Goal: Task Accomplishment & Management: Use online tool/utility

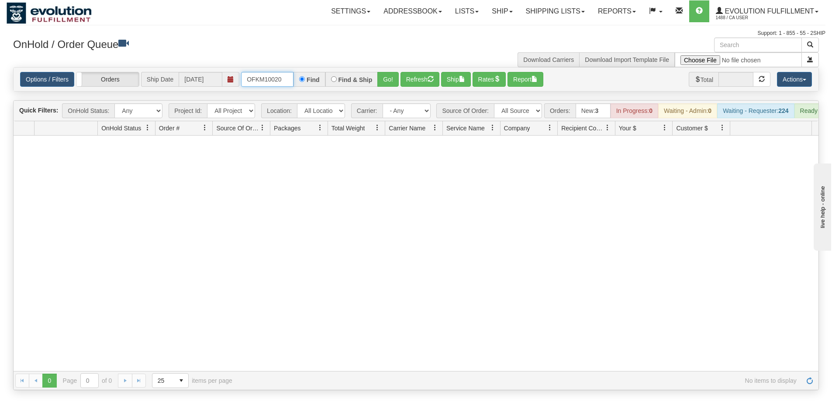
click at [283, 81] on input "OFKM10020" at bounding box center [267, 79] width 52 height 15
click at [389, 79] on button "Go!" at bounding box center [387, 79] width 21 height 15
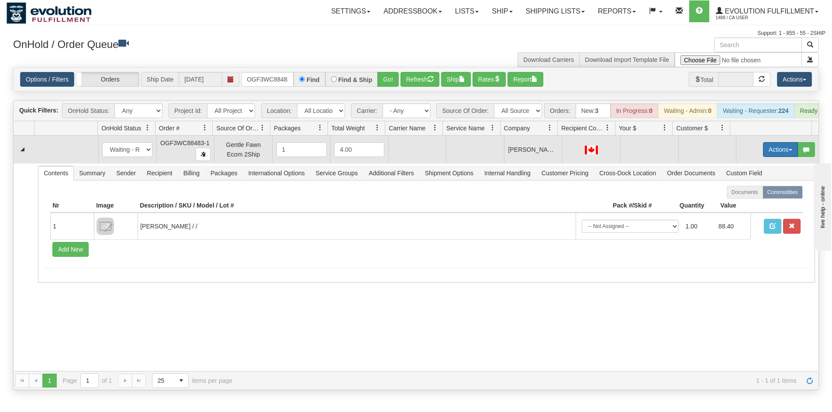
click at [763, 151] on button "Actions" at bounding box center [780, 149] width 35 height 15
click at [740, 192] on span "Rate All Services" at bounding box center [762, 189] width 52 height 7
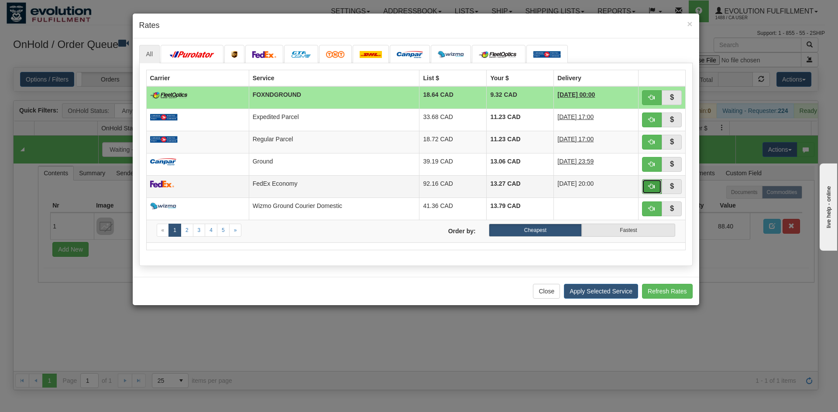
click at [650, 189] on span "button" at bounding box center [652, 186] width 6 height 6
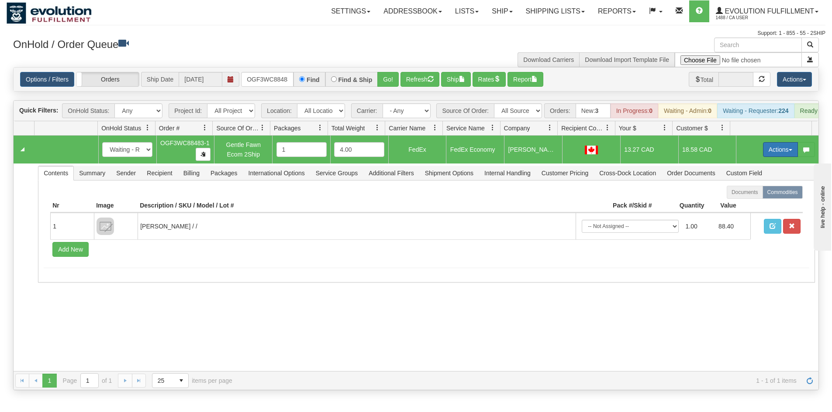
click at [771, 157] on button "Actions" at bounding box center [780, 149] width 35 height 15
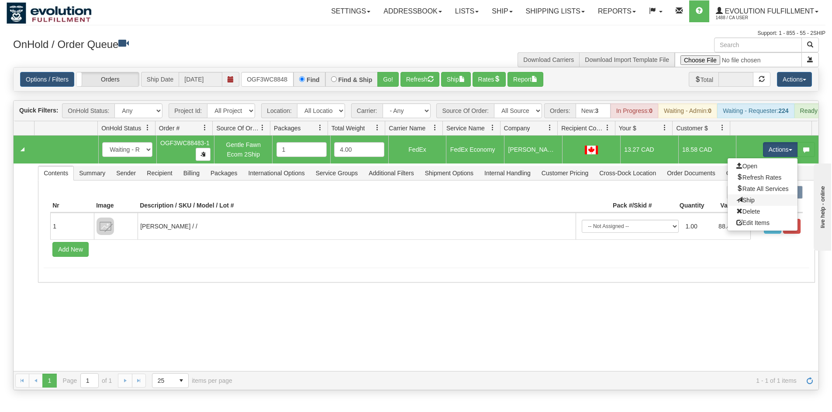
click at [750, 203] on link "Ship" at bounding box center [762, 200] width 70 height 11
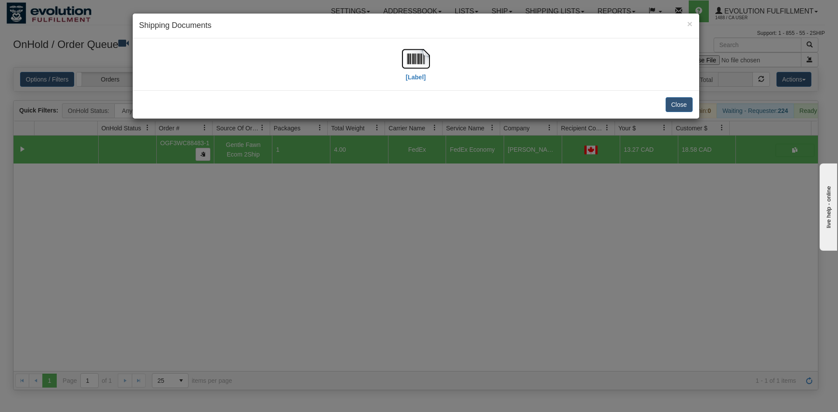
drag, startPoint x: 446, startPoint y: 48, endPoint x: 439, endPoint y: 48, distance: 7.0
click at [446, 48] on div "[Label]" at bounding box center [415, 64] width 553 height 39
click at [414, 58] on img at bounding box center [416, 59] width 28 height 28
click at [249, 232] on div "× Shipping Documents [Label] Close" at bounding box center [419, 206] width 838 height 412
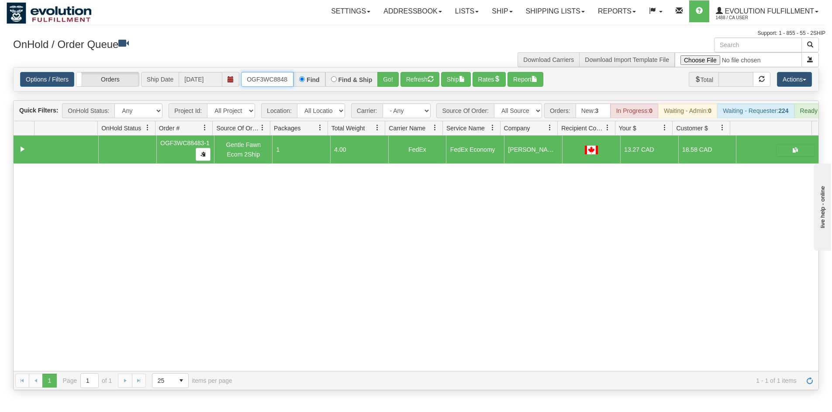
click at [263, 80] on input "OGF3WC88483-1" at bounding box center [267, 79] width 52 height 15
click at [384, 72] on button "Go!" at bounding box center [387, 79] width 21 height 15
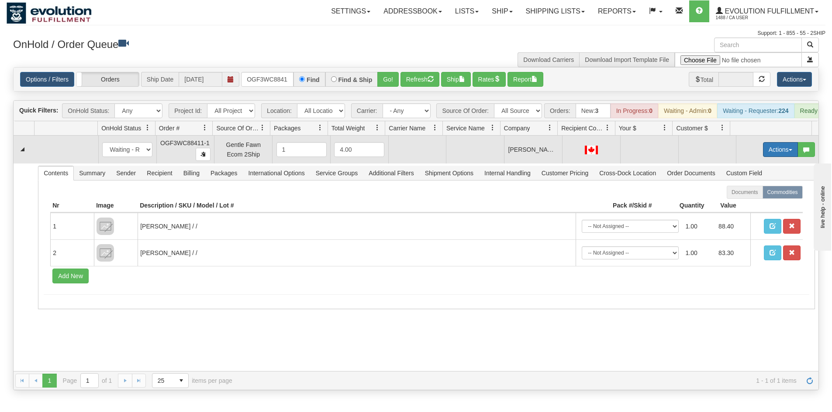
click at [768, 151] on button "Actions" at bounding box center [780, 149] width 35 height 15
click at [759, 192] on span "Rate All Services" at bounding box center [762, 189] width 52 height 7
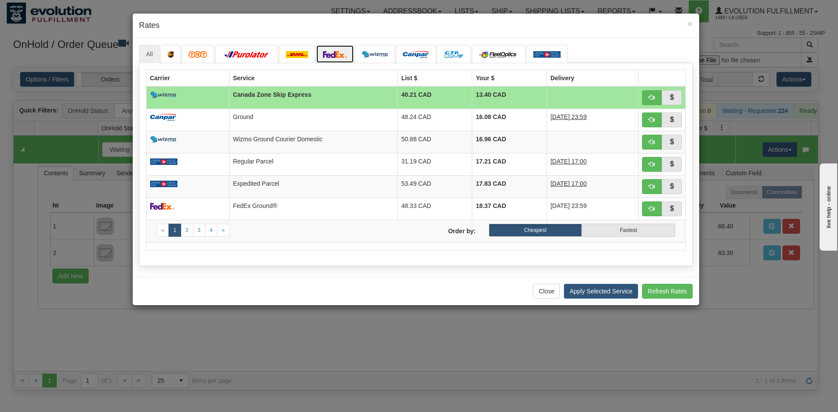
click at [331, 55] on img at bounding box center [335, 54] width 24 height 7
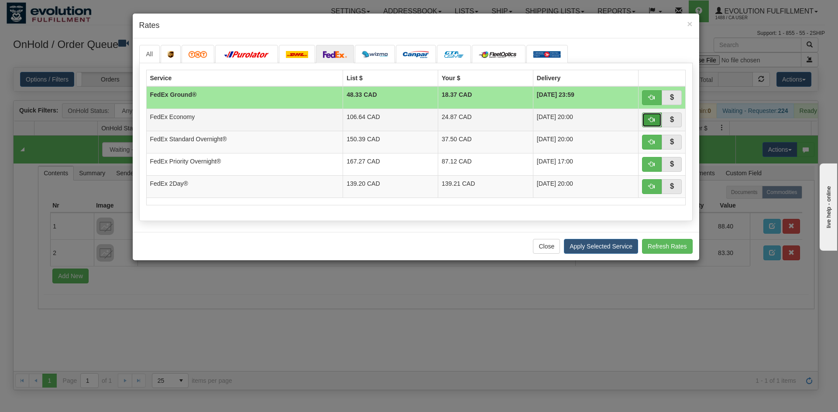
click at [653, 121] on span "button" at bounding box center [652, 120] width 6 height 6
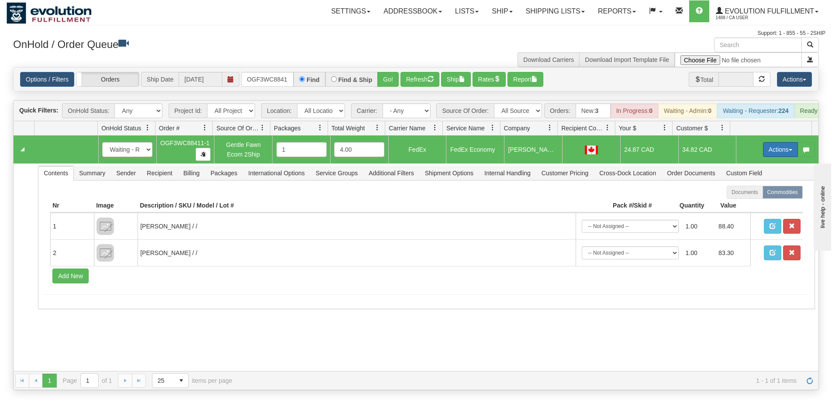
click at [768, 157] on button "Actions" at bounding box center [780, 149] width 35 height 15
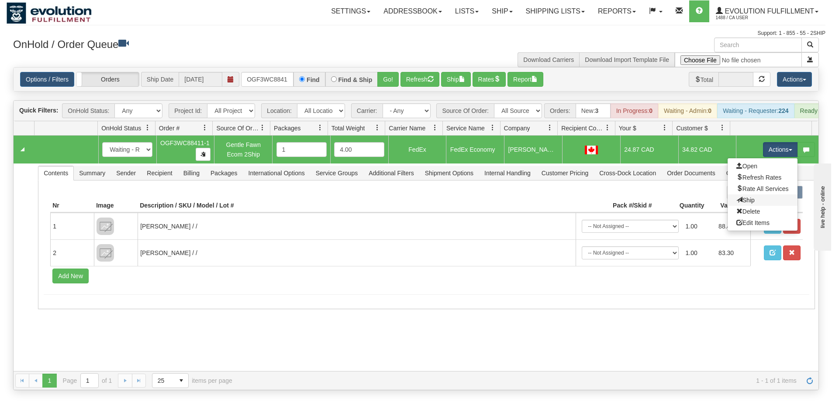
click at [764, 206] on link "Ship" at bounding box center [762, 200] width 70 height 11
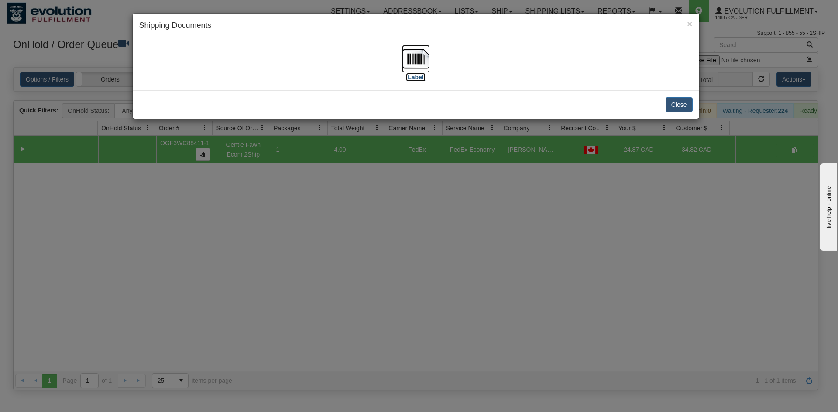
click at [411, 49] on img at bounding box center [416, 59] width 28 height 28
drag, startPoint x: 425, startPoint y: 238, endPoint x: 424, endPoint y: 233, distance: 5.7
click at [425, 237] on div "× Shipping Documents [Label] Close" at bounding box center [419, 206] width 838 height 412
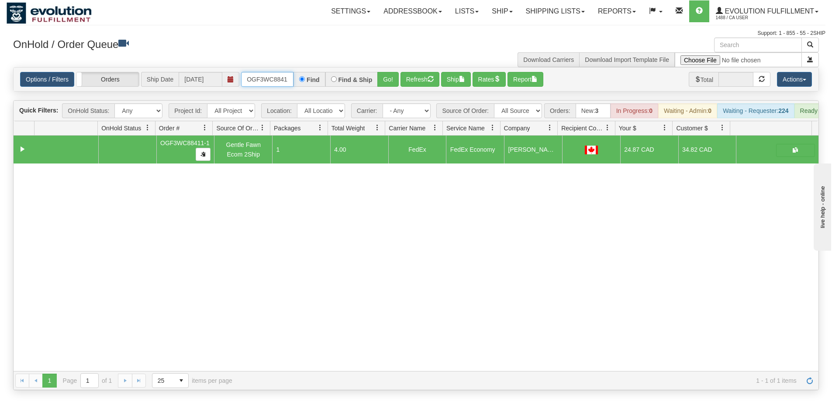
click at [259, 82] on input "OGF3WC88411-1" at bounding box center [267, 79] width 52 height 15
click at [387, 77] on button "Go!" at bounding box center [387, 79] width 21 height 15
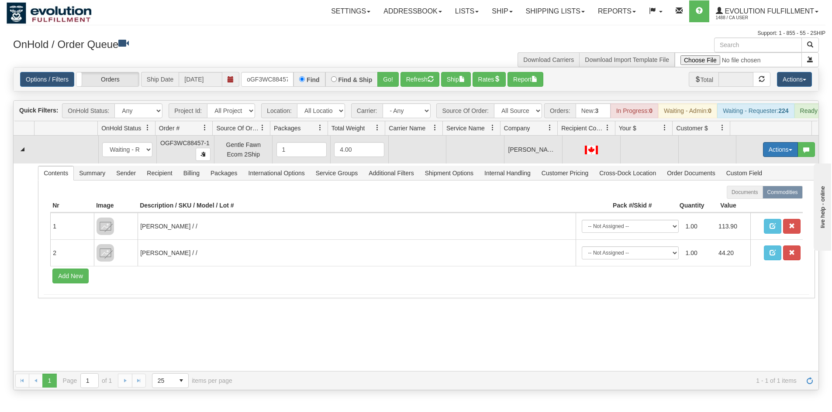
click at [765, 152] on button "Actions" at bounding box center [780, 149] width 35 height 15
click at [759, 192] on span "Rate All Services" at bounding box center [762, 189] width 52 height 7
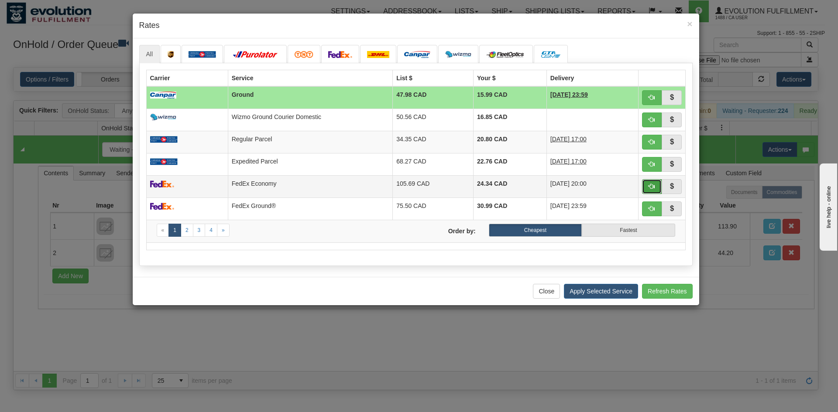
click at [651, 184] on span "button" at bounding box center [652, 186] width 6 height 6
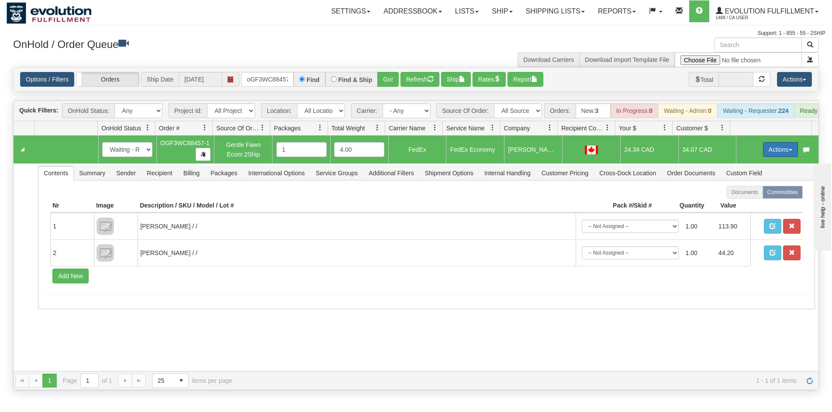
click at [773, 157] on button "Actions" at bounding box center [780, 149] width 35 height 15
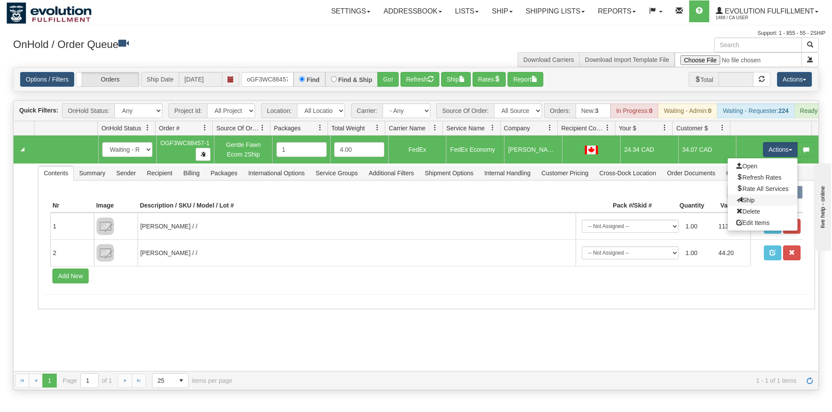
click at [757, 203] on link "Ship" at bounding box center [762, 200] width 70 height 11
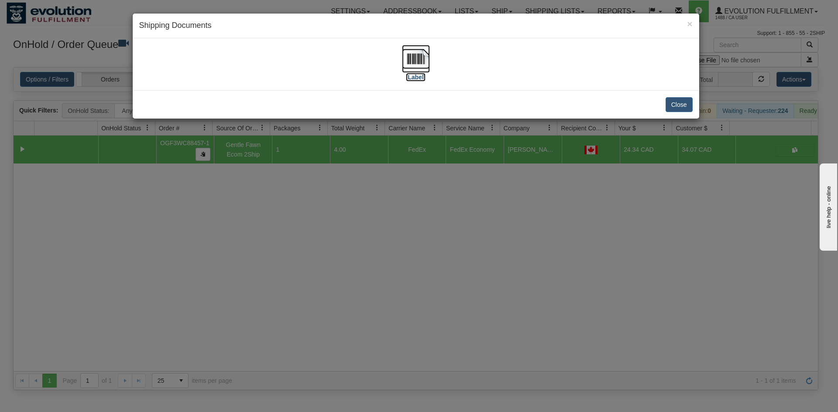
click at [415, 73] on label "[Label]" at bounding box center [416, 77] width 20 height 9
drag, startPoint x: 468, startPoint y: 301, endPoint x: 383, endPoint y: 182, distance: 146.1
click at [468, 300] on div "× Shipping Documents [Label] Close" at bounding box center [419, 206] width 838 height 412
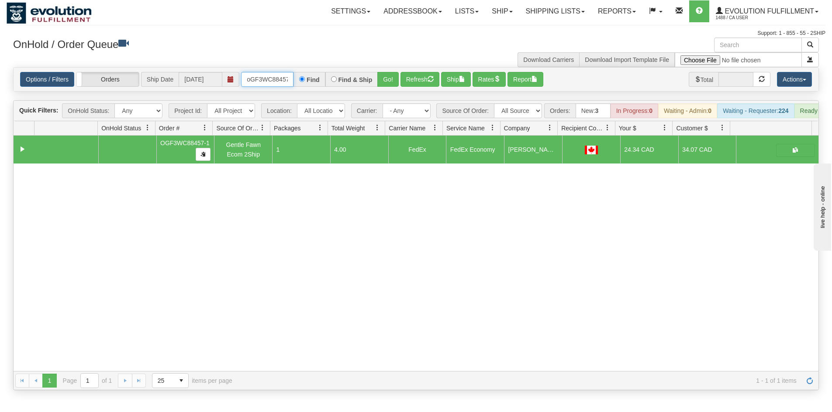
click at [280, 80] on input "oGF3WC88457-1" at bounding box center [267, 79] width 52 height 15
drag, startPoint x: 381, startPoint y: 81, endPoint x: 375, endPoint y: 88, distance: 9.0
click at [380, 86] on button "Go!" at bounding box center [387, 79] width 21 height 15
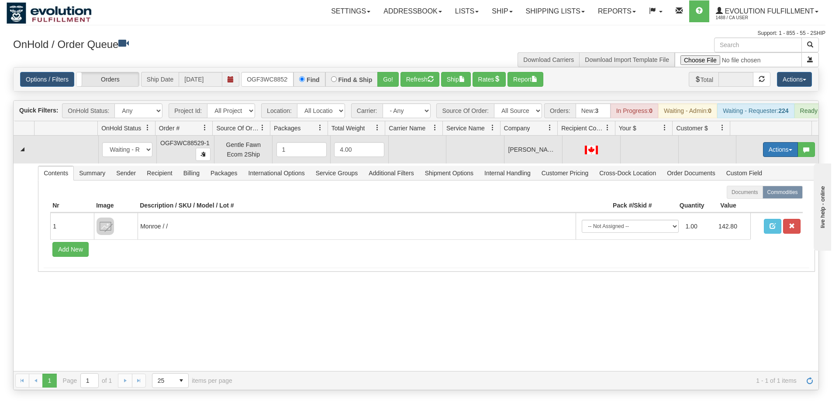
click at [775, 155] on button "Actions" at bounding box center [780, 149] width 35 height 15
click at [757, 192] on span "Rate All Services" at bounding box center [762, 189] width 52 height 7
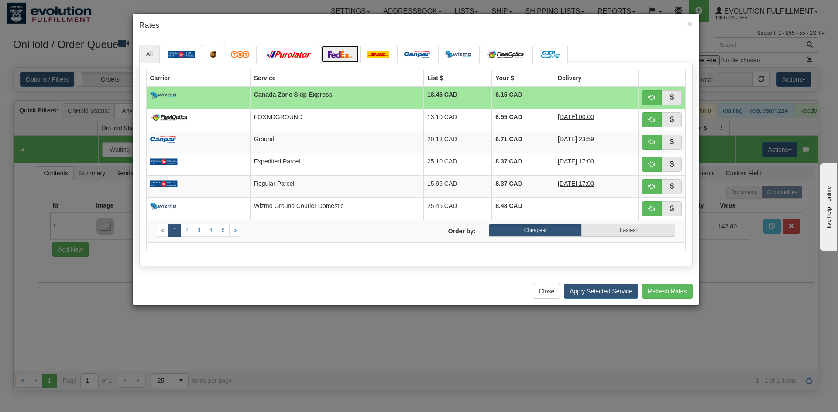
click at [348, 54] on img at bounding box center [340, 54] width 24 height 7
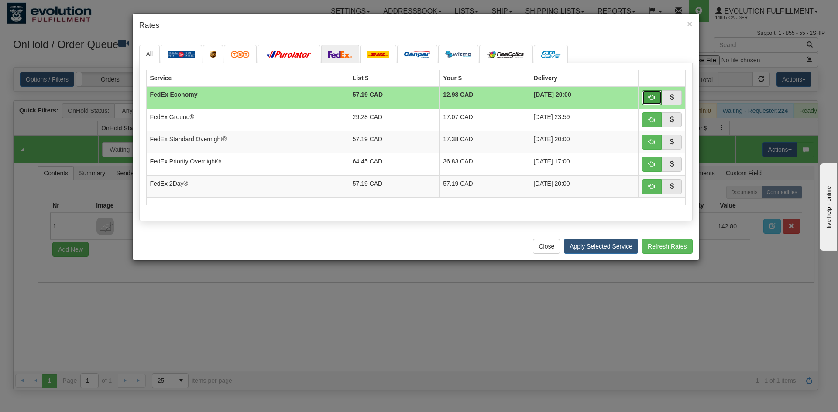
click at [648, 101] on button "button" at bounding box center [652, 97] width 20 height 15
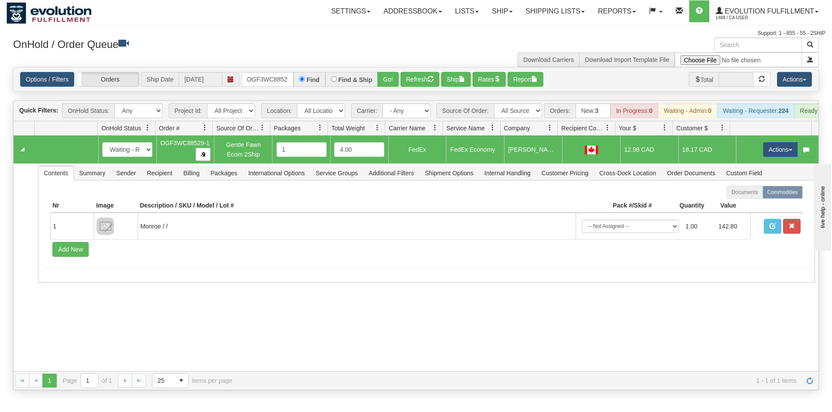
click at [769, 145] on td "Actions Open Refresh Rates Rate All Services Ship Delete Edit Items" at bounding box center [777, 150] width 82 height 28
click at [772, 154] on button "Actions" at bounding box center [780, 149] width 35 height 15
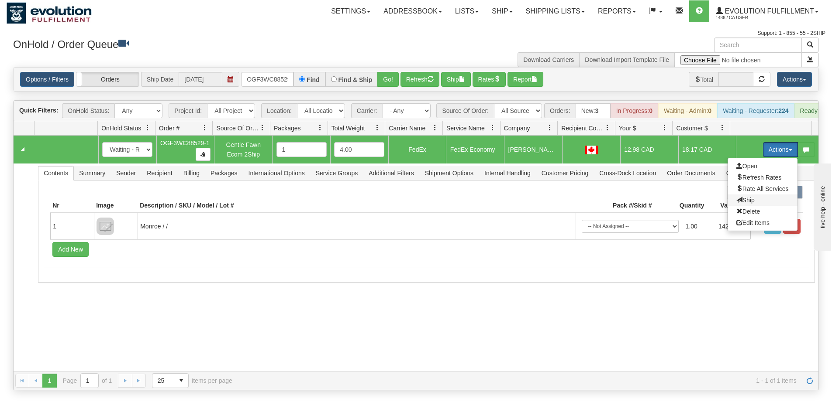
click at [743, 204] on span "Ship" at bounding box center [745, 200] width 18 height 7
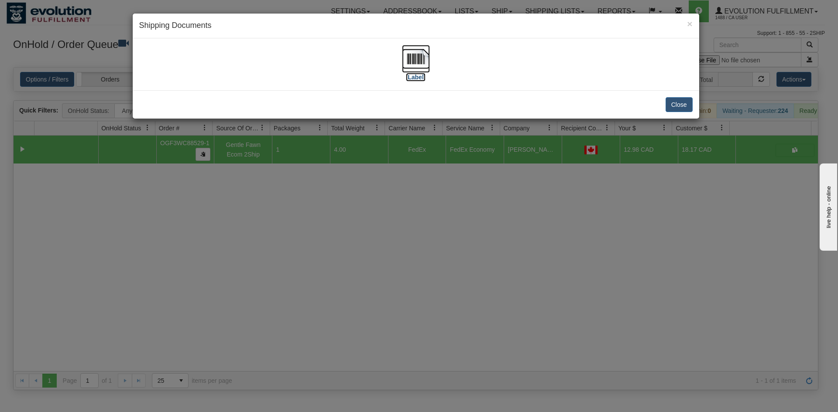
click at [428, 69] on img at bounding box center [416, 59] width 28 height 28
drag, startPoint x: 293, startPoint y: 317, endPoint x: 273, endPoint y: 296, distance: 28.7
click at [292, 318] on div "× Shipping Documents [Label] Close" at bounding box center [419, 206] width 838 height 412
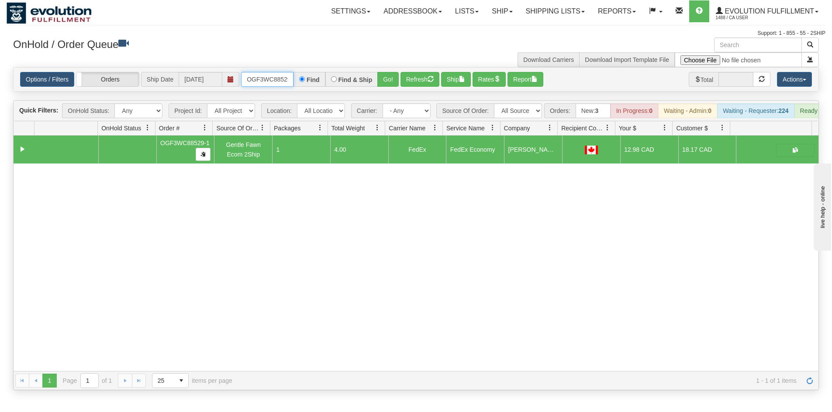
click at [278, 74] on input "OGF3WC88529-1" at bounding box center [267, 79] width 52 height 15
click at [383, 82] on button "Go!" at bounding box center [387, 79] width 21 height 15
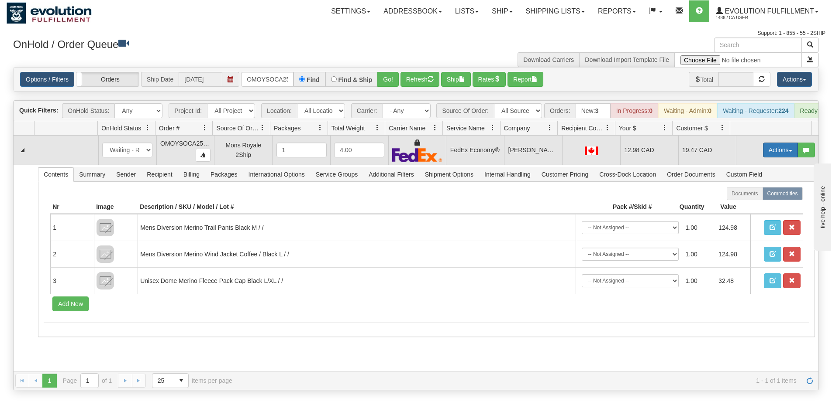
click at [773, 152] on button "Actions" at bounding box center [780, 150] width 35 height 15
click at [761, 206] on link "Ship" at bounding box center [762, 200] width 70 height 11
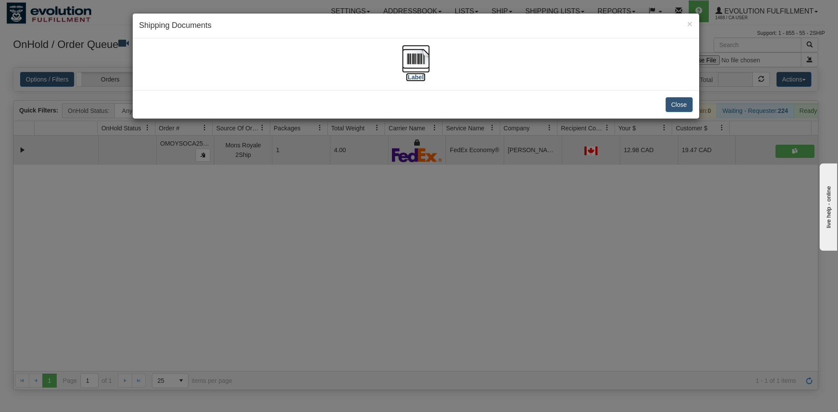
click at [410, 59] on img at bounding box center [416, 59] width 28 height 28
drag, startPoint x: 337, startPoint y: 265, endPoint x: 297, endPoint y: 158, distance: 114.1
click at [337, 268] on div "× Shipping Documents [Label] Close" at bounding box center [419, 206] width 838 height 412
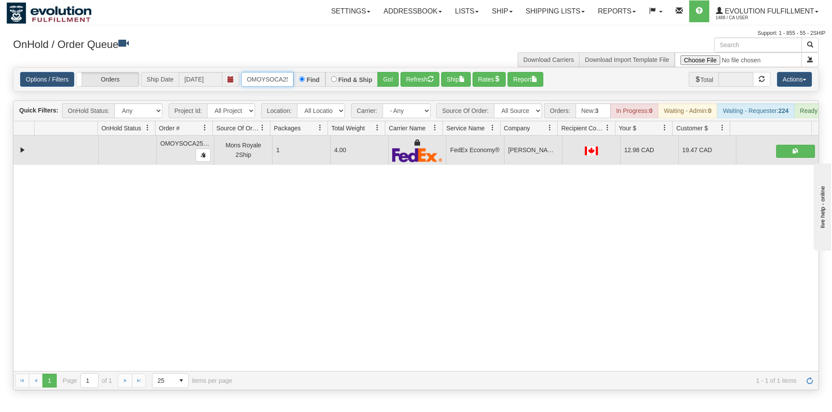
click at [258, 77] on input "OMOYSOCA25986" at bounding box center [267, 79] width 52 height 15
click at [389, 82] on button "Go!" at bounding box center [387, 79] width 21 height 15
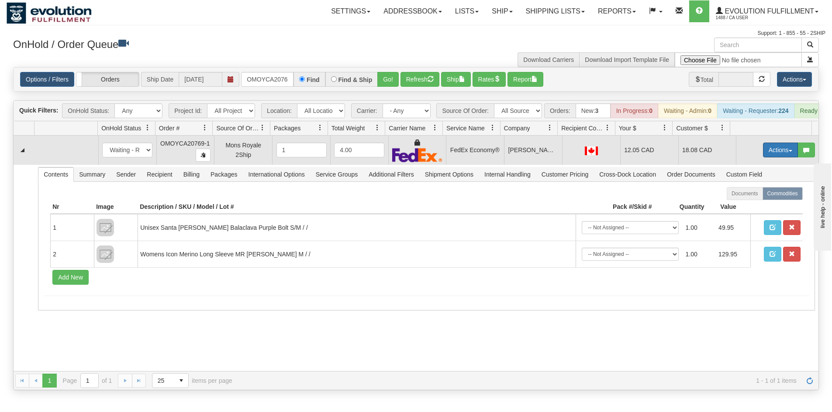
click at [777, 154] on button "Actions" at bounding box center [780, 150] width 35 height 15
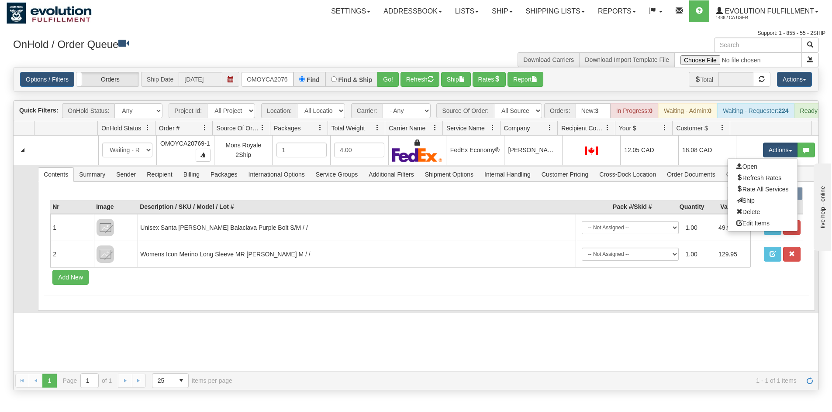
click at [752, 206] on link "Ship" at bounding box center [762, 200] width 70 height 11
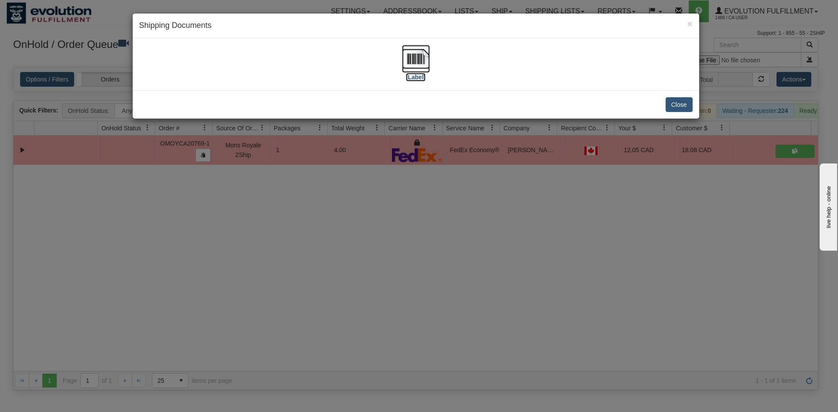
click at [421, 55] on img at bounding box center [416, 59] width 28 height 28
drag, startPoint x: 360, startPoint y: 206, endPoint x: 363, endPoint y: 201, distance: 5.9
click at [364, 204] on div "× Shipping Documents [Label] Close" at bounding box center [419, 206] width 838 height 412
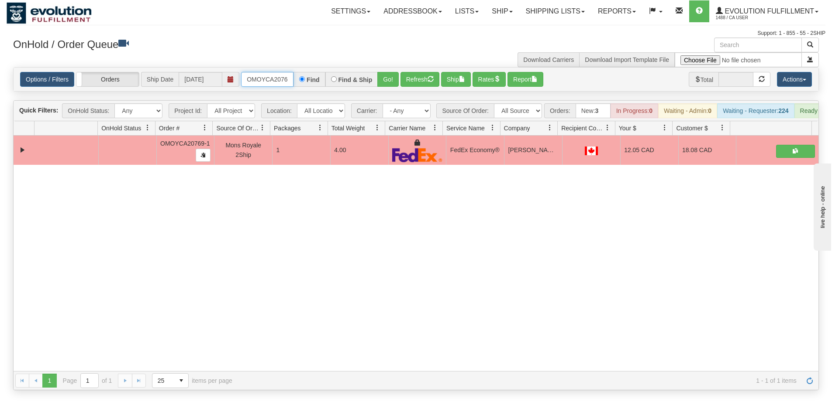
click at [268, 82] on input "OMOYCA20769-1" at bounding box center [267, 79] width 52 height 15
click at [388, 81] on button "Go!" at bounding box center [387, 79] width 21 height 15
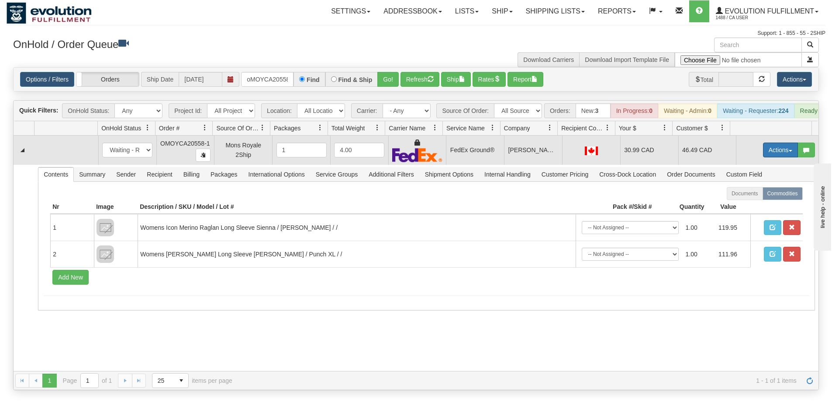
click at [768, 158] on button "Actions" at bounding box center [780, 150] width 35 height 15
click at [747, 206] on link "Ship" at bounding box center [762, 200] width 70 height 11
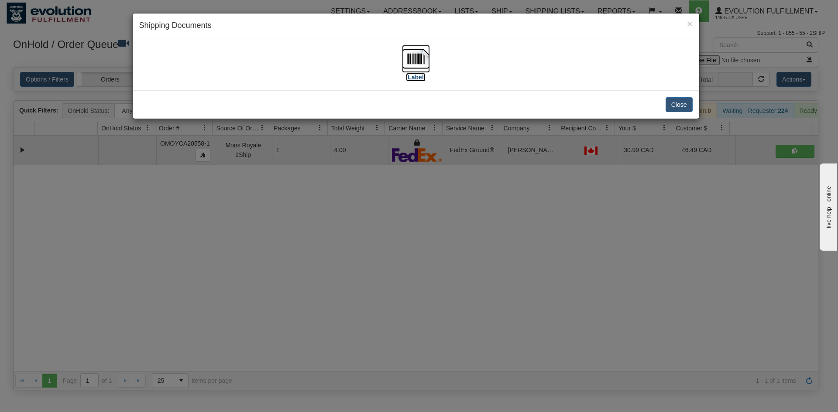
click at [409, 62] on img at bounding box center [416, 59] width 28 height 28
click at [460, 210] on div "× Shipping Documents [Label] Close" at bounding box center [419, 206] width 838 height 412
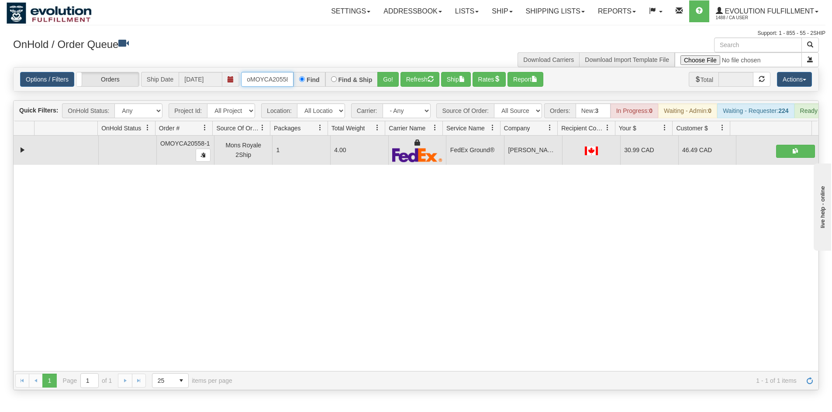
click at [275, 81] on input "oMOYCA20558-1" at bounding box center [267, 79] width 52 height 15
click at [388, 83] on button "Go!" at bounding box center [387, 79] width 21 height 15
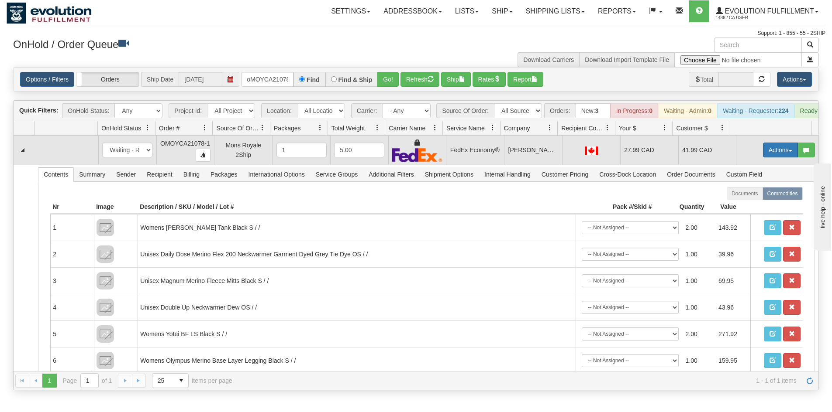
click at [765, 158] on button "Actions" at bounding box center [780, 150] width 35 height 15
click at [739, 204] on span "Ship" at bounding box center [745, 200] width 18 height 7
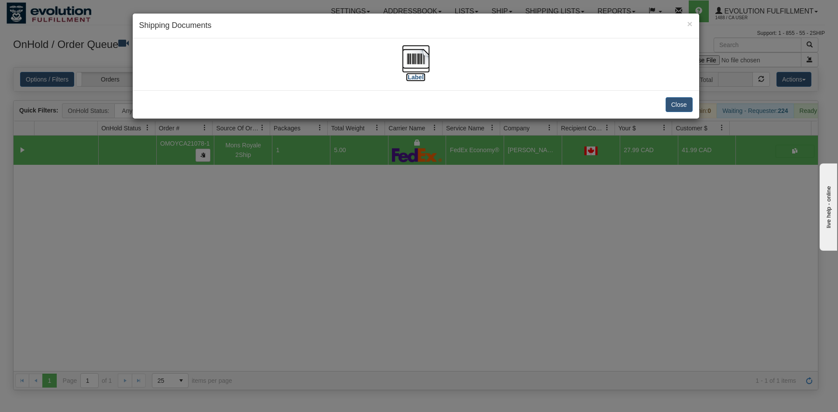
click at [414, 69] on img at bounding box center [416, 59] width 28 height 28
click at [407, 230] on div "× Shipping Documents [Label] Close" at bounding box center [419, 206] width 838 height 412
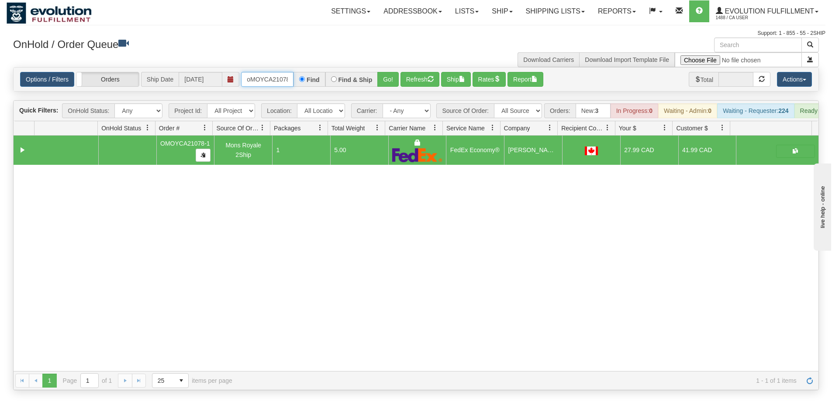
click at [259, 76] on input "oMOYCA21078-1" at bounding box center [267, 79] width 52 height 15
click at [393, 80] on button "Go!" at bounding box center [387, 79] width 21 height 15
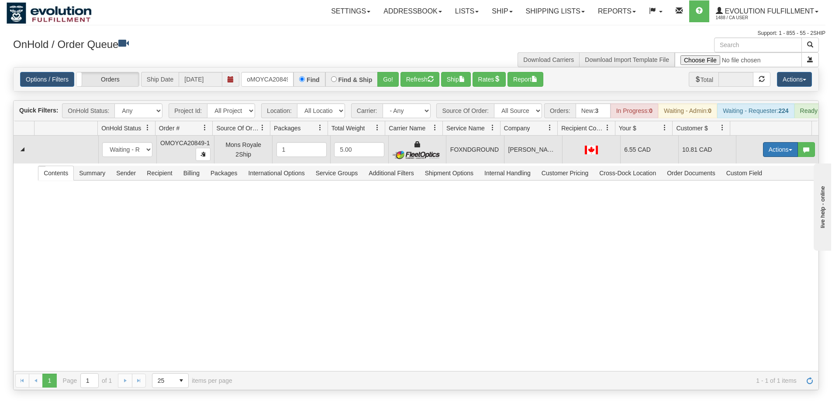
click at [763, 155] on button "Actions" at bounding box center [780, 149] width 35 height 15
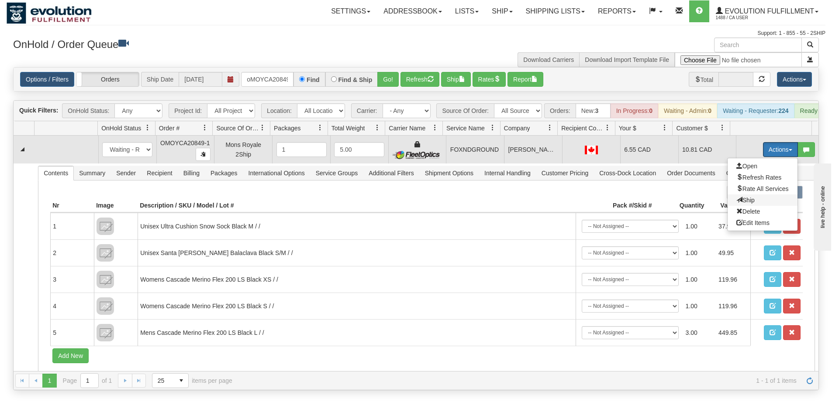
click at [746, 204] on span "Ship" at bounding box center [745, 200] width 18 height 7
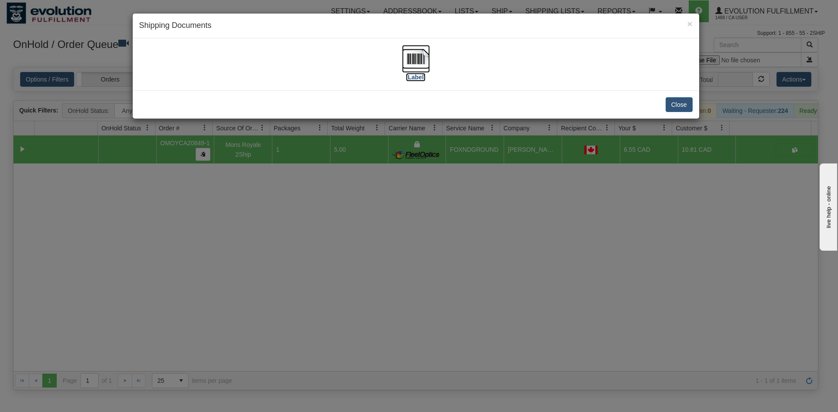
click at [426, 65] on img at bounding box center [416, 59] width 28 height 28
drag, startPoint x: 466, startPoint y: 272, endPoint x: 393, endPoint y: 175, distance: 120.9
click at [466, 270] on div "× Shipping Documents [Label] Close" at bounding box center [419, 206] width 838 height 412
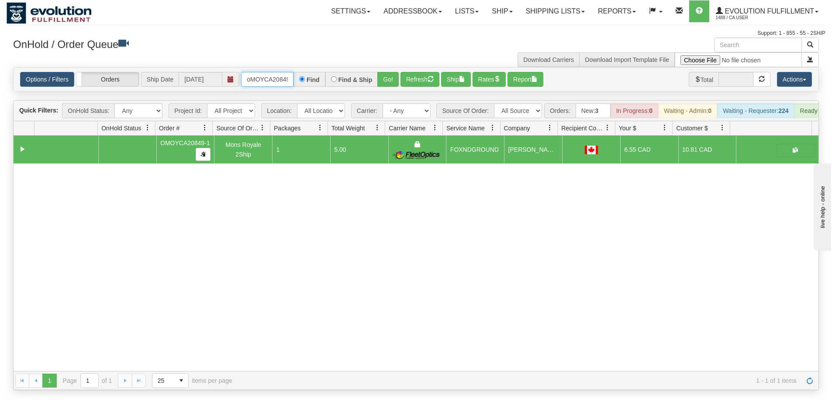
click at [264, 86] on input "oMOYCA20849-1" at bounding box center [267, 79] width 52 height 15
click at [383, 81] on button "Go!" at bounding box center [387, 79] width 21 height 15
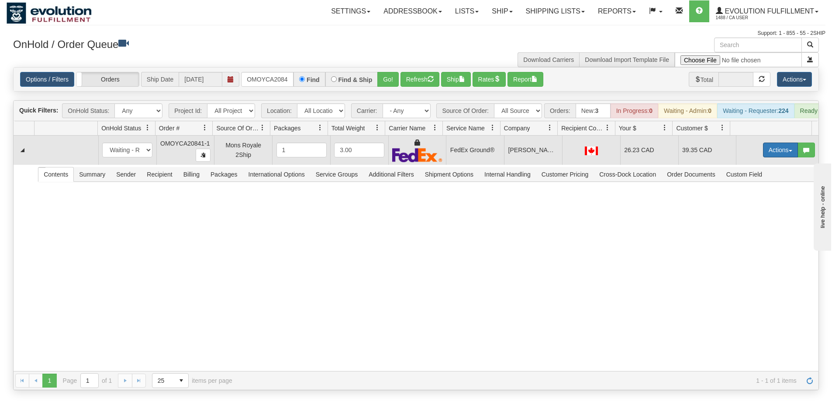
click at [763, 158] on button "Actions" at bounding box center [780, 150] width 35 height 15
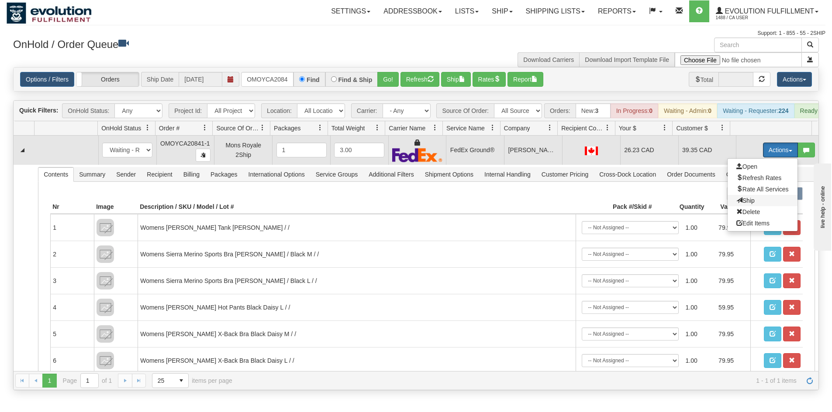
click at [736, 203] on span at bounding box center [739, 200] width 6 height 6
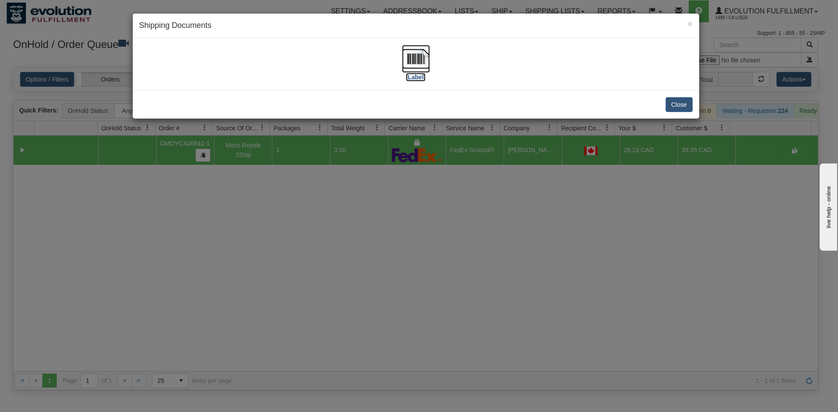
click at [418, 52] on img at bounding box center [416, 59] width 28 height 28
drag, startPoint x: 407, startPoint y: 182, endPoint x: 367, endPoint y: 132, distance: 63.9
click at [407, 182] on div "× Shipping Documents [Label] Close" at bounding box center [419, 206] width 838 height 412
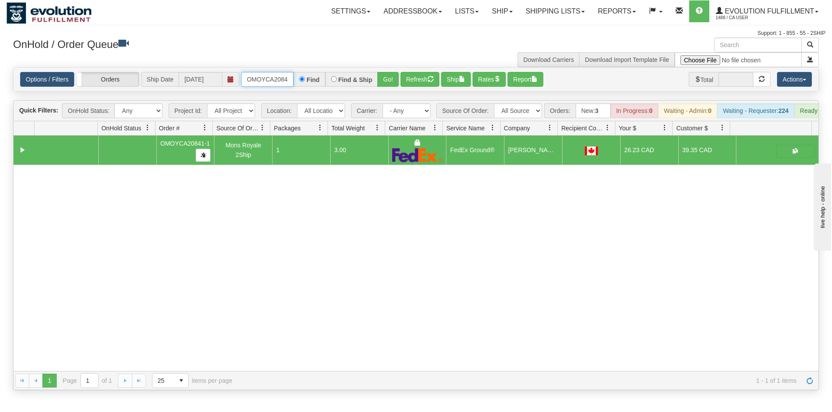
click at [277, 78] on input "OMOYCA20841-1" at bounding box center [267, 79] width 52 height 15
click at [392, 73] on button "Go!" at bounding box center [387, 79] width 21 height 15
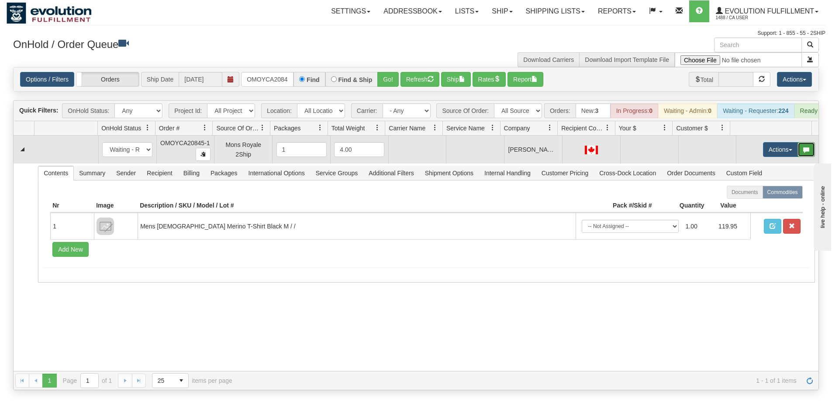
click at [797, 155] on button "button" at bounding box center [805, 149] width 17 height 15
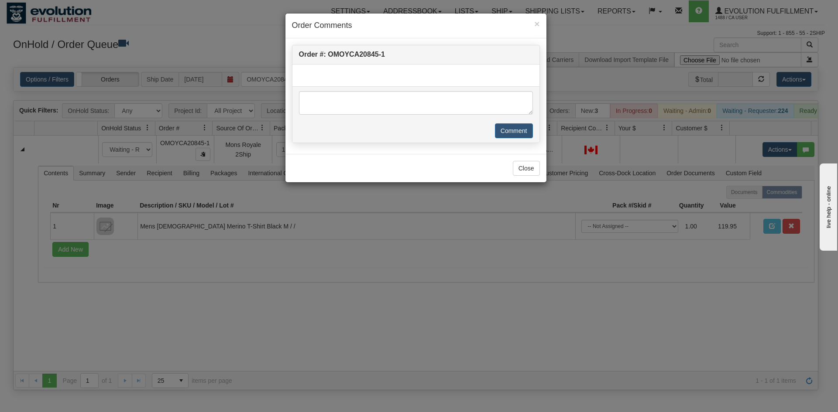
click at [775, 155] on div "× Order Comments Order #: OMOYCA20845-1 Comment Close" at bounding box center [419, 206] width 838 height 412
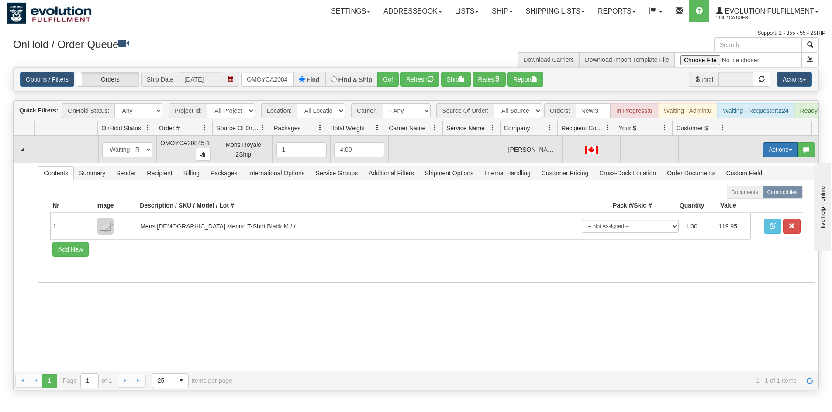
click at [766, 157] on button "Actions" at bounding box center [780, 149] width 35 height 15
click at [752, 192] on span "Rate All Services" at bounding box center [762, 189] width 52 height 7
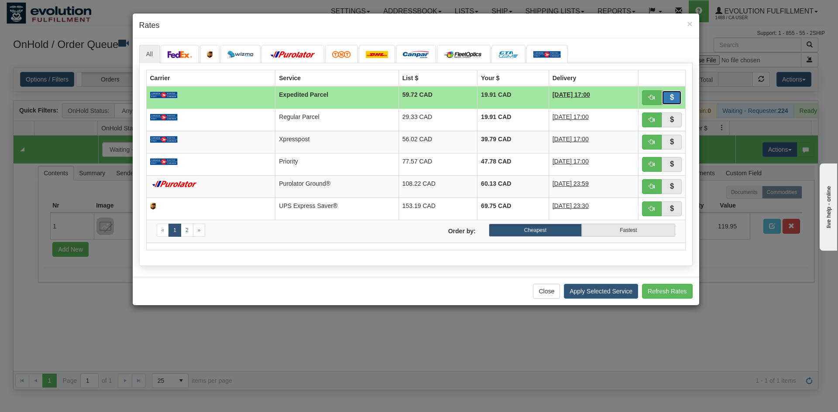
click at [662, 102] on button "button" at bounding box center [672, 97] width 20 height 15
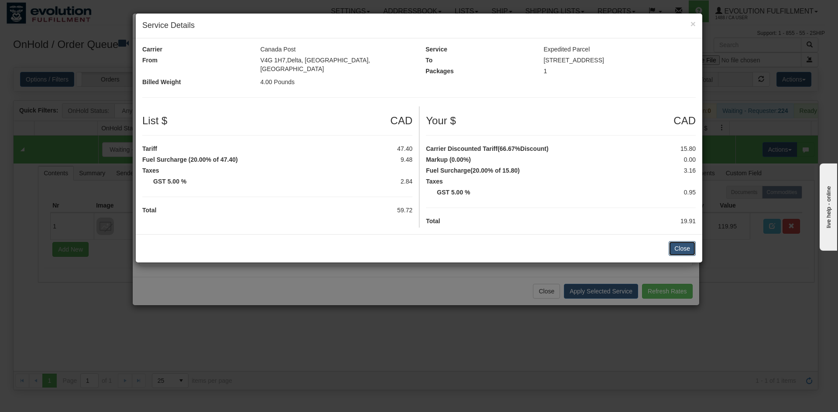
click at [678, 241] on button "Close" at bounding box center [682, 248] width 27 height 15
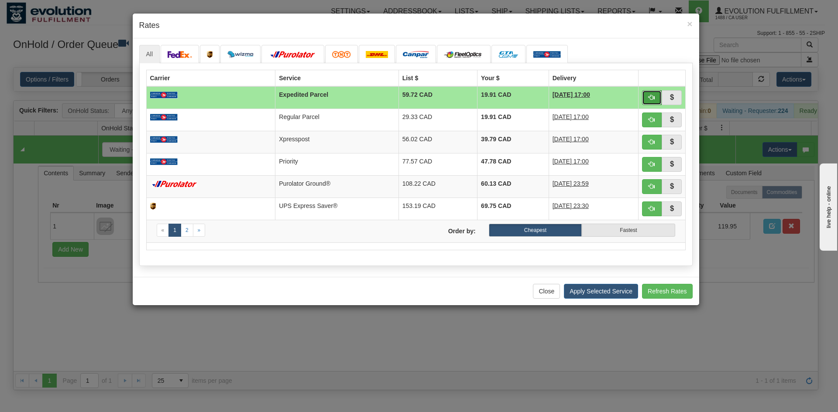
click at [651, 95] on span "button" at bounding box center [652, 97] width 6 height 6
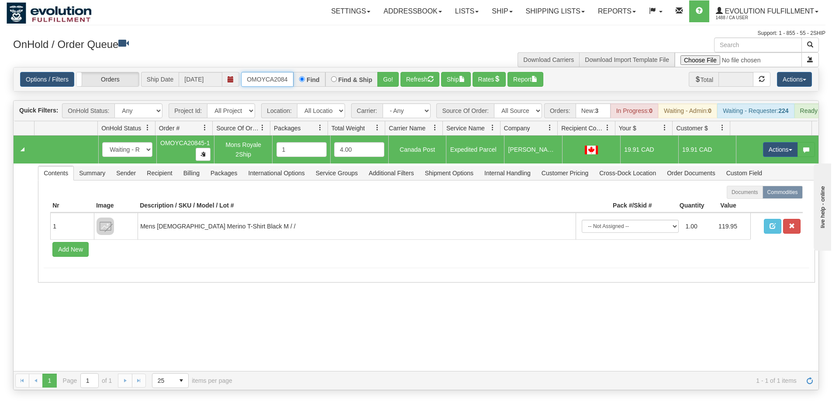
click at [261, 85] on input "OMOYCA20845-1" at bounding box center [267, 79] width 52 height 15
click at [210, 62] on div "OnHold / Order Queue Download Carriers Download Import Template File" at bounding box center [416, 53] width 818 height 30
click at [271, 81] on input "OMOYCA20845-1" at bounding box center [267, 79] width 52 height 15
click at [385, 79] on button "Go!" at bounding box center [387, 79] width 21 height 15
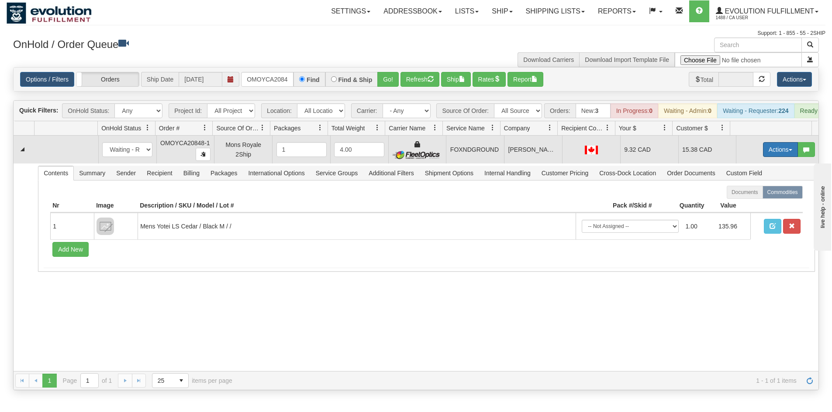
click at [771, 150] on button "Actions" at bounding box center [780, 149] width 35 height 15
click at [763, 201] on link "Ship" at bounding box center [762, 200] width 70 height 11
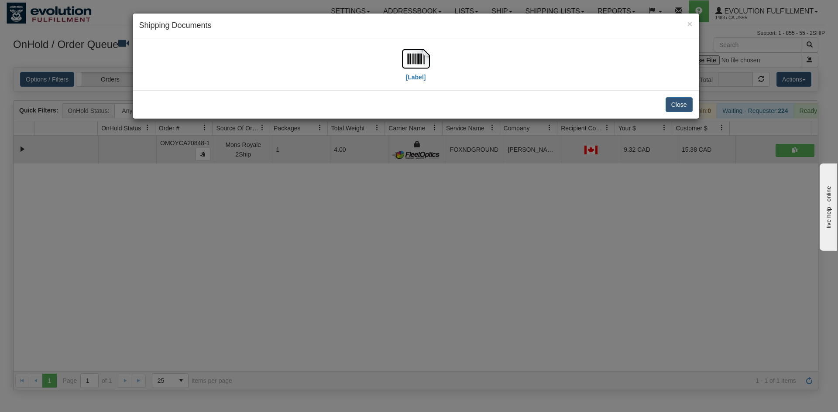
click at [436, 62] on div "[Label]" at bounding box center [415, 64] width 553 height 39
click at [429, 62] on img at bounding box center [416, 59] width 28 height 28
click at [320, 259] on div "× Shipping Documents [Label] Close" at bounding box center [419, 206] width 838 height 412
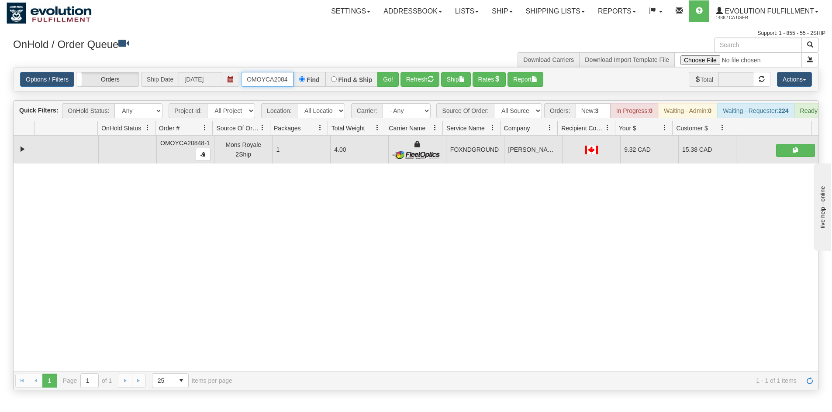
click at [279, 79] on input "OMOYCA20848-1" at bounding box center [267, 79] width 52 height 15
click at [393, 83] on button "Go!" at bounding box center [387, 79] width 21 height 15
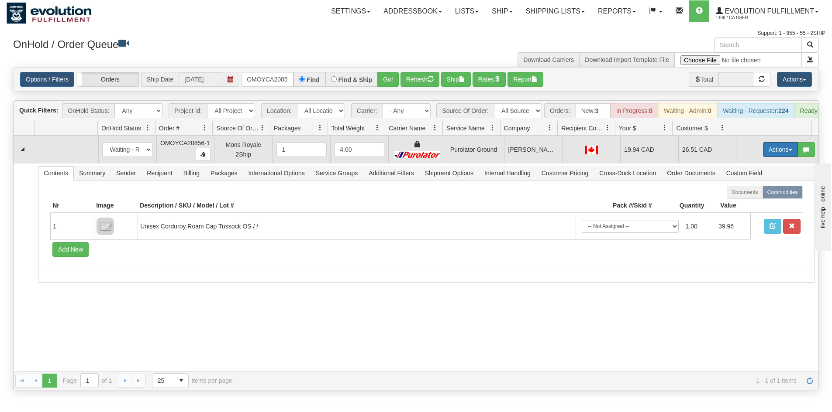
click at [776, 157] on button "Actions" at bounding box center [780, 149] width 35 height 15
click at [765, 202] on link "Ship" at bounding box center [762, 200] width 70 height 11
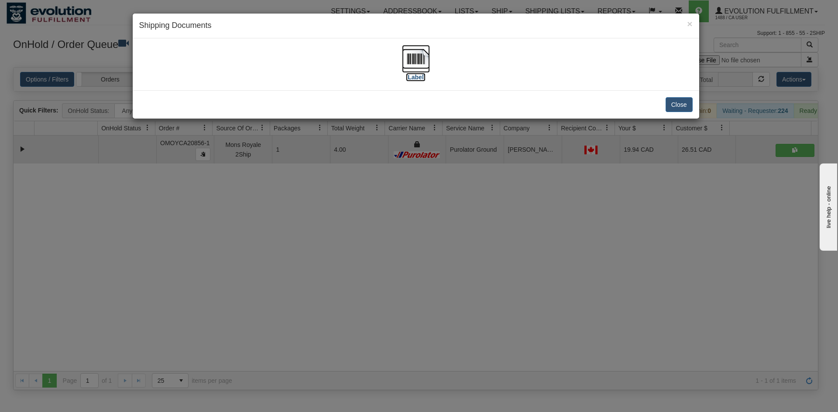
click at [417, 75] on label "[Label]" at bounding box center [416, 77] width 20 height 9
click at [340, 235] on div "× Shipping Documents [Label] Close" at bounding box center [419, 206] width 838 height 412
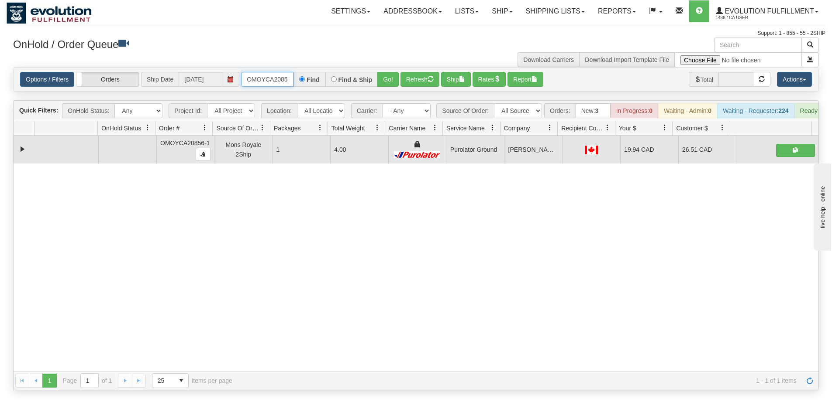
click at [270, 80] on input "OMOYCA20856-1" at bounding box center [267, 79] width 52 height 15
click at [385, 79] on button "Go!" at bounding box center [387, 79] width 21 height 15
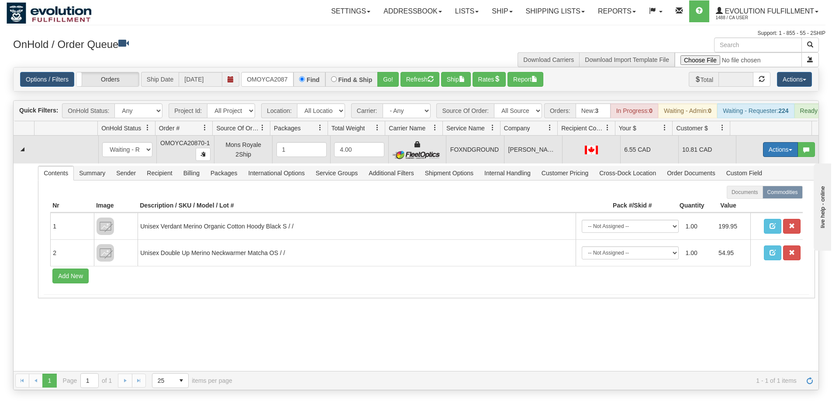
click at [783, 155] on button "Actions" at bounding box center [780, 149] width 35 height 15
click at [749, 206] on link "Ship" at bounding box center [762, 200] width 70 height 11
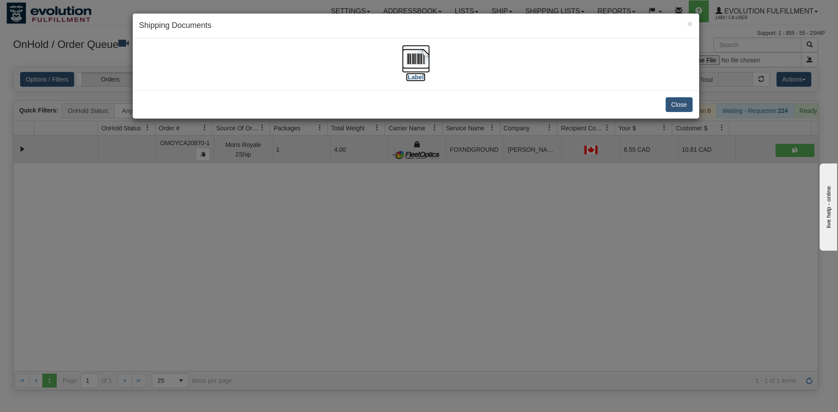
click at [404, 57] on img at bounding box center [416, 59] width 28 height 28
click at [509, 264] on div "× Shipping Documents [Label] Close" at bounding box center [419, 206] width 838 height 412
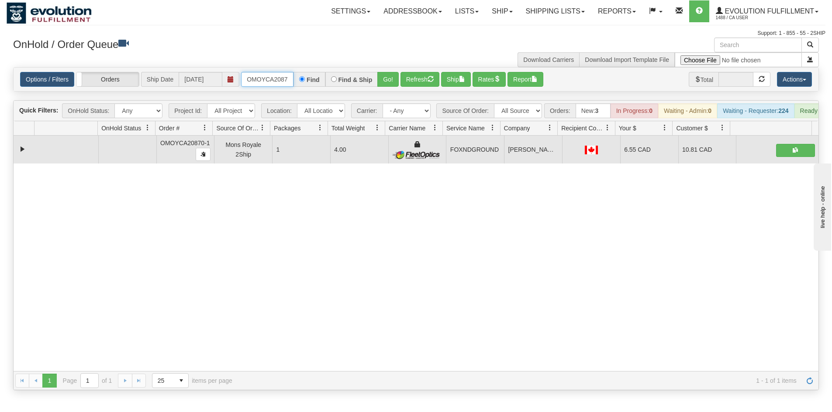
click at [266, 73] on input "OMOYCA20870-1" at bounding box center [267, 79] width 52 height 15
click at [384, 82] on button "Go!" at bounding box center [387, 79] width 21 height 15
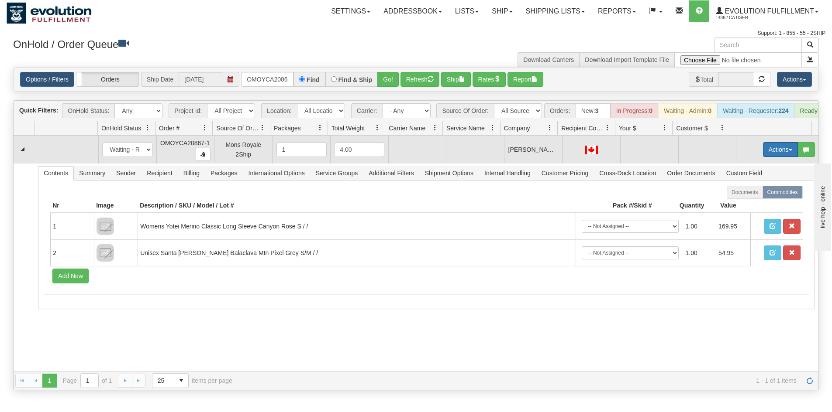
click at [763, 157] on button "Actions" at bounding box center [780, 149] width 35 height 15
click at [754, 192] on span "Rate All Services" at bounding box center [762, 189] width 52 height 7
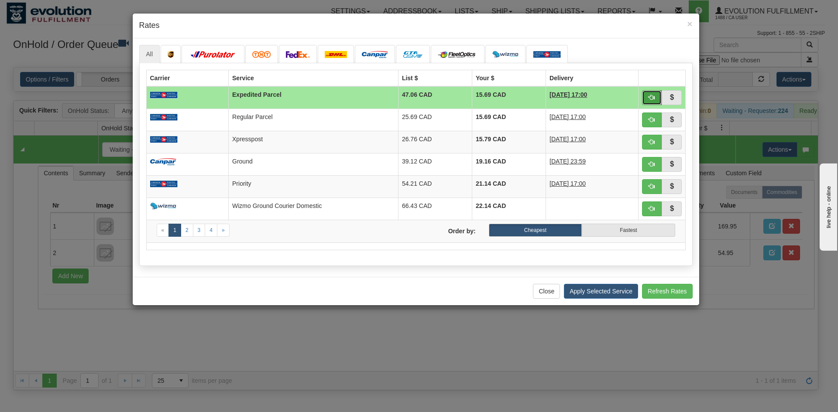
click at [656, 98] on button "button" at bounding box center [652, 97] width 20 height 15
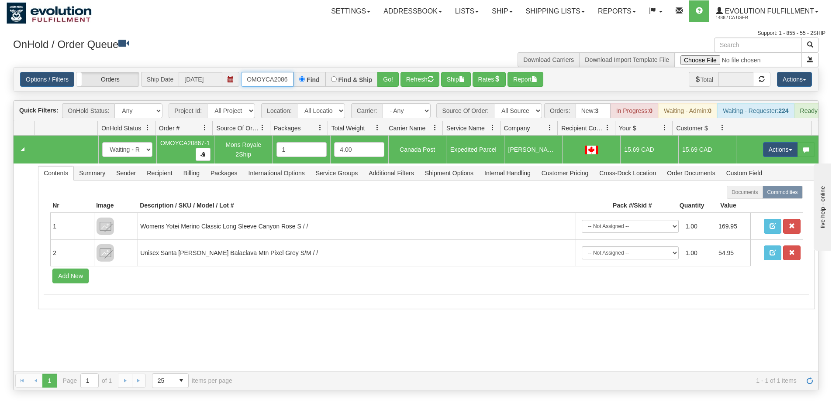
click at [275, 80] on input "OMOYCA20867-1" at bounding box center [267, 79] width 52 height 15
click at [386, 77] on button "Go!" at bounding box center [387, 79] width 21 height 15
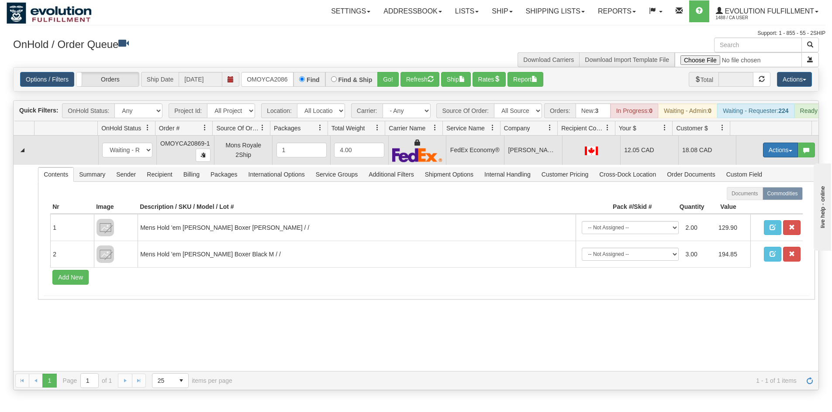
click at [769, 157] on button "Actions" at bounding box center [780, 150] width 35 height 15
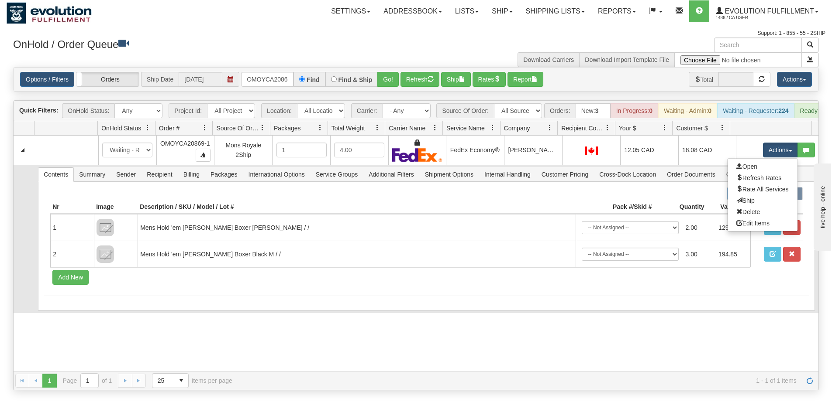
click at [752, 205] on link "Ship" at bounding box center [762, 200] width 70 height 11
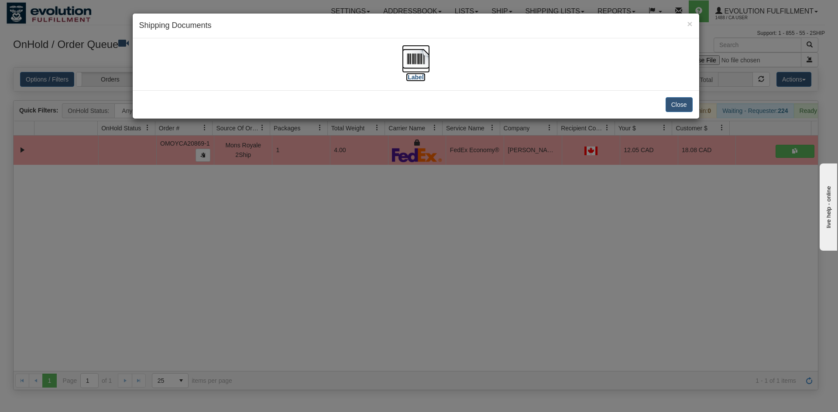
click at [416, 64] on img at bounding box center [416, 59] width 28 height 28
drag, startPoint x: 358, startPoint y: 266, endPoint x: 358, endPoint y: 221, distance: 45.0
click at [365, 255] on div "× Shipping Documents [Label] Close" at bounding box center [419, 206] width 838 height 412
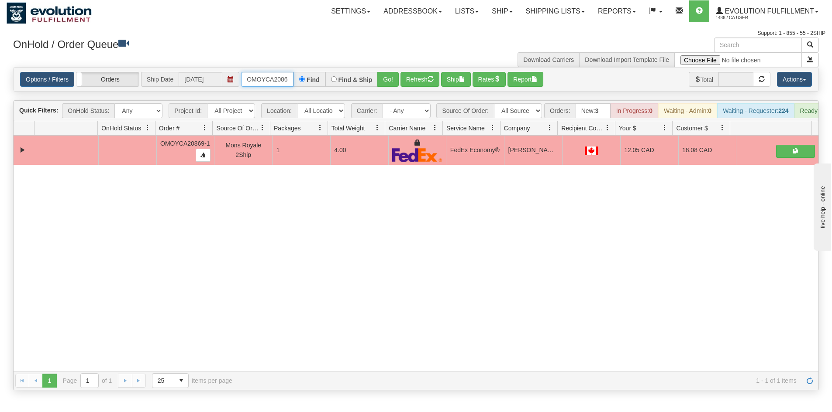
click at [282, 82] on input "OMOYCA20869-1" at bounding box center [267, 79] width 52 height 15
type input "OMOYSOCA25975"
click at [387, 74] on button "Go!" at bounding box center [387, 79] width 21 height 15
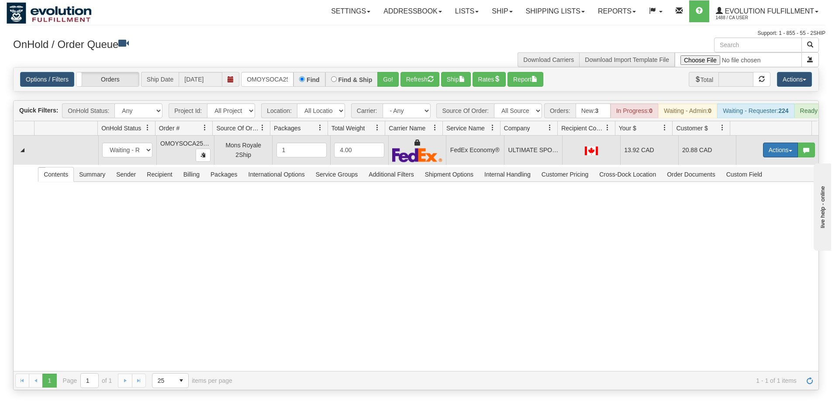
click at [767, 157] on button "Actions" at bounding box center [780, 150] width 35 height 15
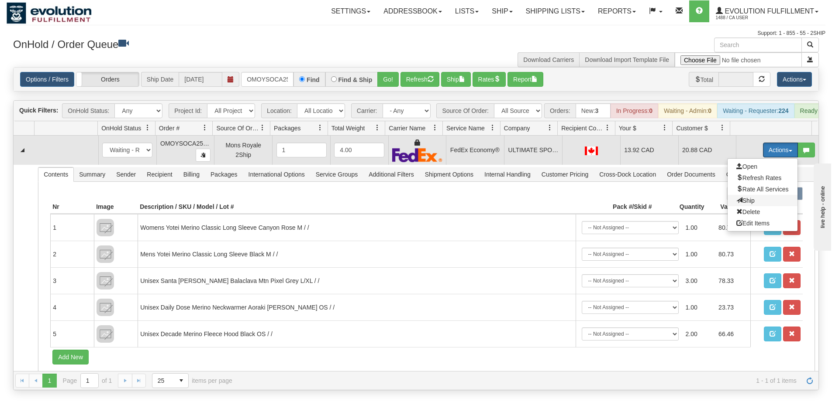
click at [743, 204] on span "Ship" at bounding box center [745, 200] width 18 height 7
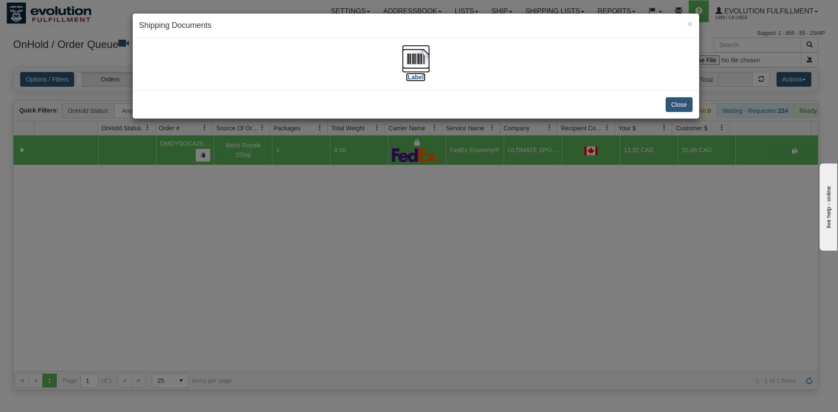
click at [428, 62] on img at bounding box center [416, 59] width 28 height 28
click at [347, 251] on div "× Shipping Documents [Label] Close" at bounding box center [419, 206] width 838 height 412
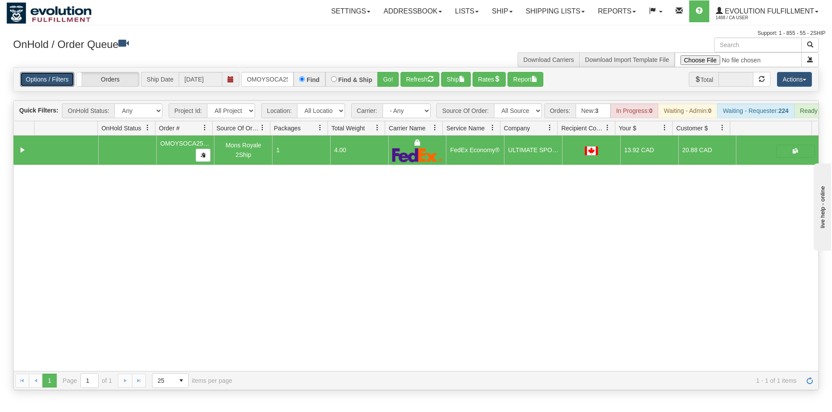
click at [53, 79] on link "Options / Filters" at bounding box center [47, 79] width 54 height 15
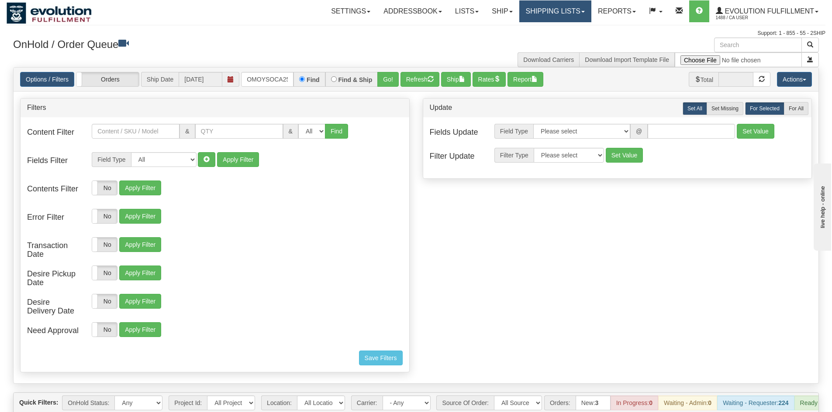
click at [554, 10] on link "Shipping lists" at bounding box center [555, 11] width 72 height 22
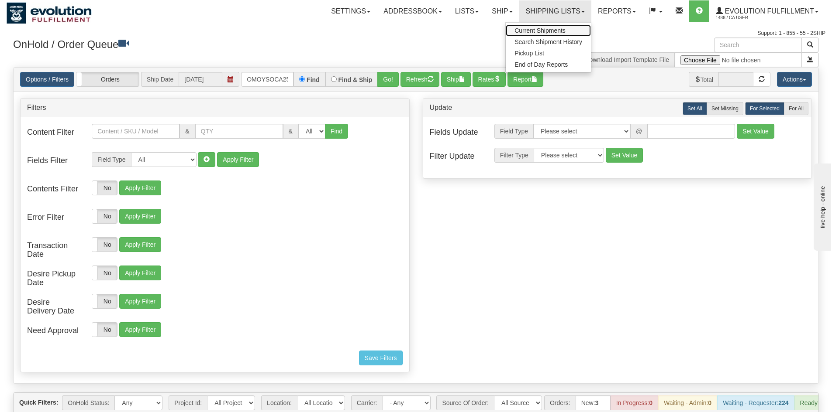
click at [526, 30] on span "Current Shipments" at bounding box center [539, 30] width 51 height 7
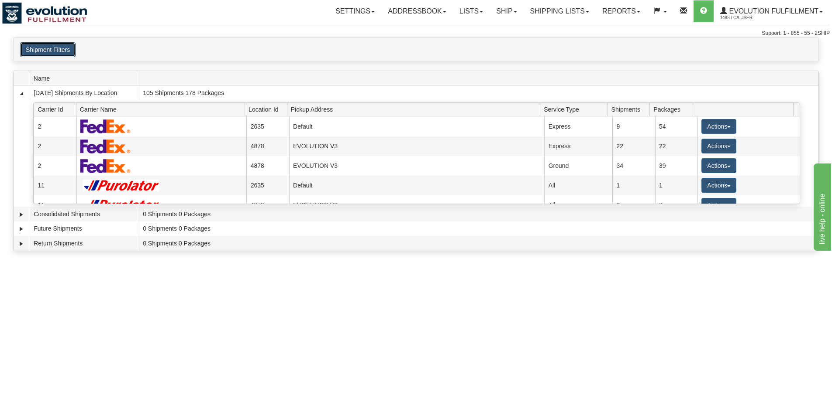
click at [41, 51] on button "Shipment Filters" at bounding box center [47, 49] width 55 height 15
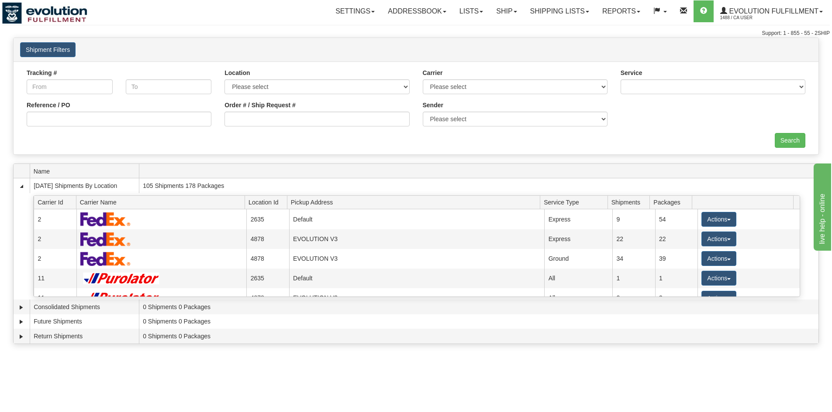
click at [324, 108] on div "Order # / Ship Request #" at bounding box center [316, 114] width 185 height 26
click at [320, 117] on input "Order # / Ship Request #" at bounding box center [316, 119] width 185 height 15
type input "8"
type input "87943-1"
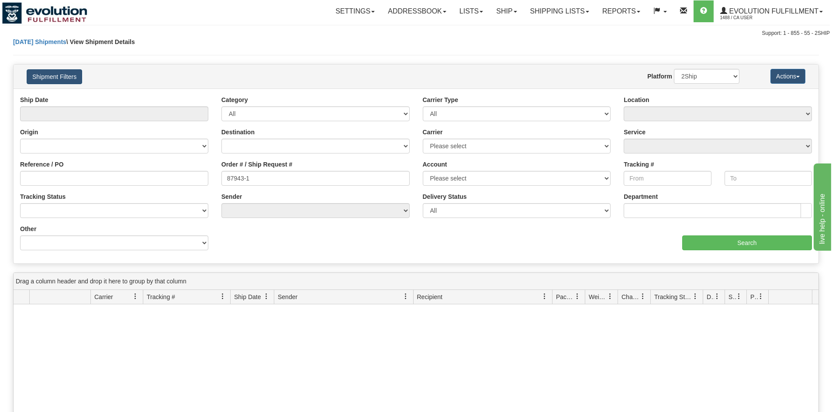
click at [51, 69] on div "Shipment Filters Website Agent Nothing selected Client User Platform 2Ship Impo…" at bounding box center [416, 77] width 804 height 24
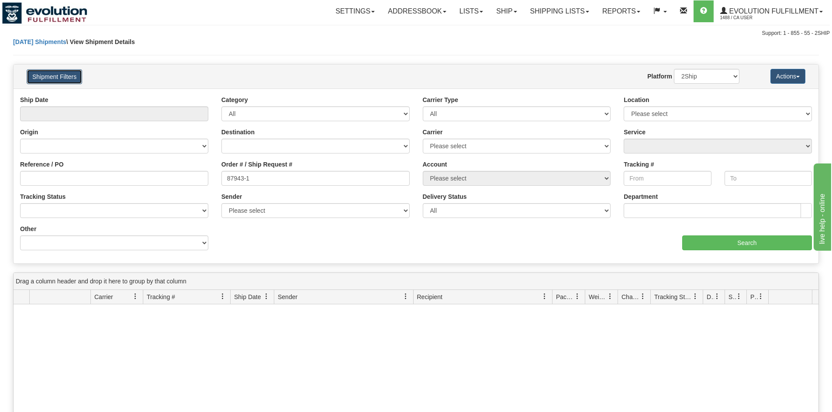
click at [63, 74] on button "Shipment Filters" at bounding box center [54, 76] width 55 height 15
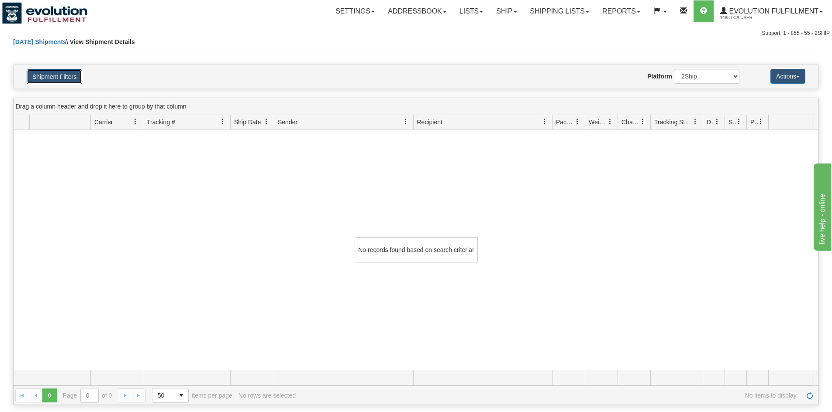
click at [63, 74] on button "Shipment Filters" at bounding box center [54, 76] width 55 height 15
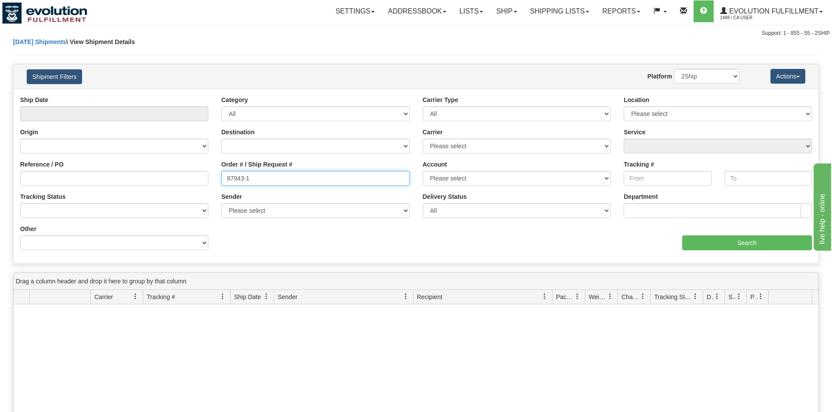
drag, startPoint x: 254, startPoint y: 180, endPoint x: 86, endPoint y: 179, distance: 168.1
click at [86, 96] on div "Reference / PO Order # / Ship Request # 87943-1 Account Please select CanadaPos…" at bounding box center [416, 96] width 804 height 0
click at [62, 80] on button "Shipment Filters" at bounding box center [54, 76] width 55 height 15
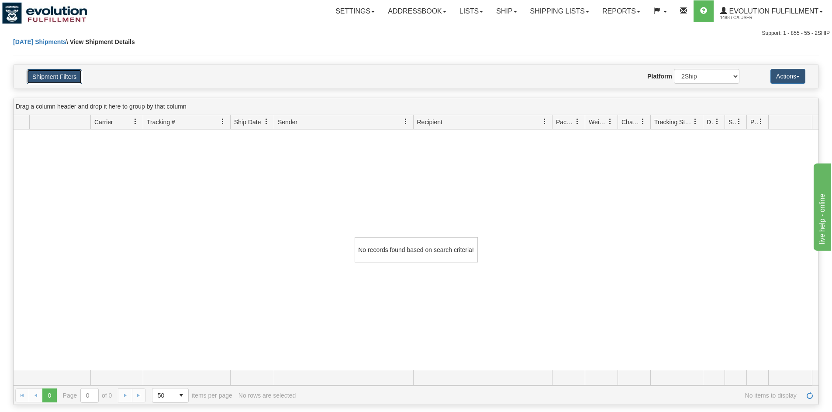
click at [62, 80] on button "Shipment Filters" at bounding box center [54, 76] width 55 height 15
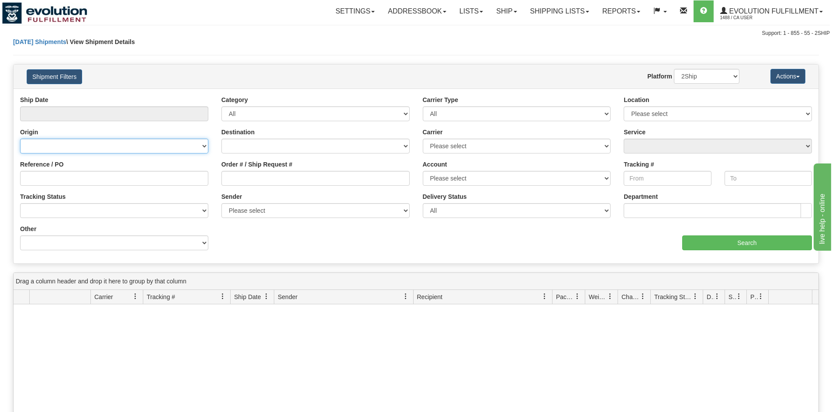
click at [174, 144] on select "Canada United States Mexico Puerto Rico Romania Australia New Zealand SouthAfri…" at bounding box center [114, 146] width 188 height 15
click at [175, 113] on input "text" at bounding box center [114, 114] width 188 height 15
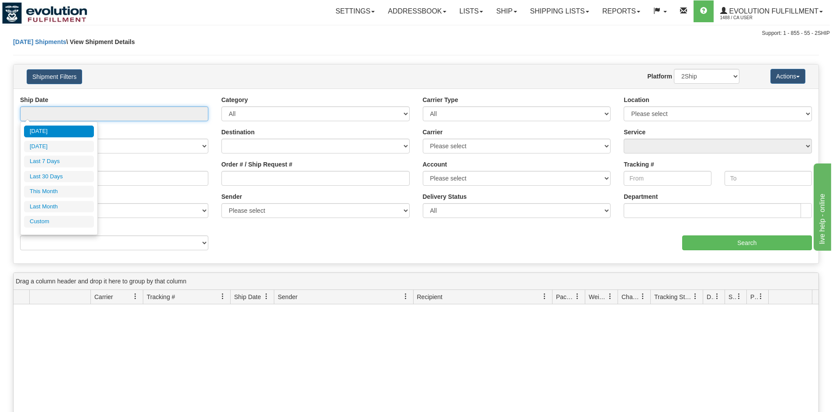
click at [175, 113] on input "text" at bounding box center [114, 114] width 188 height 15
click at [67, 168] on ul "Today Yesterday Last 7 Days Last 30 Days This Month Last Month Custom" at bounding box center [59, 177] width 70 height 102
click at [67, 164] on li "Last 7 Days" at bounding box center [59, 162] width 70 height 12
type input "From 10/08/2025 To 10/14/2025"
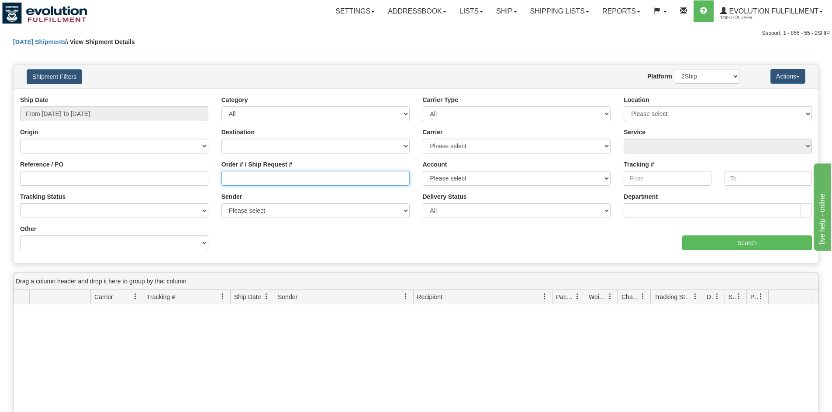
click at [275, 174] on input "Order # / Ship Request #" at bounding box center [315, 178] width 188 height 15
paste input "87943-1"
type input "87943-1"
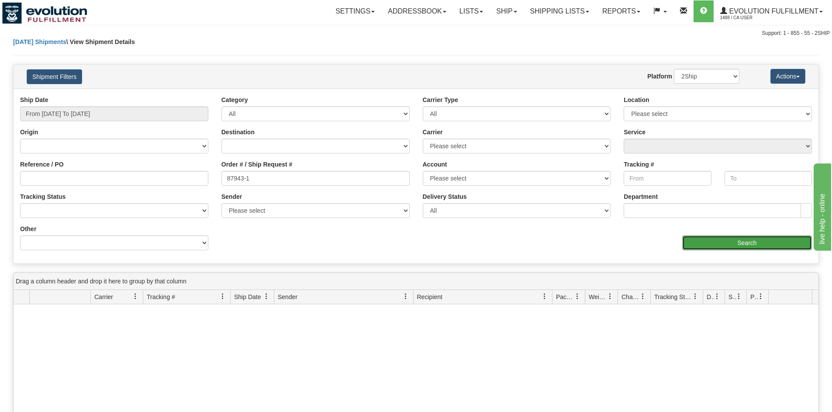
click at [756, 237] on input "Search" at bounding box center [747, 243] width 130 height 15
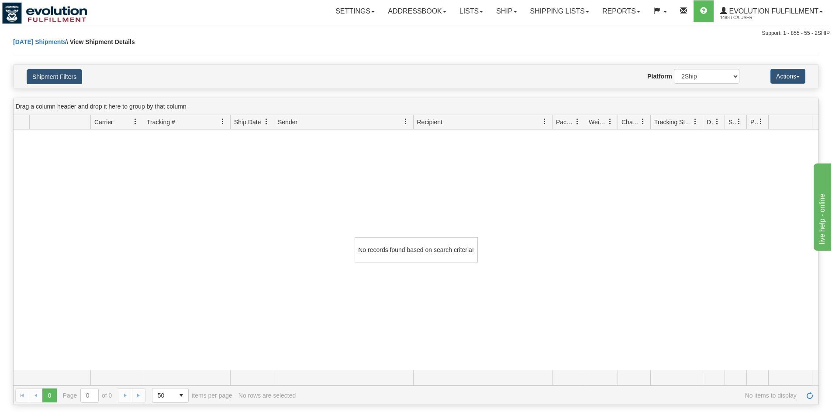
drag, startPoint x: 14, startPoint y: 72, endPoint x: 54, endPoint y: 79, distance: 40.7
click at [14, 72] on div "Shipment Filters Website Agent Nothing selected Client User Platform 2Ship Impo…" at bounding box center [416, 77] width 804 height 24
click at [57, 80] on button "Shipment Filters" at bounding box center [54, 76] width 55 height 15
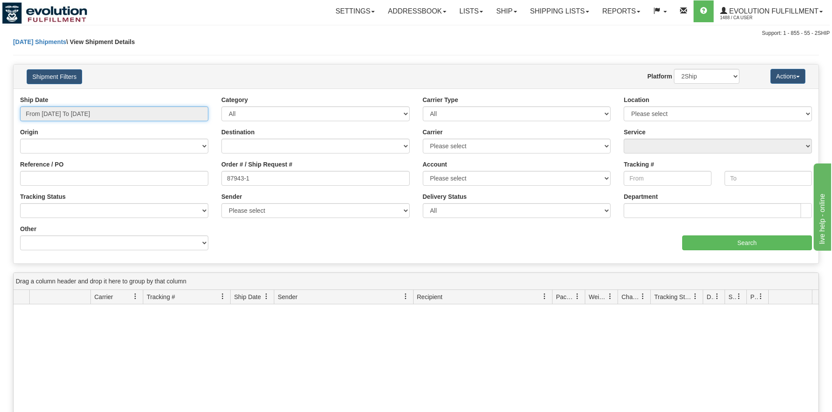
click at [144, 115] on input "From 10/08/2025 To 10/14/2025" at bounding box center [114, 114] width 188 height 15
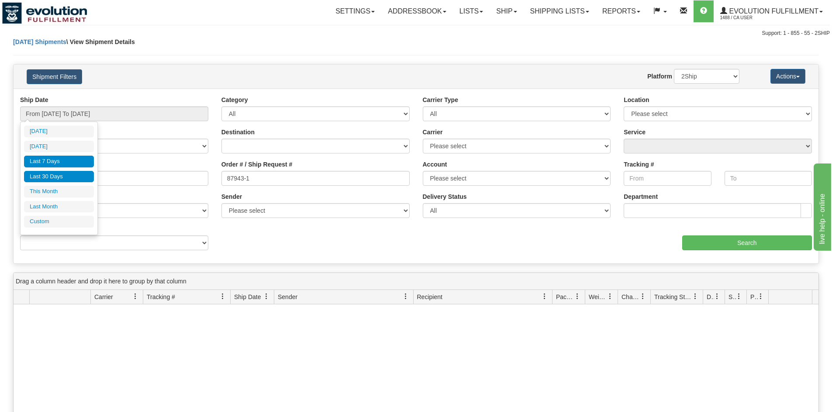
click at [82, 177] on li "Last 30 Days" at bounding box center [59, 177] width 70 height 12
type input "From 09/15/2025 To 10/14/2025"
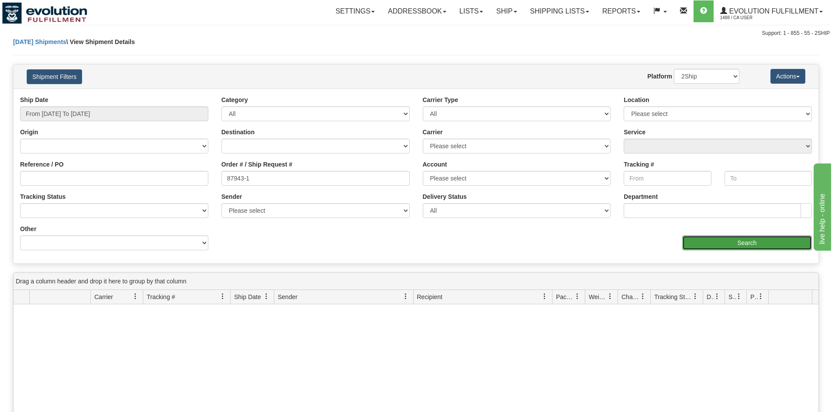
click at [761, 244] on input "Search" at bounding box center [747, 243] width 130 height 15
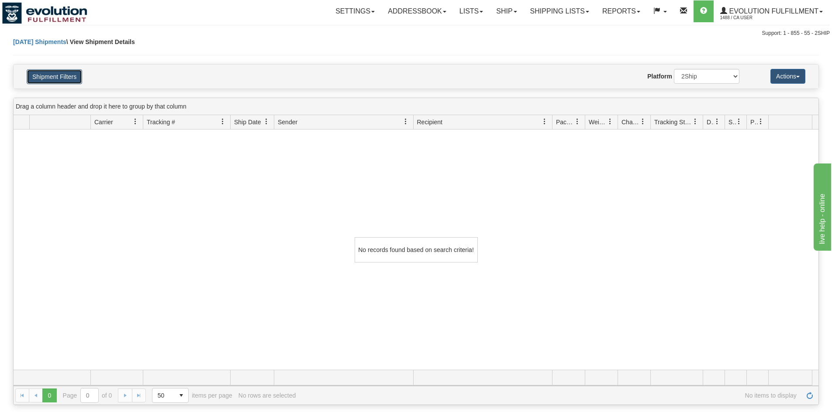
click at [70, 82] on button "Shipment Filters" at bounding box center [54, 76] width 55 height 15
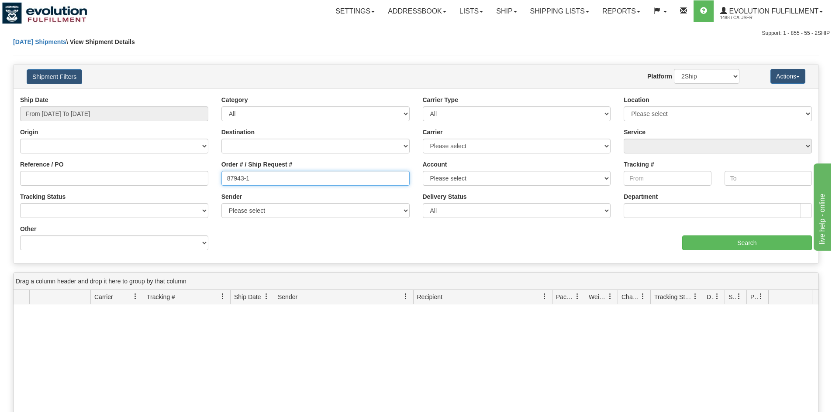
click at [279, 179] on input "87943-1" at bounding box center [315, 178] width 188 height 15
type input "87943"
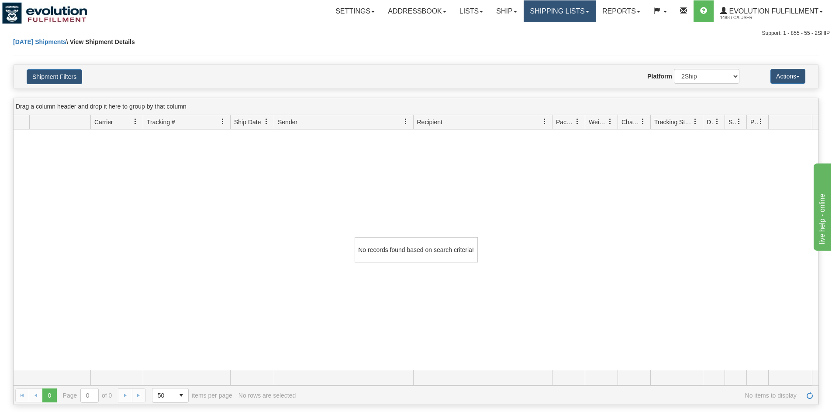
click at [535, 21] on link "Shipping lists" at bounding box center [559, 11] width 72 height 22
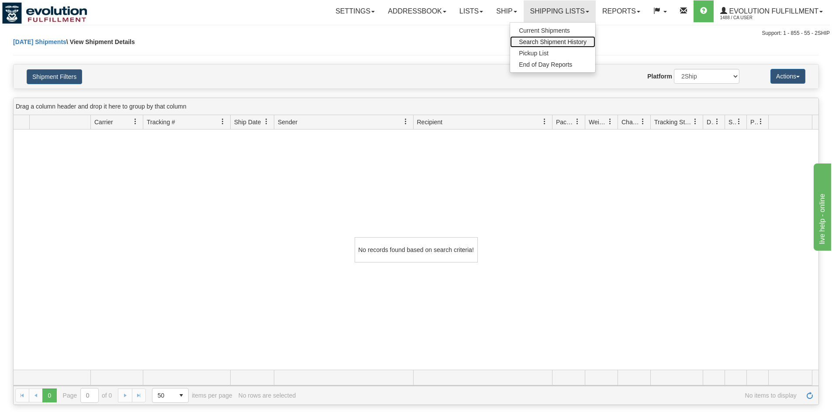
click at [533, 43] on span "Search Shipment History" at bounding box center [553, 41] width 68 height 7
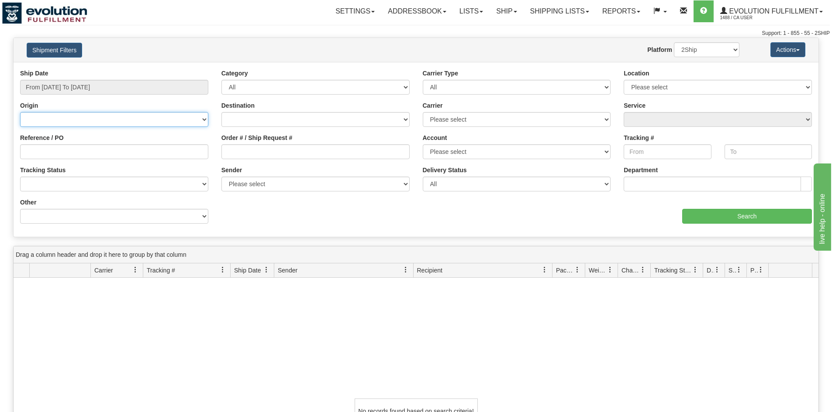
click at [90, 123] on select "Canada United States Mexico Puerto Rico Romania Australia New Zealand SouthAfri…" at bounding box center [114, 119] width 188 height 15
click at [272, 158] on input "Order # / Ship Request #" at bounding box center [315, 151] width 188 height 15
paste input "87943-1"
type input "87943-1"
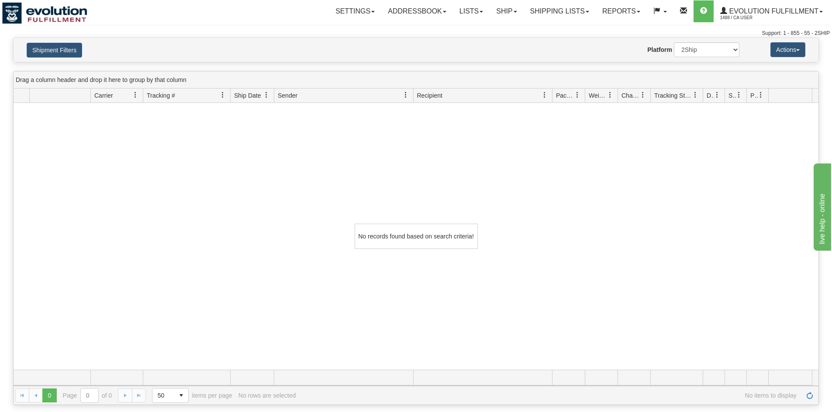
click at [70, 58] on div "Shipment Filters Website Agent Nothing selected Client User Platform 2Ship Impo…" at bounding box center [416, 50] width 804 height 24
click at [57, 52] on button "Shipment Filters" at bounding box center [54, 50] width 55 height 15
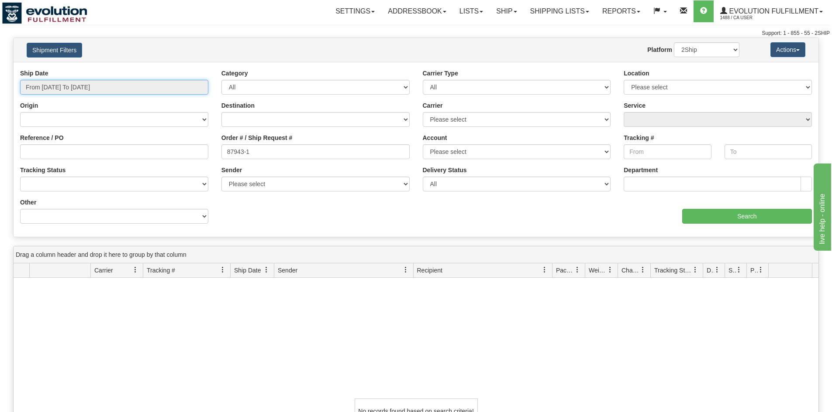
click at [121, 92] on input "From 10/13/2025 To 10/14/2025" at bounding box center [114, 87] width 188 height 15
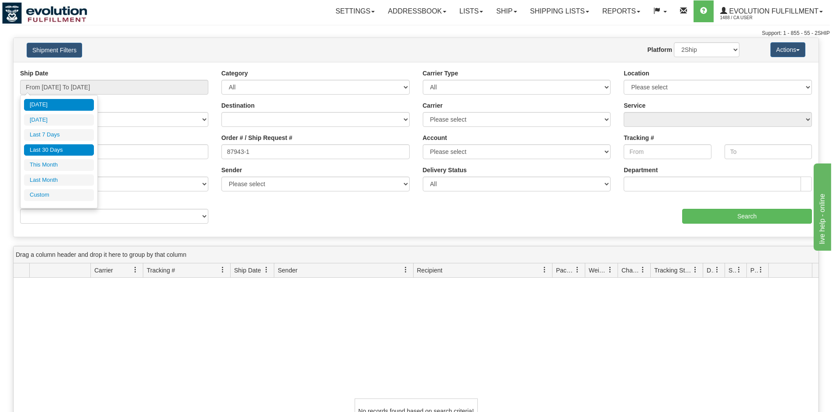
click at [55, 146] on li "Last 30 Days" at bounding box center [59, 150] width 70 height 12
type input "From 09/15/2025 To 10/14/2025"
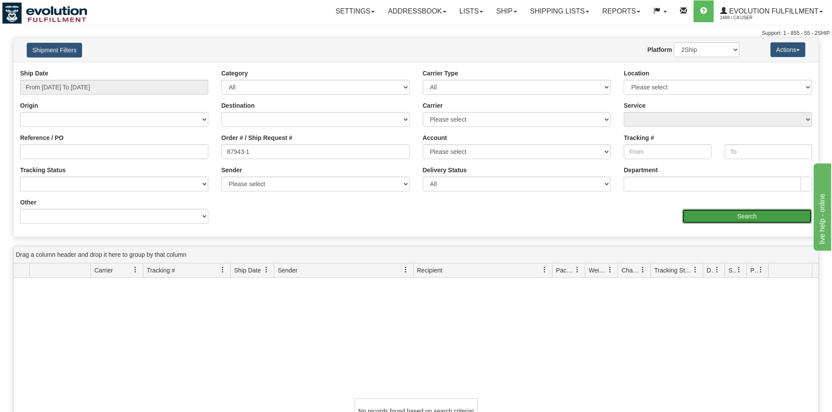
click at [708, 216] on input "Search" at bounding box center [747, 216] width 130 height 15
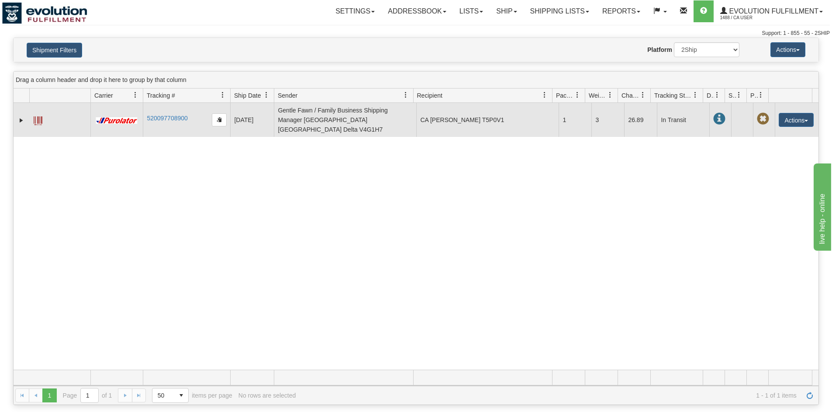
click at [38, 117] on span at bounding box center [38, 121] width 9 height 9
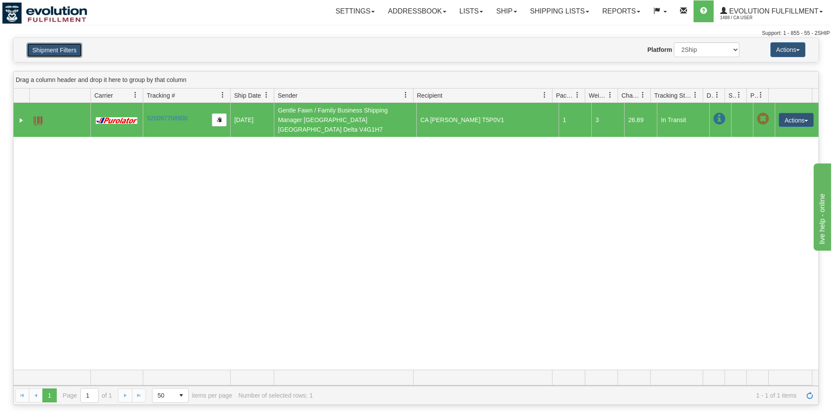
click at [76, 46] on button "Shipment Filters" at bounding box center [54, 50] width 55 height 15
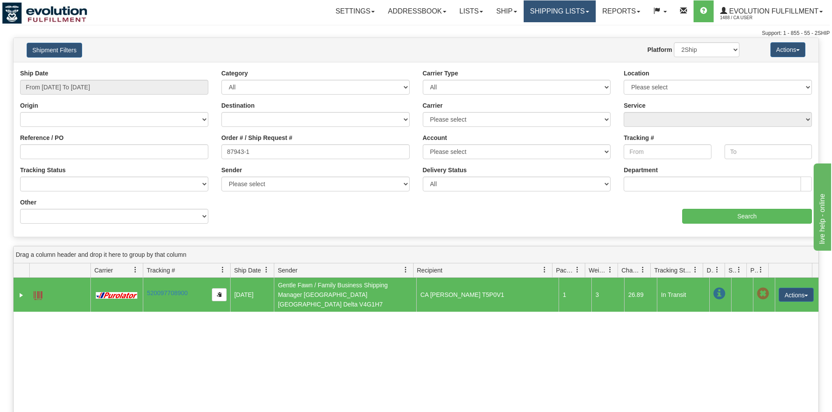
click at [571, 14] on link "Shipping lists" at bounding box center [559, 11] width 72 height 22
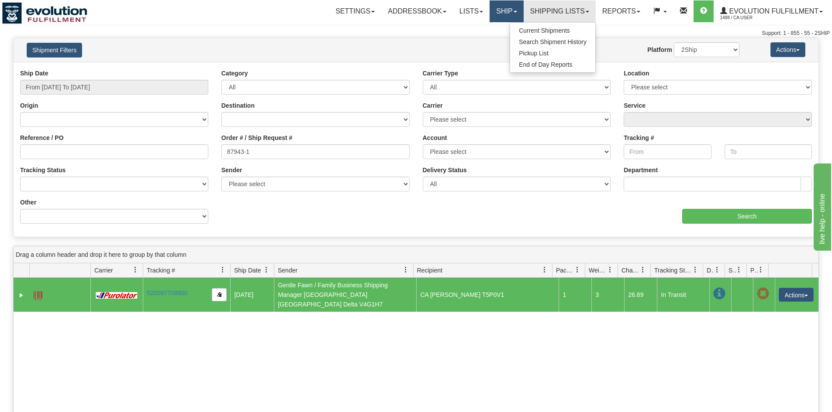
click at [496, 6] on link "Ship" at bounding box center [506, 11] width 34 height 22
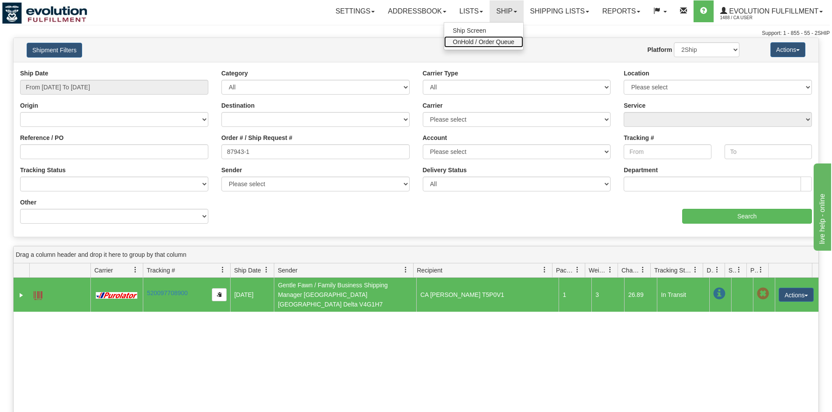
click at [484, 42] on span "OnHold / Order Queue" at bounding box center [484, 41] width 62 height 7
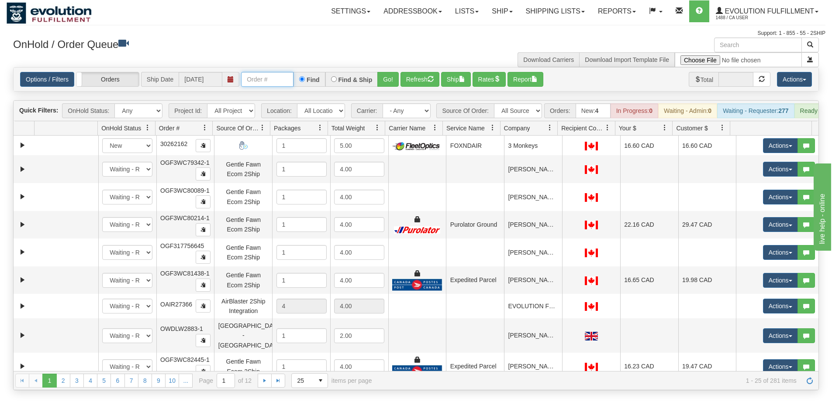
click at [284, 83] on input "text" at bounding box center [267, 79] width 52 height 15
click at [396, 76] on button "Go!" at bounding box center [387, 79] width 21 height 15
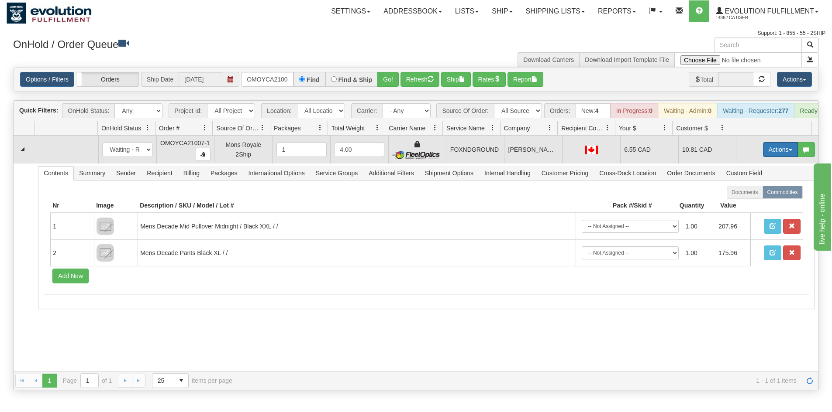
click at [763, 157] on button "Actions" at bounding box center [780, 149] width 35 height 15
click at [748, 206] on link "Ship" at bounding box center [762, 200] width 70 height 11
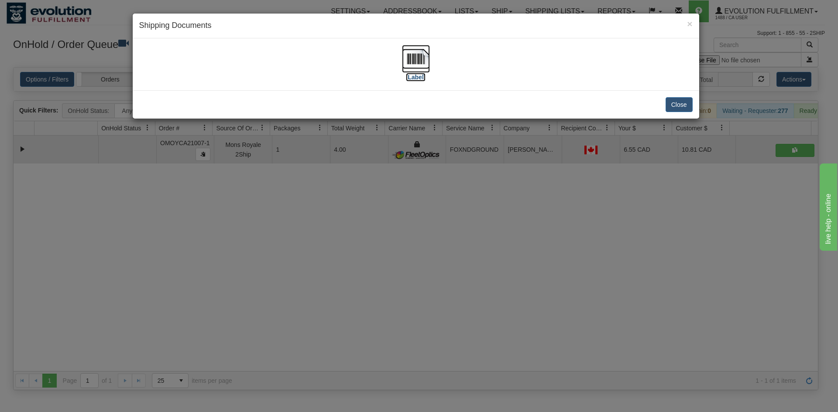
click at [407, 60] on img at bounding box center [416, 59] width 28 height 28
drag, startPoint x: 572, startPoint y: 186, endPoint x: 562, endPoint y: 176, distance: 14.2
click at [569, 183] on div "× Shipping Documents [Label] Close" at bounding box center [419, 206] width 838 height 412
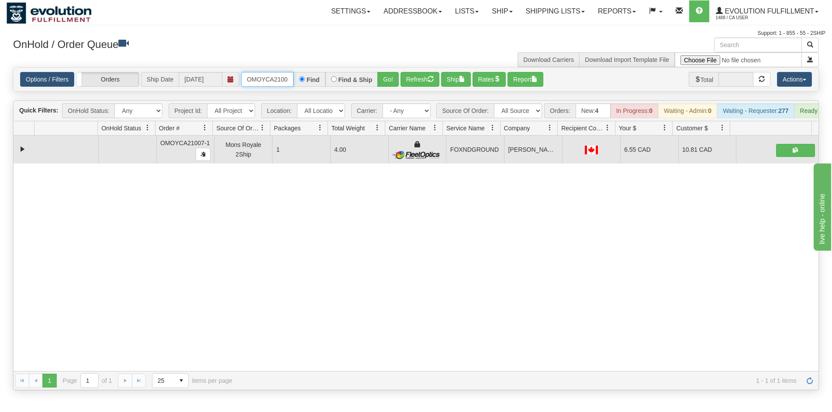
click at [269, 82] on input "OMOYCA21007-1" at bounding box center [267, 79] width 52 height 15
click at [383, 79] on button "Go!" at bounding box center [387, 79] width 21 height 15
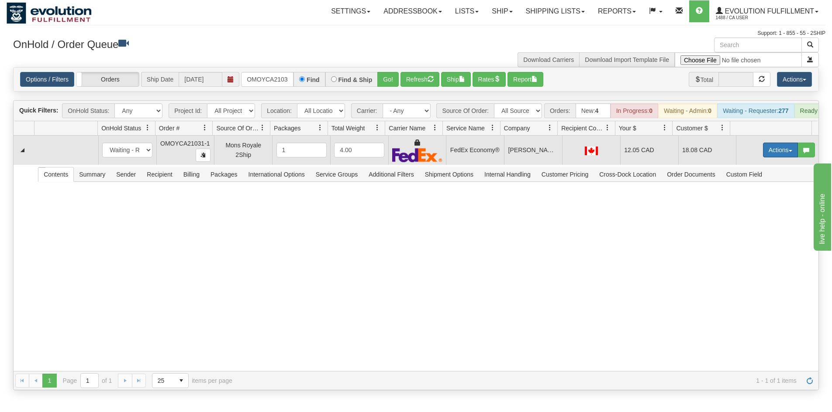
click at [773, 156] on button "Actions" at bounding box center [780, 150] width 35 height 15
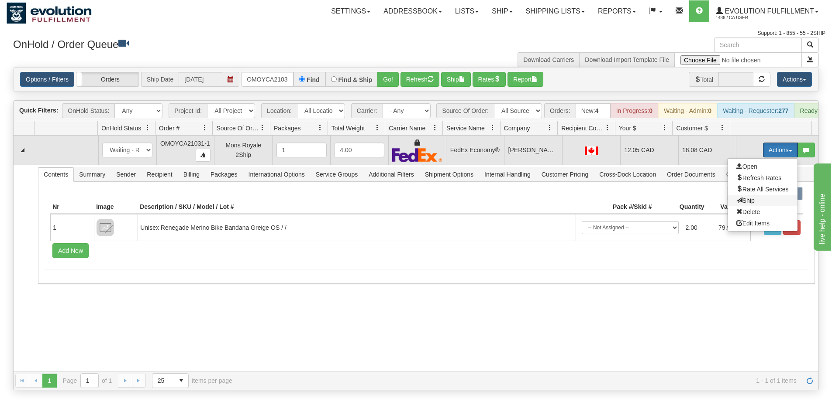
click at [739, 204] on span "Ship" at bounding box center [745, 200] width 18 height 7
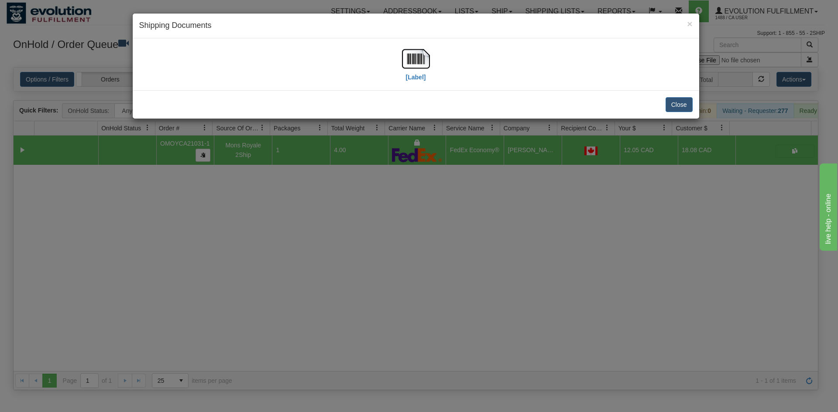
click at [427, 42] on div "[Label]" at bounding box center [416, 64] width 567 height 52
click at [412, 64] on img at bounding box center [416, 59] width 28 height 28
drag, startPoint x: 395, startPoint y: 305, endPoint x: 218, endPoint y: 38, distance: 320.2
click at [396, 301] on div "× Shipping Documents [Label] Close" at bounding box center [419, 206] width 838 height 412
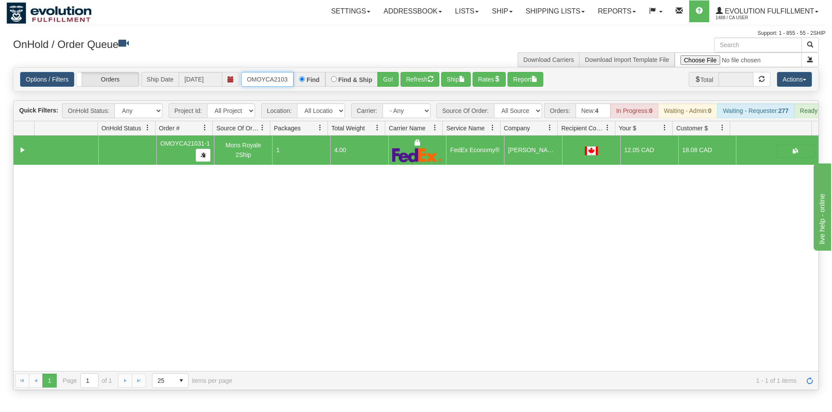
click at [261, 81] on input "OMOYCA21031-1" at bounding box center [267, 79] width 52 height 15
click at [383, 82] on button "Go!" at bounding box center [387, 79] width 21 height 15
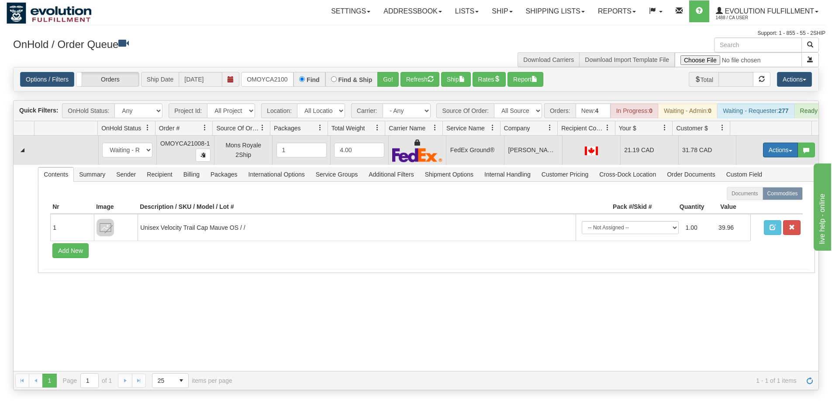
click at [763, 155] on button "Actions" at bounding box center [780, 150] width 35 height 15
click at [746, 206] on link "Ship" at bounding box center [762, 200] width 70 height 11
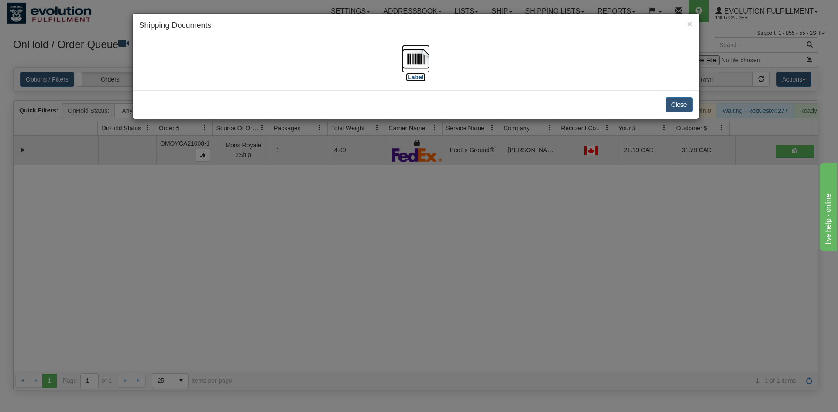
click at [411, 69] on img at bounding box center [416, 59] width 28 height 28
click at [387, 213] on div "× Shipping Documents [Label] Close" at bounding box center [419, 206] width 838 height 412
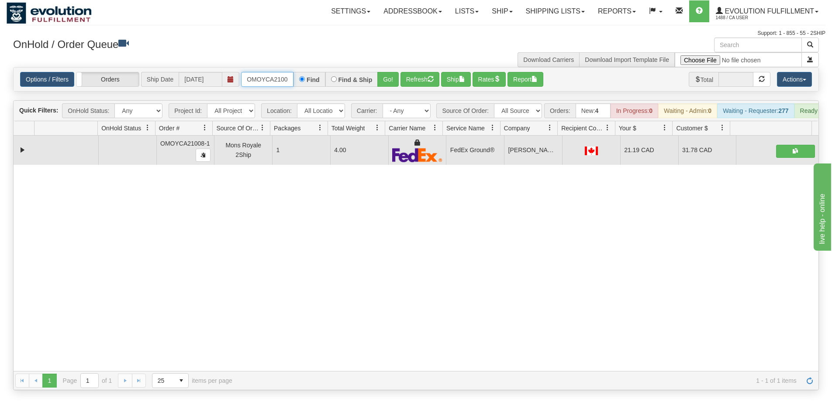
click at [283, 82] on input "OMOYCA21008-1" at bounding box center [267, 79] width 52 height 15
click at [377, 80] on div "Find & Ship" at bounding box center [351, 79] width 53 height 15
click at [379, 80] on button "Go!" at bounding box center [387, 79] width 21 height 15
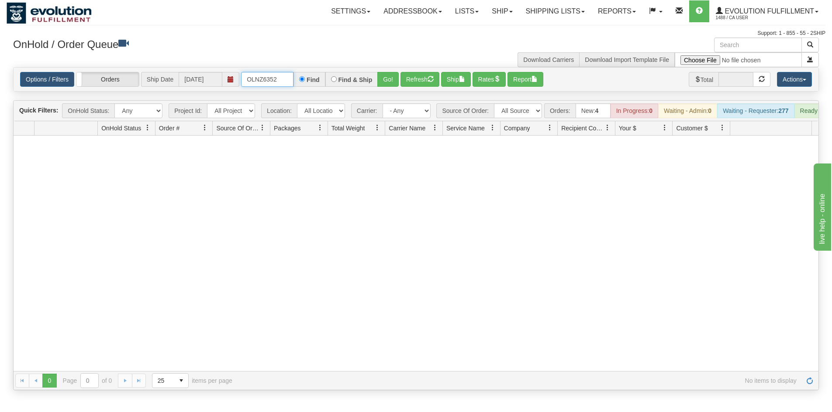
click at [259, 83] on input "OLNZ6352" at bounding box center [267, 79] width 52 height 15
click at [388, 82] on button "Go!" at bounding box center [387, 79] width 21 height 15
click at [278, 80] on input "OFKM10018" at bounding box center [267, 79] width 52 height 15
click at [379, 84] on button "Go!" at bounding box center [387, 79] width 21 height 15
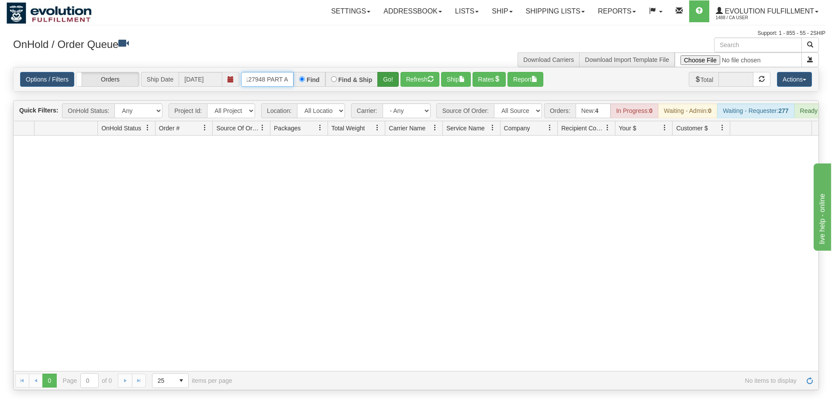
drag, startPoint x: 283, startPoint y: 77, endPoint x: 392, endPoint y: 81, distance: 108.7
click at [394, 81] on div "OBCC127948 PART A Find Find & Ship Go!" at bounding box center [320, 79] width 158 height 15
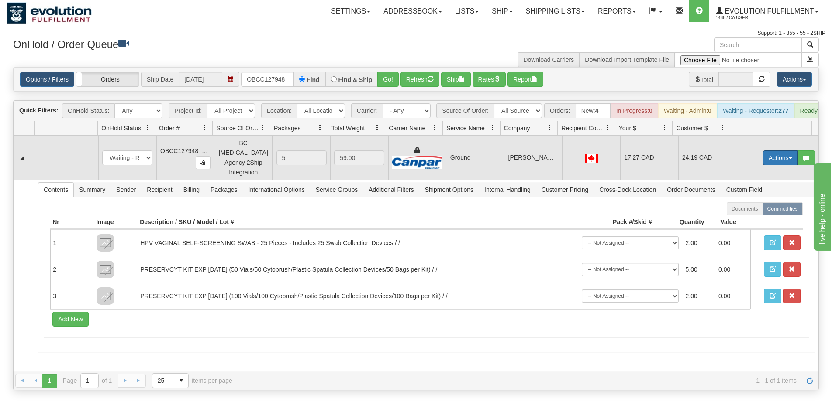
click at [765, 160] on button "Actions" at bounding box center [780, 158] width 35 height 15
click at [752, 211] on link "Ship" at bounding box center [762, 208] width 70 height 11
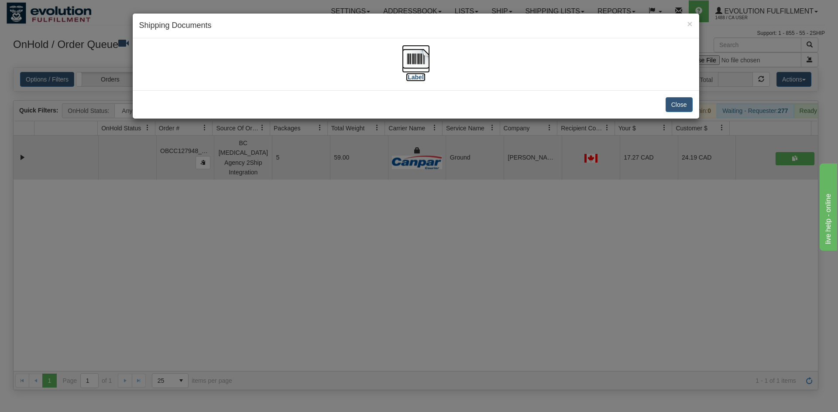
click at [403, 60] on img at bounding box center [416, 59] width 28 height 28
drag, startPoint x: 417, startPoint y: 215, endPoint x: 352, endPoint y: 47, distance: 180.4
click at [419, 210] on div "× Shipping Documents [Label] Close" at bounding box center [419, 206] width 838 height 412
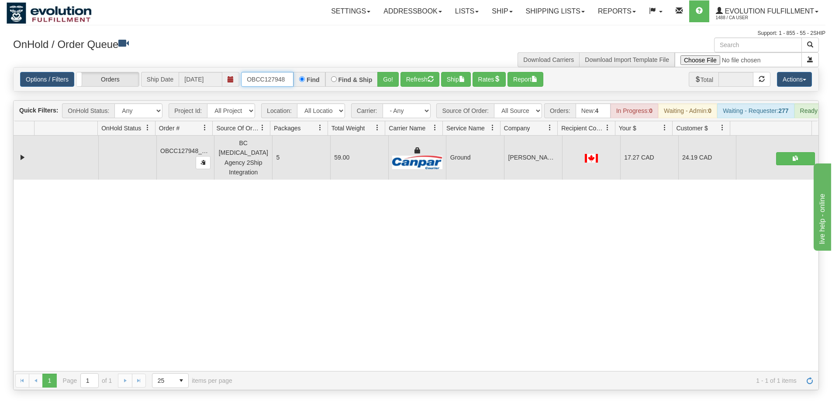
click at [261, 82] on input "OBCC127948" at bounding box center [267, 79] width 52 height 15
drag, startPoint x: 284, startPoint y: 79, endPoint x: 439, endPoint y: 100, distance: 156.1
click at [439, 100] on div "Is equal to Is not equal to Contains Does not contains CAD USD EUR ZAR [PERSON_…" at bounding box center [416, 228] width 818 height 323
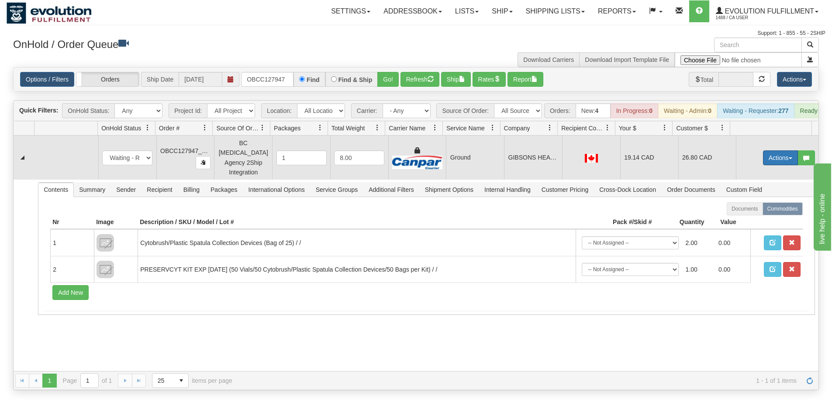
click at [763, 158] on button "Actions" at bounding box center [780, 158] width 35 height 15
click at [745, 214] on link "Ship" at bounding box center [762, 208] width 70 height 11
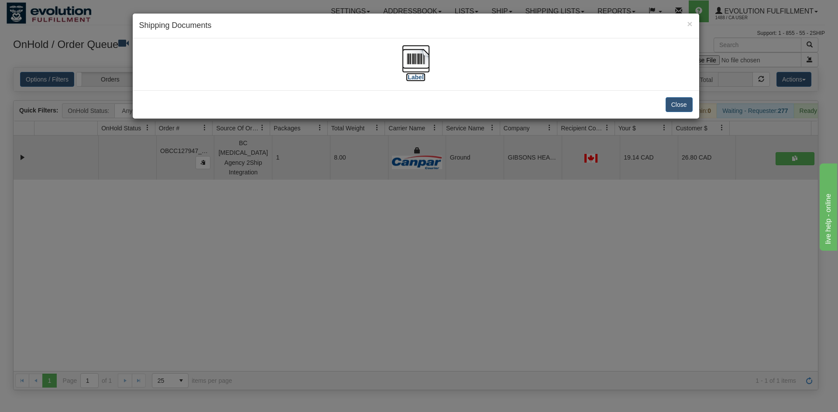
click at [426, 68] on img at bounding box center [416, 59] width 28 height 28
click at [536, 234] on div "× Shipping Documents [Label] Close" at bounding box center [419, 206] width 838 height 412
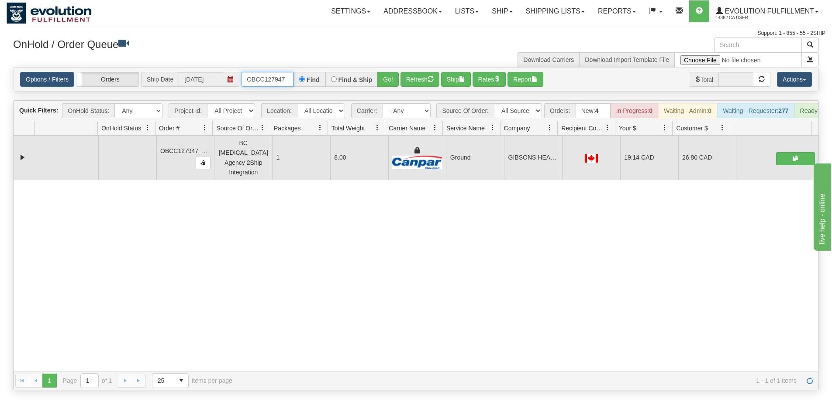
click at [276, 80] on input "OBCC127947" at bounding box center [267, 79] width 52 height 15
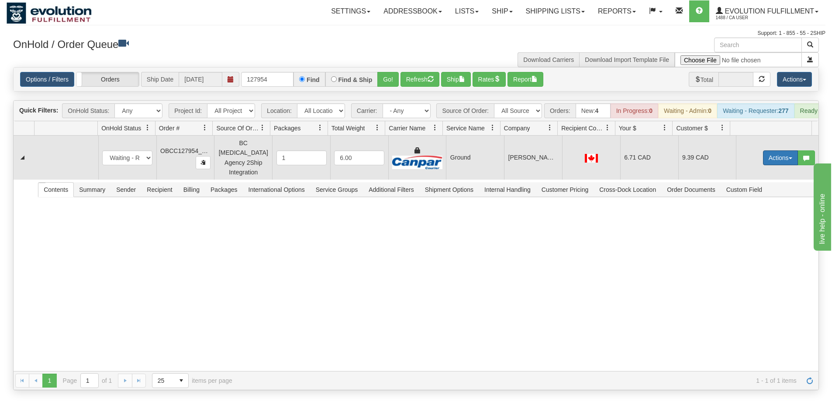
click at [766, 156] on button "Actions" at bounding box center [780, 158] width 35 height 15
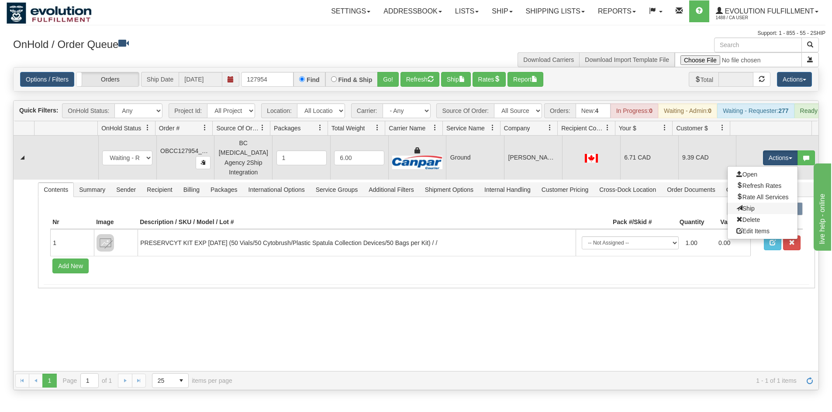
click at [751, 210] on link "Ship" at bounding box center [762, 208] width 70 height 11
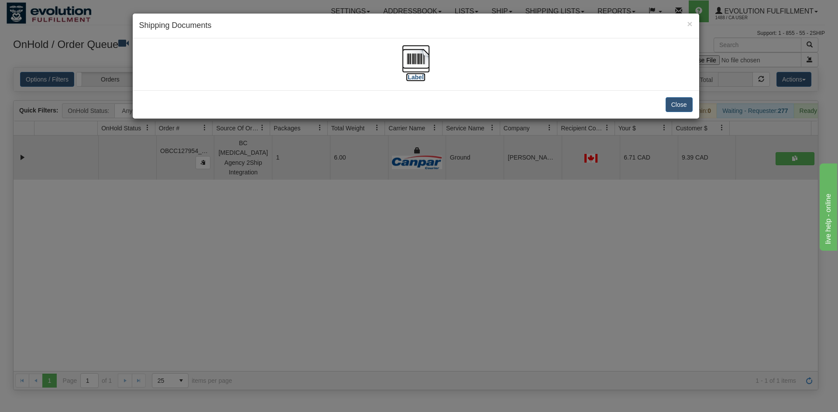
click at [411, 58] on img at bounding box center [416, 59] width 28 height 28
drag, startPoint x: 401, startPoint y: 268, endPoint x: 348, endPoint y: 211, distance: 77.5
click at [374, 243] on div "× Shipping Documents [Label] Close" at bounding box center [419, 206] width 838 height 412
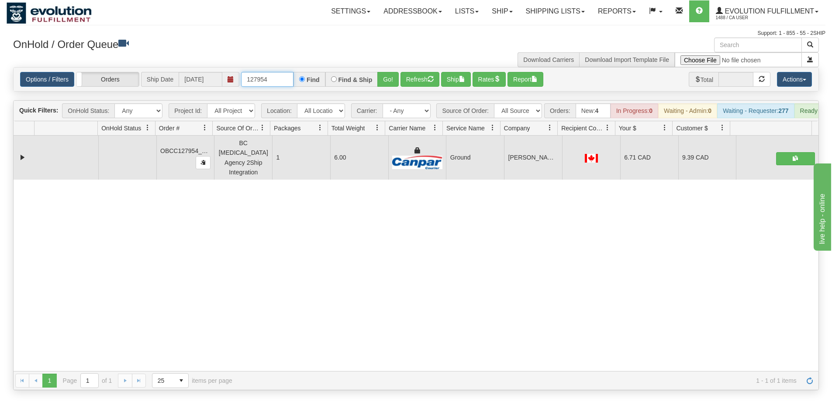
click at [283, 79] on input "127954" at bounding box center [267, 79] width 52 height 15
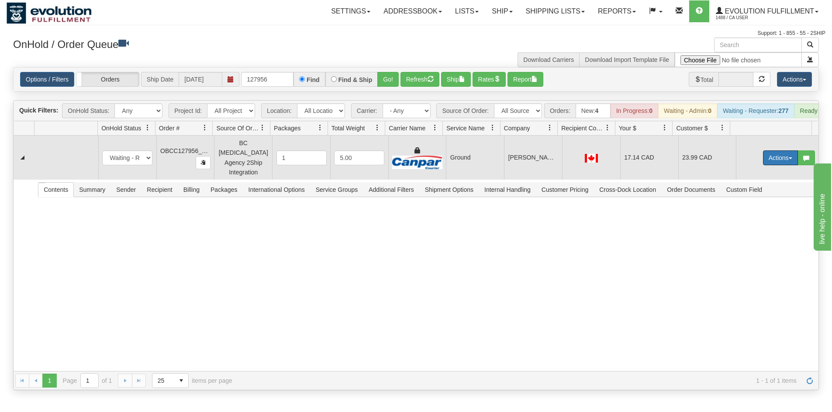
drag, startPoint x: 773, startPoint y: 159, endPoint x: 766, endPoint y: 180, distance: 22.5
click at [773, 159] on button "Actions" at bounding box center [780, 158] width 35 height 15
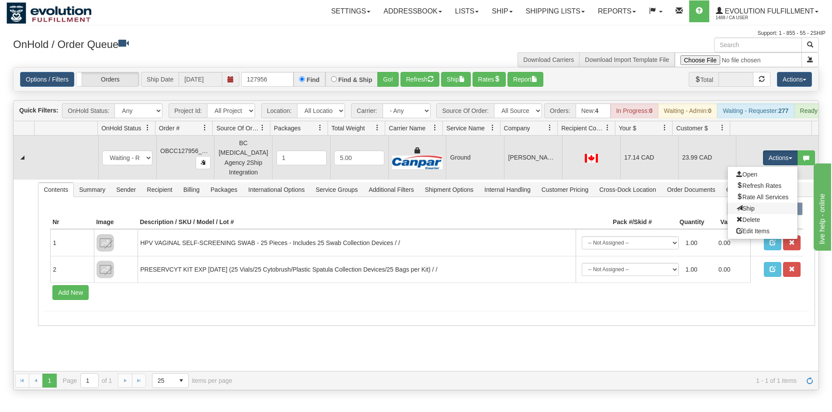
click at [754, 207] on link "Ship" at bounding box center [762, 208] width 70 height 11
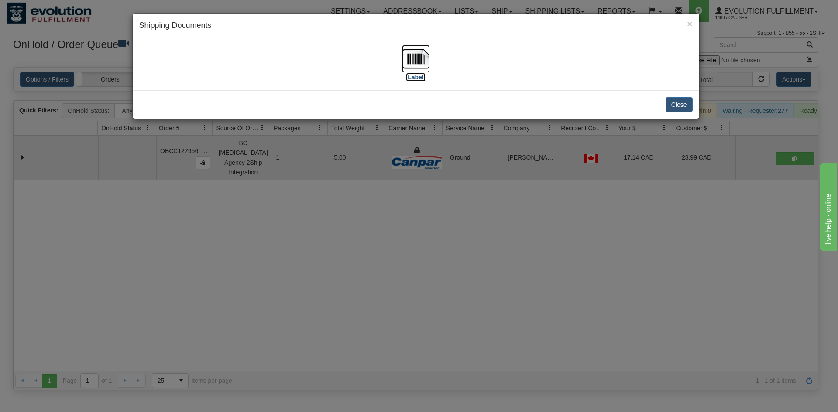
click at [404, 69] on img at bounding box center [416, 59] width 28 height 28
drag, startPoint x: 400, startPoint y: 235, endPoint x: 354, endPoint y: 151, distance: 95.5
click at [402, 230] on div "× Shipping Documents [Label] Close" at bounding box center [419, 206] width 838 height 412
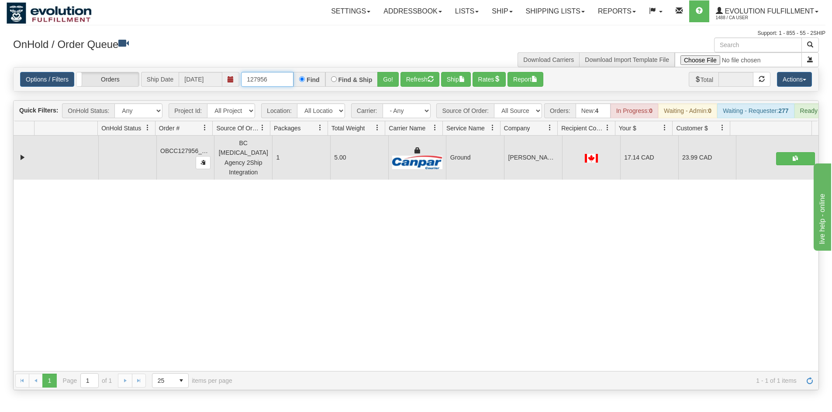
drag, startPoint x: 272, startPoint y: 81, endPoint x: 15, endPoint y: 86, distance: 256.7
click at [15, 86] on div "Options / Filters Group Shipments Orders Ship Date [DATE] 127956 Find Find & Sh…" at bounding box center [416, 79] width 804 height 15
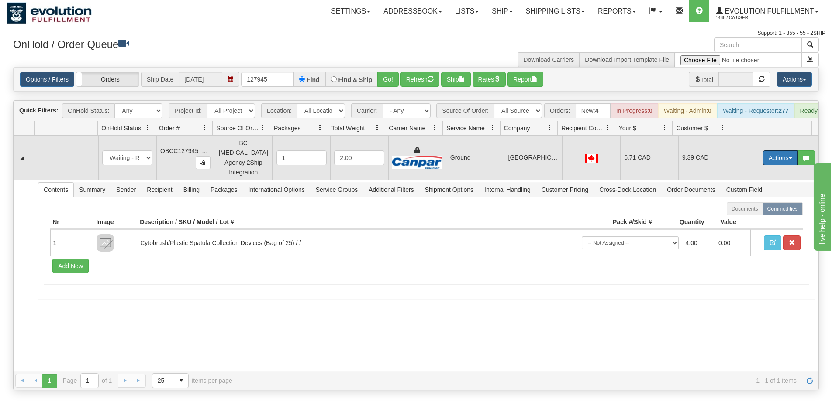
drag, startPoint x: 778, startPoint y: 158, endPoint x: 773, endPoint y: 168, distance: 11.2
click at [778, 158] on button "Actions" at bounding box center [780, 158] width 35 height 15
click at [756, 210] on link "Ship" at bounding box center [762, 208] width 70 height 11
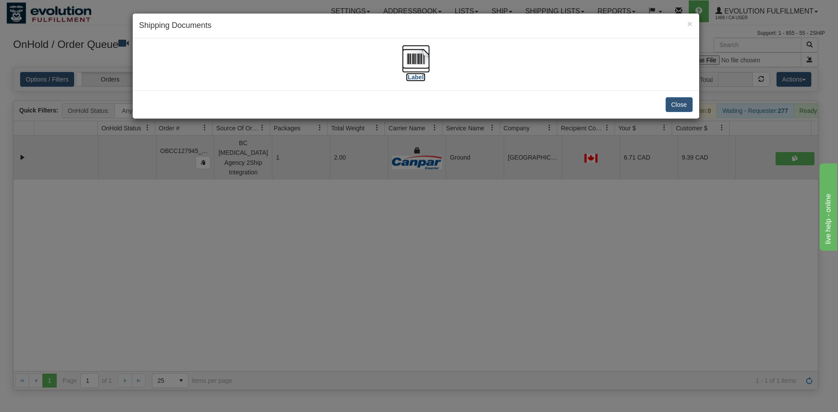
click at [429, 64] on img at bounding box center [416, 59] width 28 height 28
drag, startPoint x: 341, startPoint y: 264, endPoint x: 174, endPoint y: 43, distance: 277.0
click at [322, 254] on div "× Shipping Documents [Label] Close" at bounding box center [419, 206] width 838 height 412
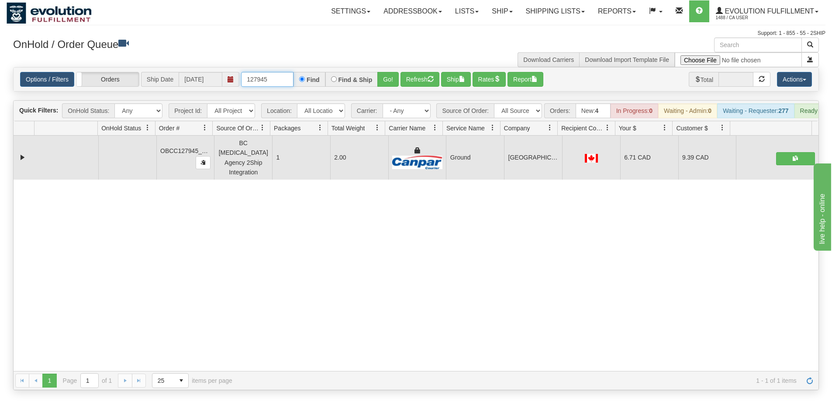
drag, startPoint x: 0, startPoint y: 106, endPoint x: 13, endPoint y: 105, distance: 12.7
click at [11, 106] on div "Is equal to Is not equal to Contains Does not contains CAD USD EUR ZAR [PERSON_…" at bounding box center [416, 228] width 818 height 323
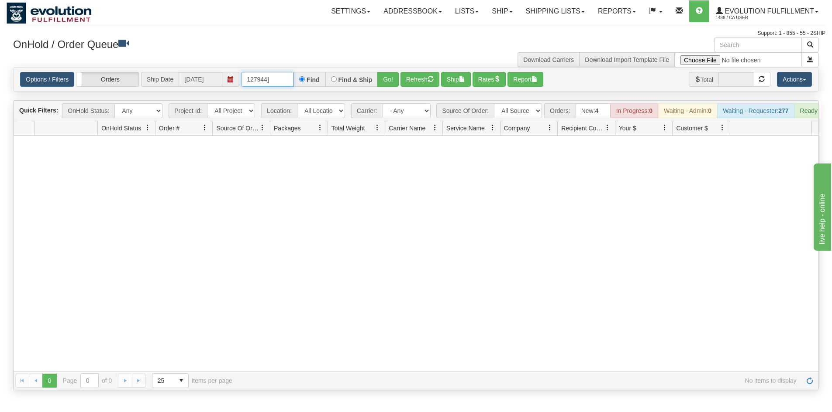
click at [286, 82] on input "127944]" at bounding box center [267, 79] width 52 height 15
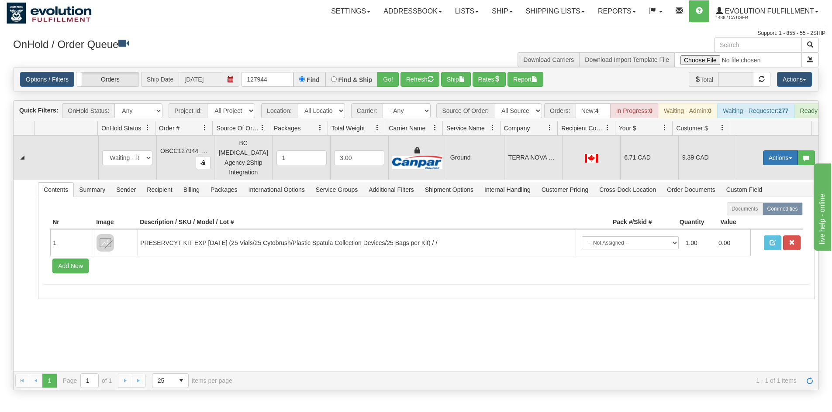
click at [783, 156] on button "Actions" at bounding box center [780, 158] width 35 height 15
click at [742, 210] on span "Ship" at bounding box center [745, 208] width 18 height 7
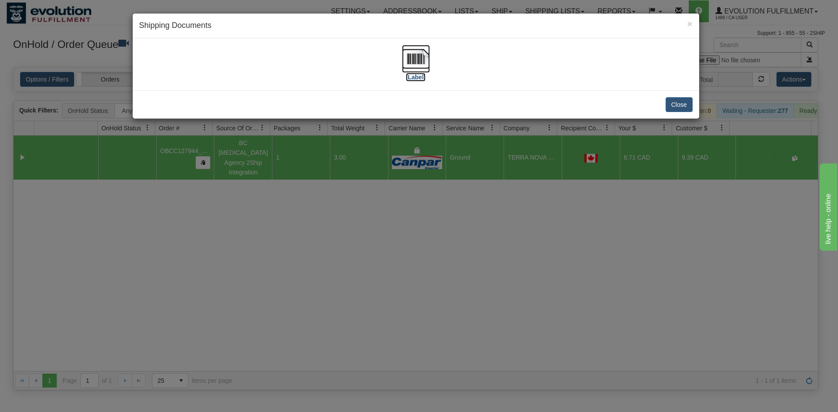
click at [426, 56] on img at bounding box center [416, 59] width 28 height 28
drag, startPoint x: 621, startPoint y: 132, endPoint x: 394, endPoint y: 158, distance: 228.1
click at [622, 132] on div "× Shipping Documents [Label] Close" at bounding box center [419, 206] width 838 height 412
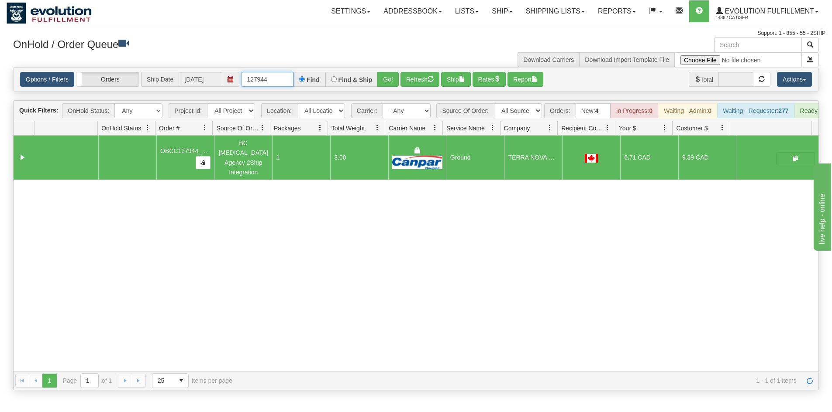
drag, startPoint x: 269, startPoint y: 80, endPoint x: 110, endPoint y: 110, distance: 162.1
click at [110, 110] on div "Is equal to Is not equal to Contains Does not contains CAD USD EUR ZAR [PERSON_…" at bounding box center [416, 228] width 818 height 323
drag, startPoint x: 283, startPoint y: 78, endPoint x: 494, endPoint y: 101, distance: 212.1
click at [494, 101] on div "Is equal to Is not equal to Contains Does not contains CAD USD EUR ZAR [PERSON_…" at bounding box center [416, 228] width 818 height 323
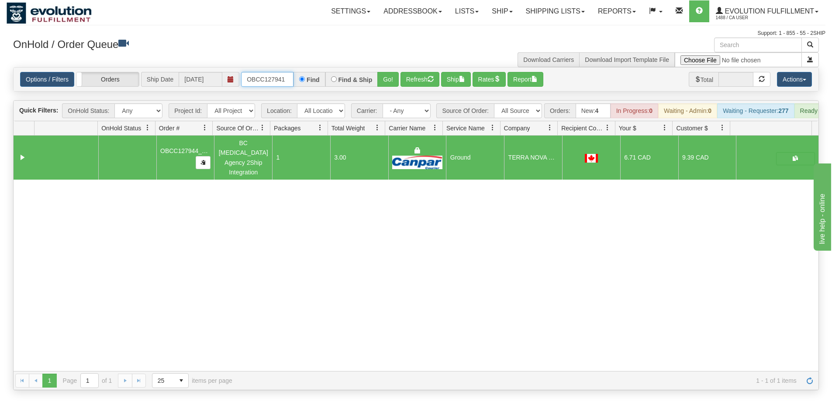
scroll to position [0, 0]
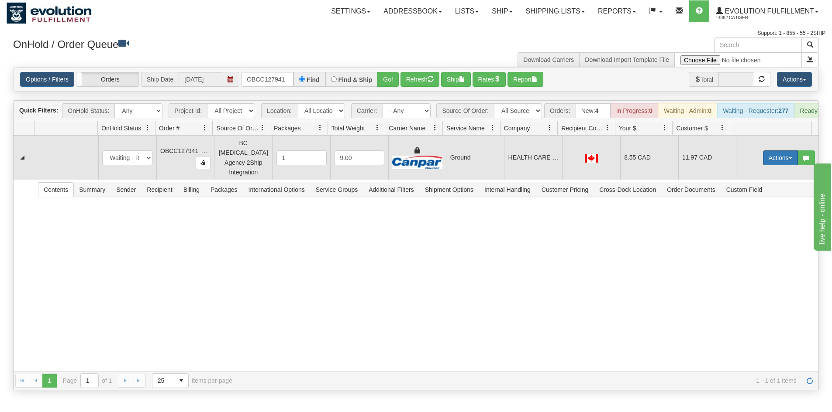
click at [763, 160] on button "Actions" at bounding box center [780, 158] width 35 height 15
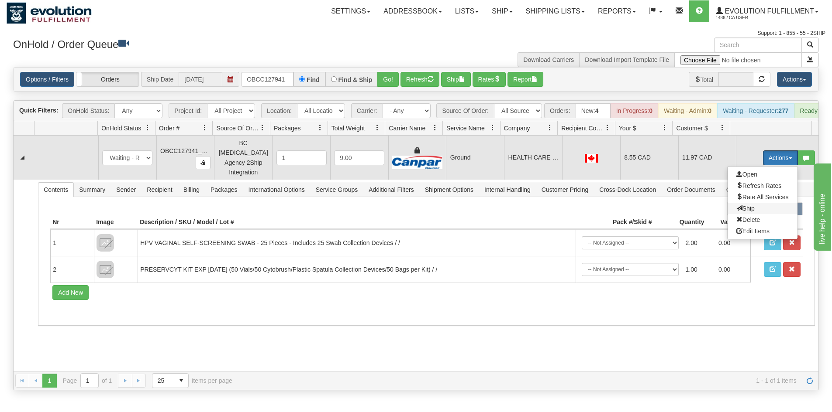
click at [738, 209] on span "Ship" at bounding box center [745, 208] width 18 height 7
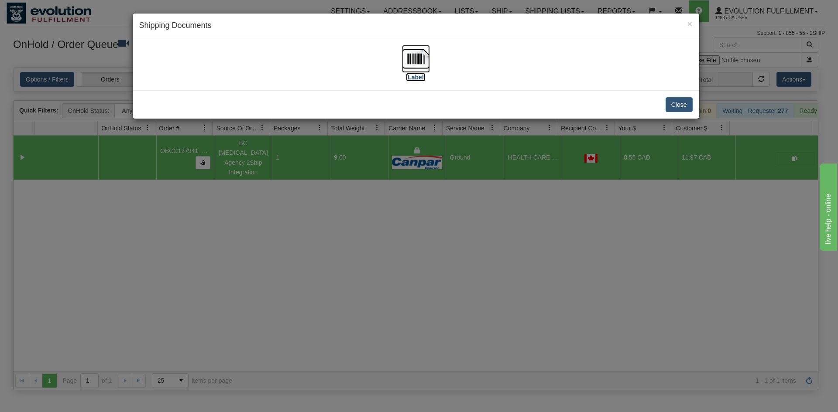
click at [423, 57] on img at bounding box center [416, 59] width 28 height 28
drag, startPoint x: 319, startPoint y: 258, endPoint x: 273, endPoint y: 162, distance: 106.8
click at [320, 259] on div "× Shipping Documents [Label] Close" at bounding box center [419, 206] width 838 height 412
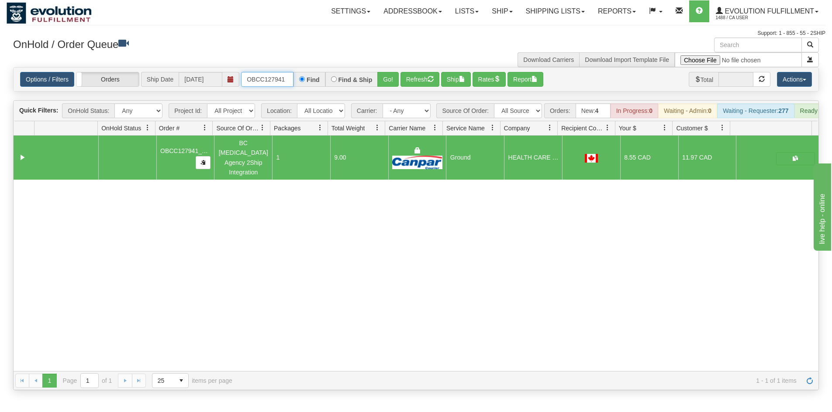
click at [265, 79] on input "OBCC127941" at bounding box center [267, 79] width 52 height 15
click at [277, 84] on input "OBCC127941" at bounding box center [267, 79] width 52 height 15
click at [383, 78] on button "Go!" at bounding box center [387, 79] width 21 height 15
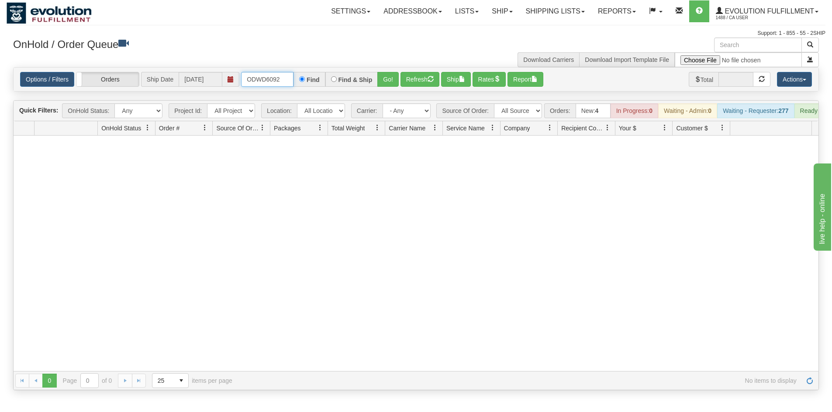
click at [269, 80] on input "ODWD6092" at bounding box center [267, 79] width 52 height 15
click at [392, 82] on button "Go!" at bounding box center [387, 79] width 21 height 15
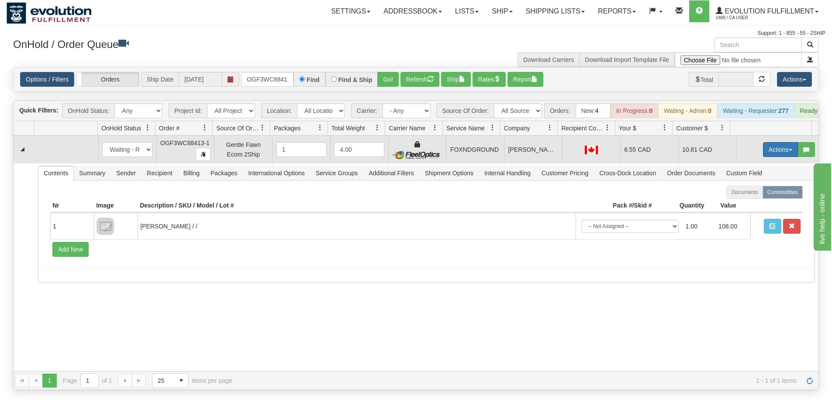
click at [780, 157] on button "Actions" at bounding box center [780, 149] width 35 height 15
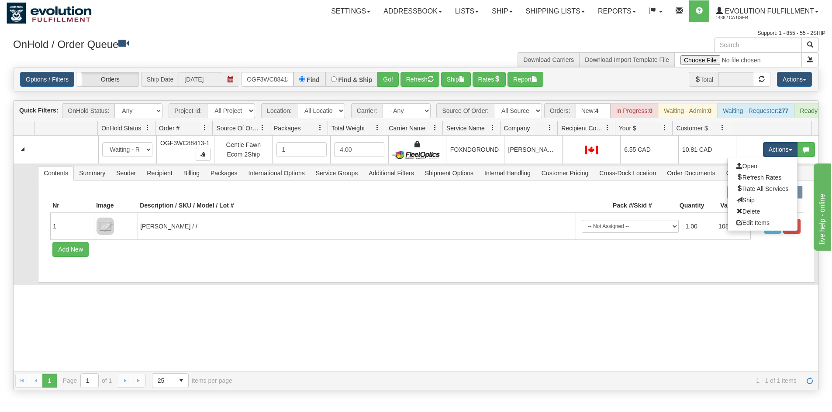
click at [749, 205] on link "Ship" at bounding box center [762, 200] width 70 height 11
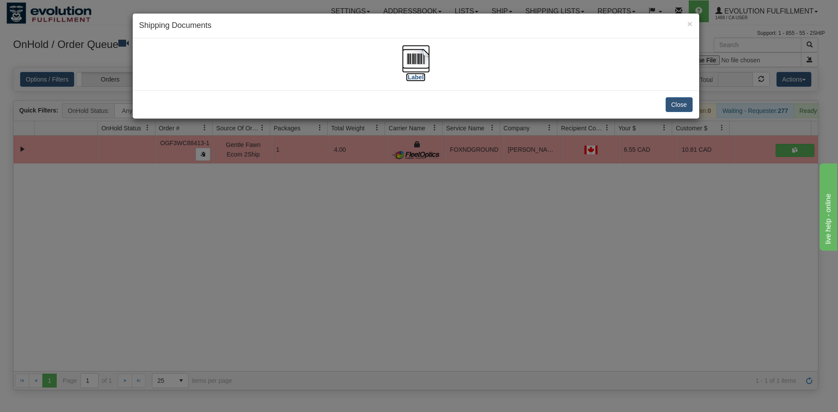
click at [408, 63] on img at bounding box center [416, 59] width 28 height 28
drag, startPoint x: 450, startPoint y: 202, endPoint x: 423, endPoint y: 166, distance: 44.6
click at [452, 200] on div "× Shipping Documents [Label] Close" at bounding box center [419, 206] width 838 height 412
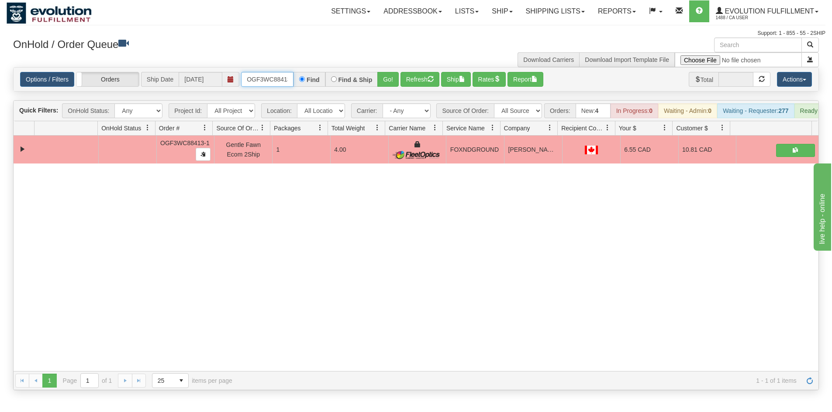
click at [266, 83] on input "OGF3WC88413-1" at bounding box center [267, 79] width 52 height 15
click at [385, 79] on button "Go!" at bounding box center [387, 79] width 21 height 15
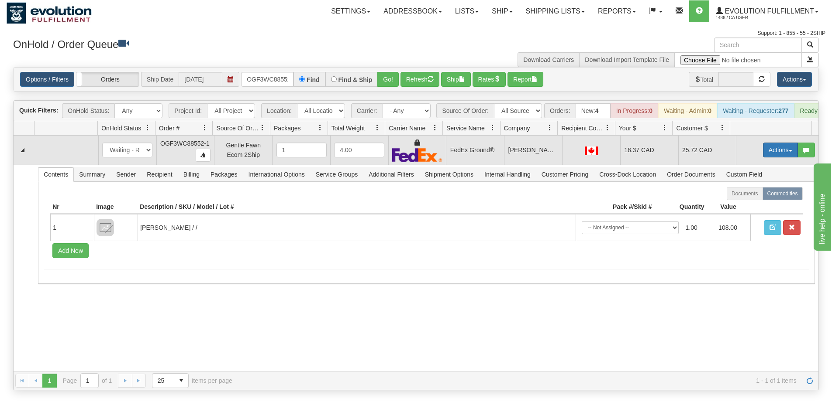
click at [766, 158] on button "Actions" at bounding box center [780, 150] width 35 height 15
click at [750, 206] on link "Ship" at bounding box center [762, 200] width 70 height 11
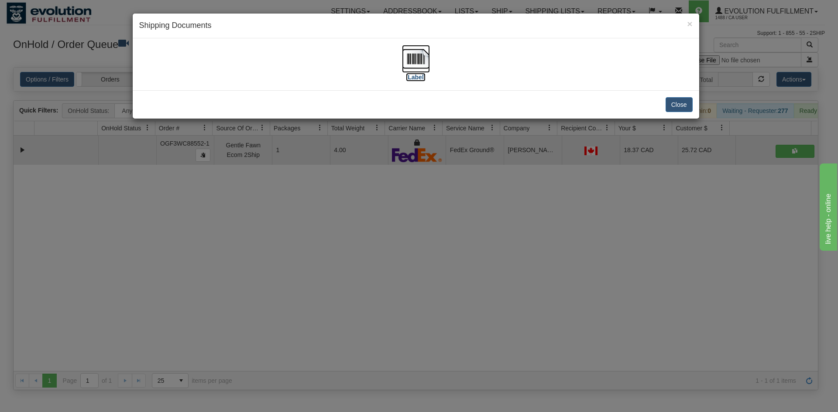
click at [416, 58] on img at bounding box center [416, 59] width 28 height 28
drag, startPoint x: 366, startPoint y: 286, endPoint x: 325, endPoint y: 176, distance: 117.1
click at [363, 279] on div "× Shipping Documents [Label] Close" at bounding box center [419, 206] width 838 height 412
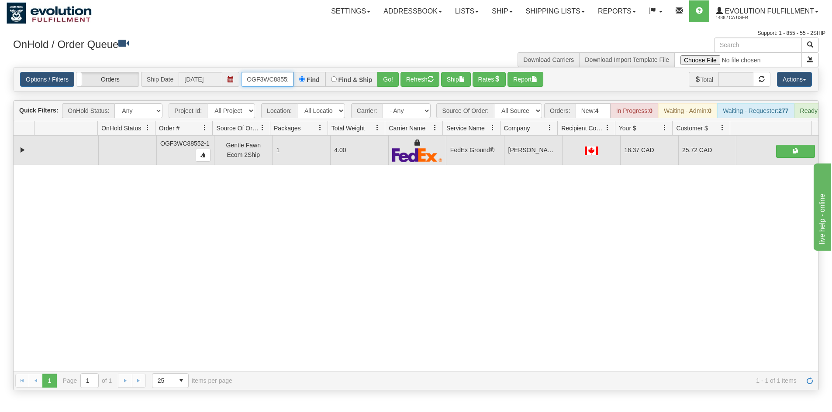
click at [263, 75] on input "OGF3WC88552-1" at bounding box center [267, 79] width 52 height 15
click at [389, 78] on button "Go!" at bounding box center [387, 79] width 21 height 15
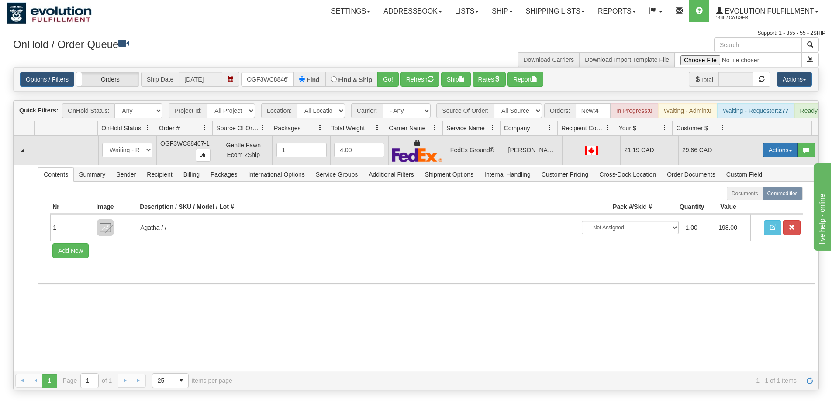
click at [763, 158] on button "Actions" at bounding box center [780, 150] width 35 height 15
click at [742, 204] on span "Ship" at bounding box center [745, 200] width 18 height 7
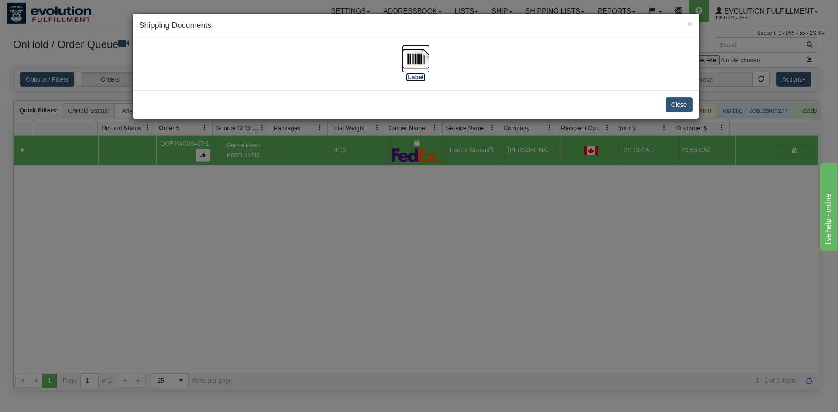
click at [412, 54] on img at bounding box center [416, 59] width 28 height 28
drag, startPoint x: 332, startPoint y: 284, endPoint x: 326, endPoint y: 277, distance: 9.0
click at [330, 282] on div "× Shipping Documents [Label] Close" at bounding box center [419, 206] width 838 height 412
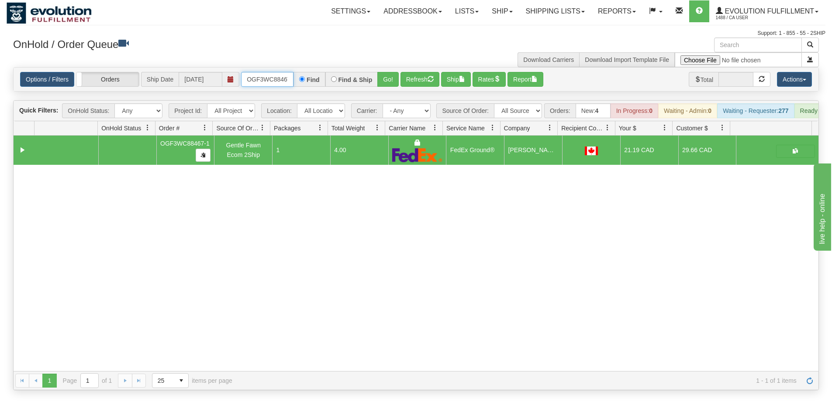
click at [268, 85] on input "OGF3WC88467-1" at bounding box center [267, 79] width 52 height 15
click at [391, 84] on button "Go!" at bounding box center [387, 79] width 21 height 15
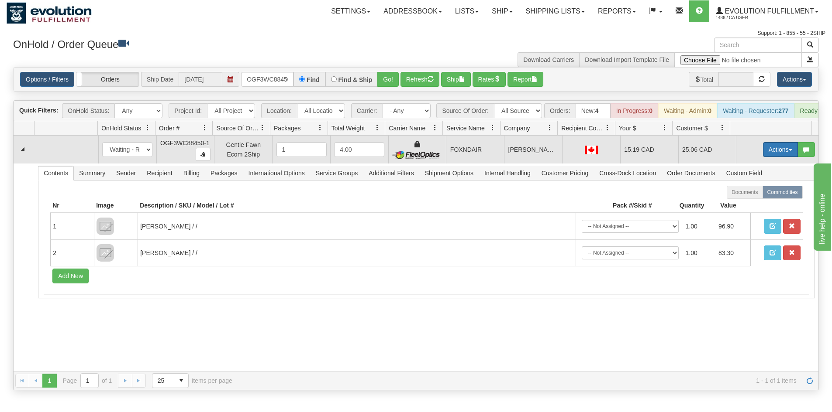
click at [763, 155] on button "Actions" at bounding box center [780, 149] width 35 height 15
click at [752, 206] on link "Ship" at bounding box center [762, 200] width 70 height 11
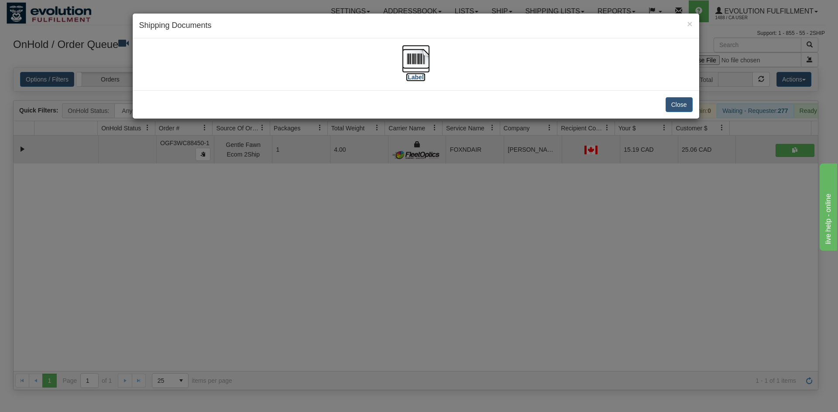
click at [416, 64] on img at bounding box center [416, 59] width 28 height 28
click at [506, 193] on div "× Shipping Documents [Label] Close" at bounding box center [419, 206] width 838 height 412
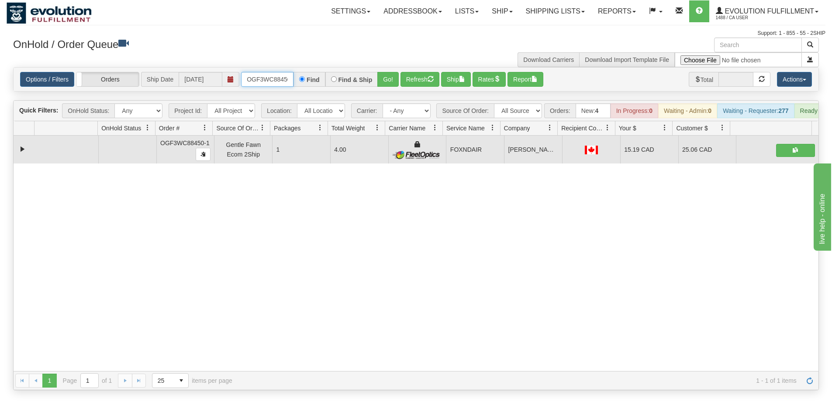
click at [272, 81] on input "OGF3WC88450-1" at bounding box center [267, 79] width 52 height 15
click at [387, 76] on button "Go!" at bounding box center [387, 79] width 21 height 15
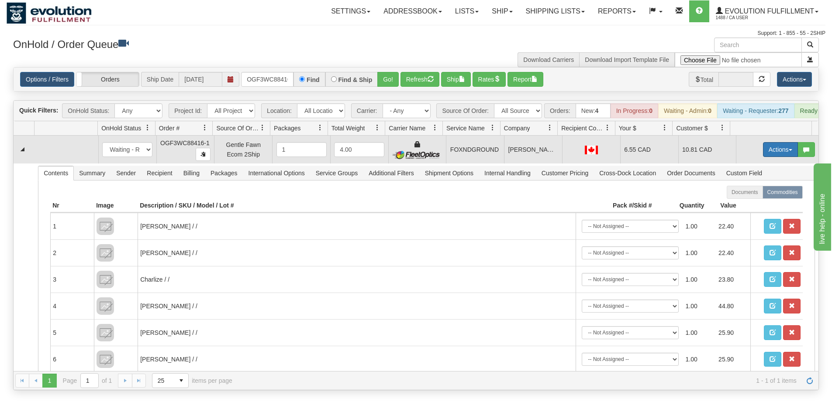
click at [769, 157] on button "Actions" at bounding box center [780, 149] width 35 height 15
click at [743, 204] on span "Ship" at bounding box center [745, 200] width 18 height 7
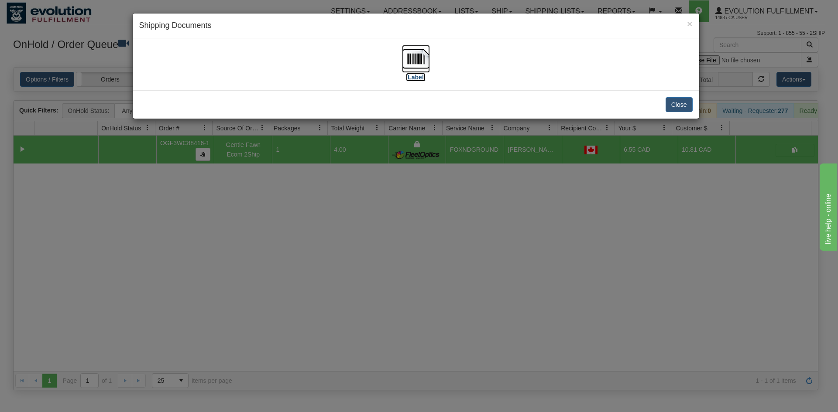
click at [417, 51] on img at bounding box center [416, 59] width 28 height 28
click at [507, 206] on div "× Shipping Documents [Label] Close" at bounding box center [419, 206] width 838 height 412
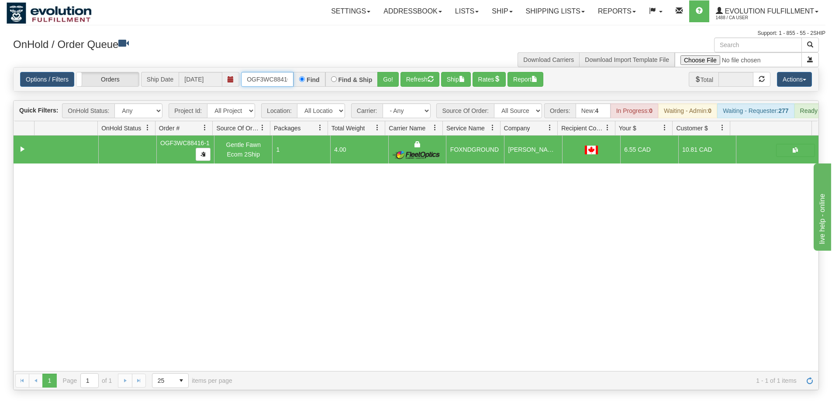
click at [281, 80] on input "OGF3WC88416-1" at bounding box center [267, 79] width 52 height 15
click at [386, 84] on button "Go!" at bounding box center [387, 79] width 21 height 15
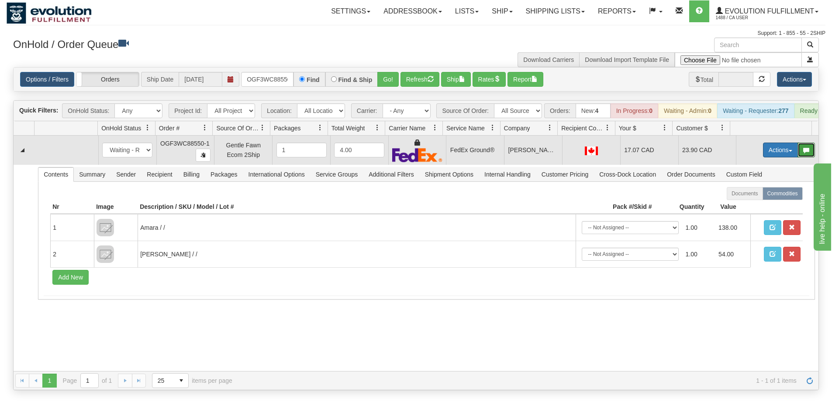
click at [782, 158] on div "Actions Open Refresh Rates Rate All Services Ship Delete Edit Items" at bounding box center [789, 150] width 52 height 15
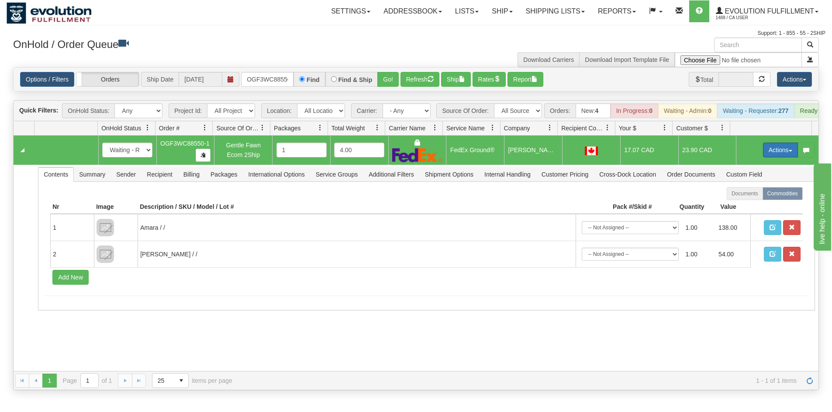
click at [777, 156] on button "Actions" at bounding box center [780, 150] width 35 height 15
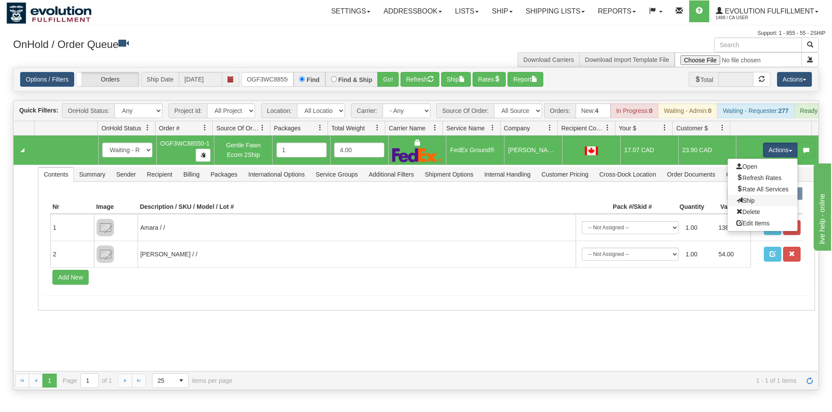
click at [756, 206] on link "Ship" at bounding box center [762, 200] width 70 height 11
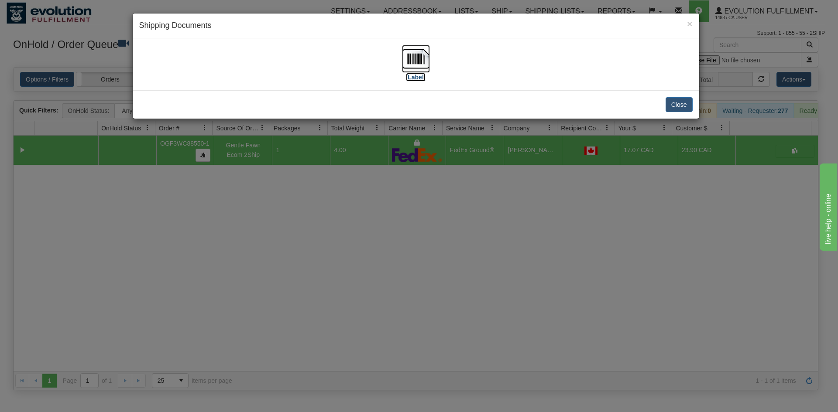
click at [419, 63] on img at bounding box center [416, 59] width 28 height 28
click at [236, 235] on div "× Shipping Documents [Label] Close" at bounding box center [419, 206] width 838 height 412
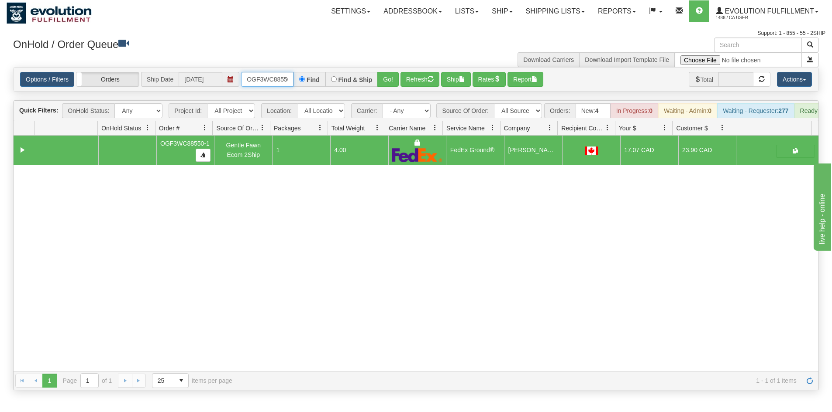
click at [261, 83] on input "OGF3WC88550-1" at bounding box center [267, 79] width 52 height 15
click at [391, 76] on button "Go!" at bounding box center [387, 79] width 21 height 15
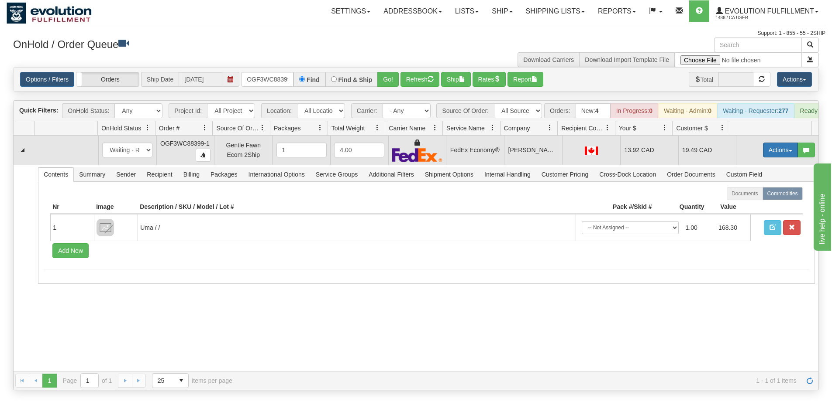
click at [763, 153] on button "Actions" at bounding box center [780, 150] width 35 height 15
click at [746, 206] on link "Ship" at bounding box center [762, 200] width 70 height 11
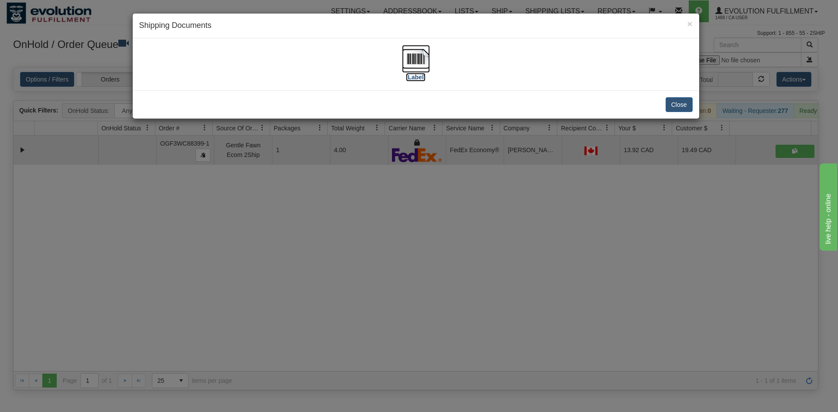
click at [416, 55] on img at bounding box center [416, 59] width 28 height 28
drag, startPoint x: 258, startPoint y: 309, endPoint x: 272, endPoint y: 278, distance: 33.4
click at [270, 289] on div "× Shipping Documents [Label] Close" at bounding box center [419, 206] width 838 height 412
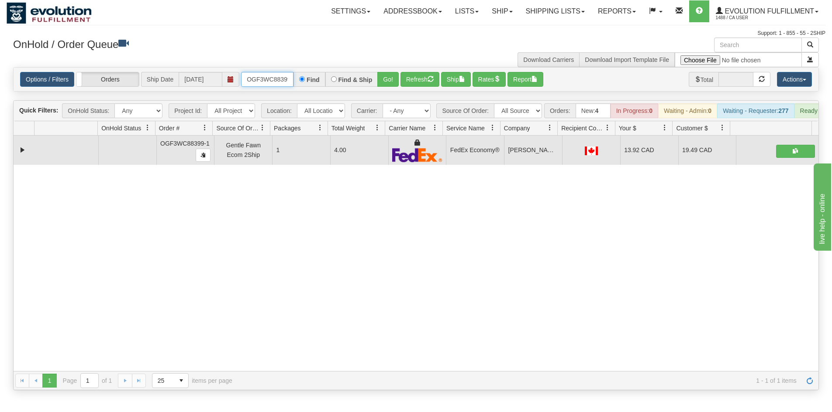
click at [265, 78] on input "OGF3WC88399-1" at bounding box center [267, 79] width 52 height 15
click at [387, 87] on button "Go!" at bounding box center [387, 79] width 21 height 15
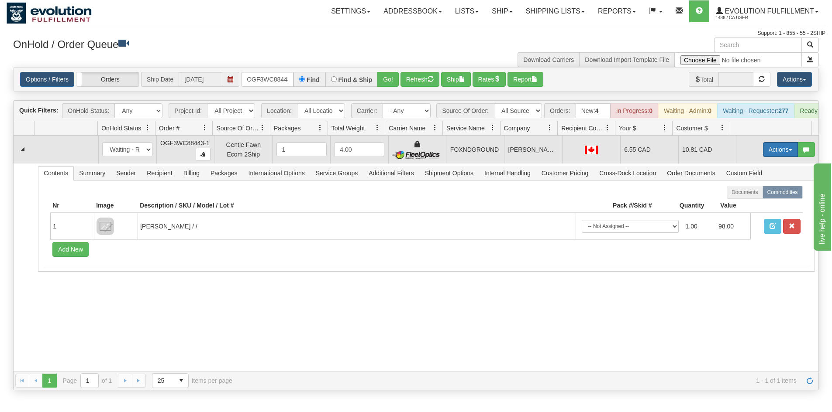
click at [779, 157] on button "Actions" at bounding box center [780, 149] width 35 height 15
click at [749, 206] on link "Ship" at bounding box center [762, 200] width 70 height 11
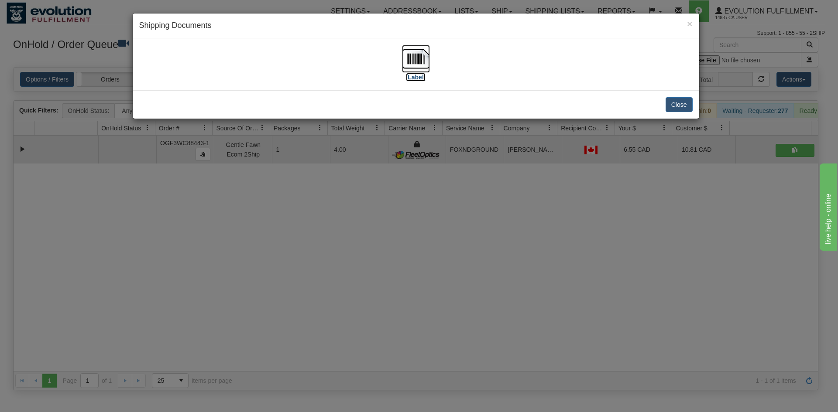
click at [409, 55] on img at bounding box center [416, 59] width 28 height 28
drag, startPoint x: 355, startPoint y: 293, endPoint x: 338, endPoint y: 154, distance: 140.3
click at [357, 284] on div "× Shipping Documents [Label] Close" at bounding box center [419, 206] width 838 height 412
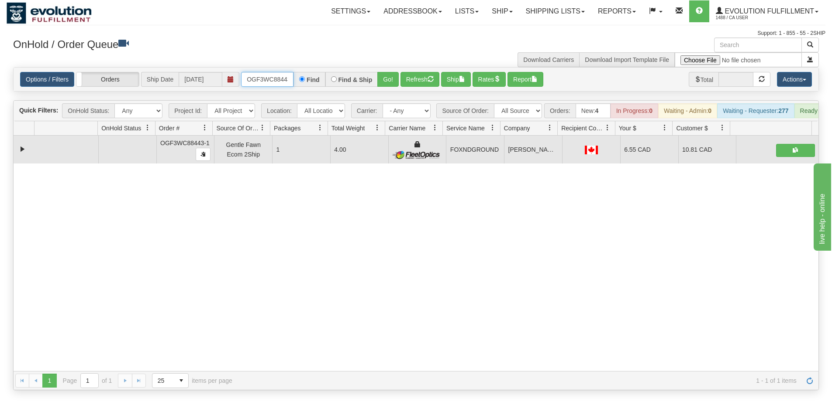
click at [279, 76] on input "OGF3WC88443-1" at bounding box center [267, 79] width 52 height 15
click at [381, 82] on button "Go!" at bounding box center [387, 79] width 21 height 15
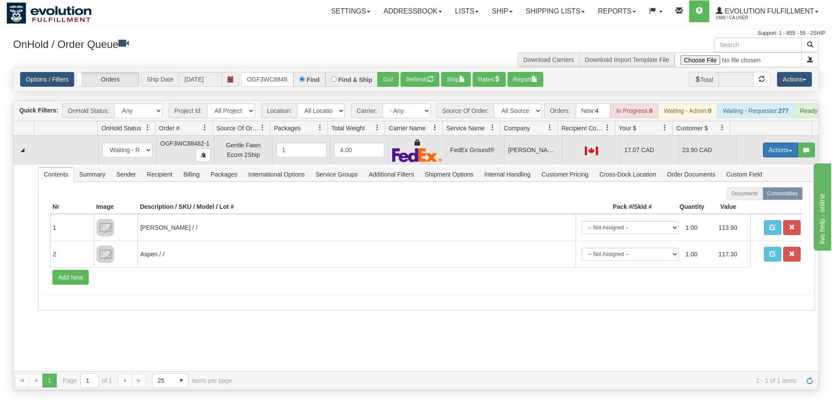
click at [764, 154] on button "Actions" at bounding box center [780, 150] width 35 height 15
click at [747, 206] on link "Ship" at bounding box center [762, 200] width 70 height 11
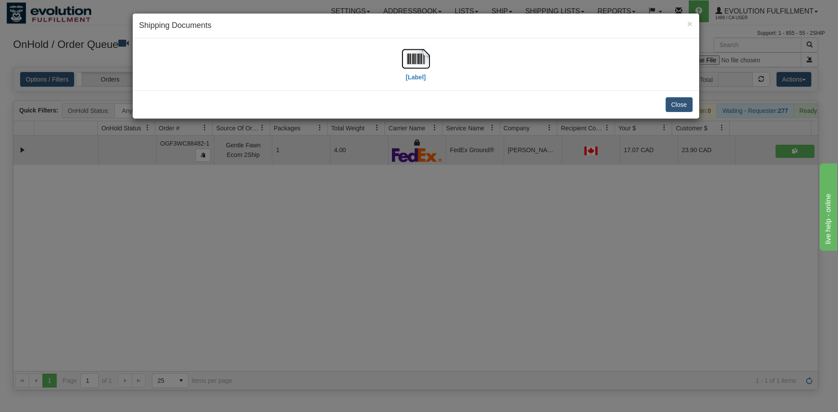
click at [433, 65] on div "[Label]" at bounding box center [415, 64] width 553 height 39
click at [423, 62] on img at bounding box center [416, 59] width 28 height 28
drag, startPoint x: 263, startPoint y: 221, endPoint x: 255, endPoint y: 93, distance: 128.5
click at [269, 207] on div "× Shipping Documents [Label] Close" at bounding box center [419, 206] width 838 height 412
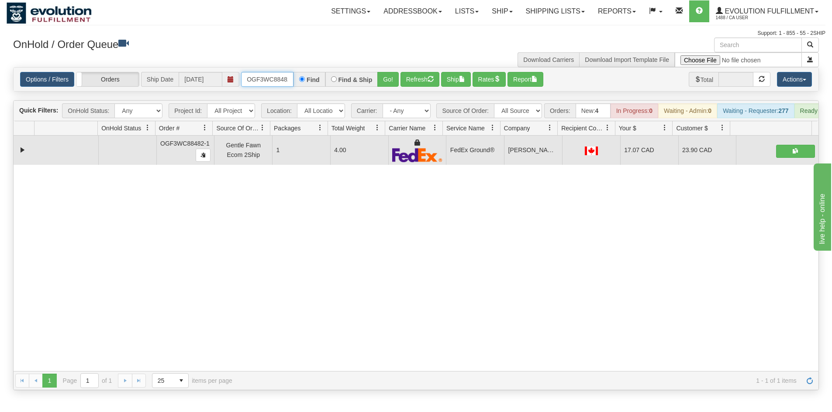
click at [270, 76] on input "OGF3WC88482-1" at bounding box center [267, 79] width 52 height 15
click at [389, 63] on div "OnHold / Order Queue Download Carriers Download Import Template File" at bounding box center [416, 53] width 818 height 30
click at [392, 78] on button "Go!" at bounding box center [387, 79] width 21 height 15
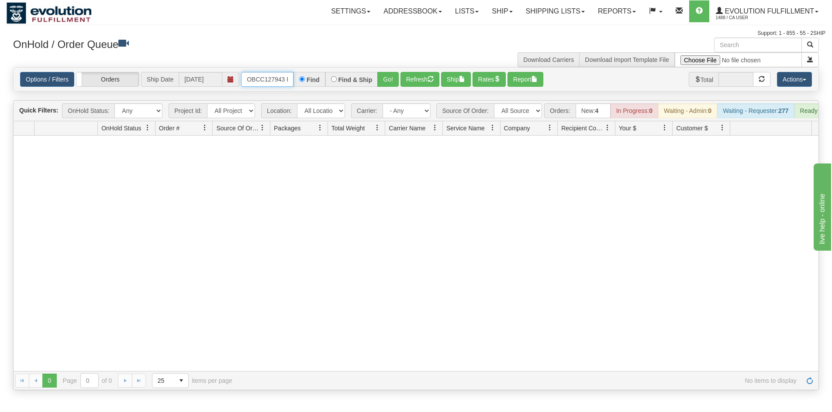
scroll to position [0, 20]
drag, startPoint x: 285, startPoint y: 78, endPoint x: 518, endPoint y: 113, distance: 235.8
click at [518, 113] on div "Is equal to Is not equal to Contains Does not contains CAD USD EUR ZAR [PERSON_…" at bounding box center [416, 228] width 818 height 323
drag, startPoint x: 383, startPoint y: 78, endPoint x: 402, endPoint y: 92, distance: 23.3
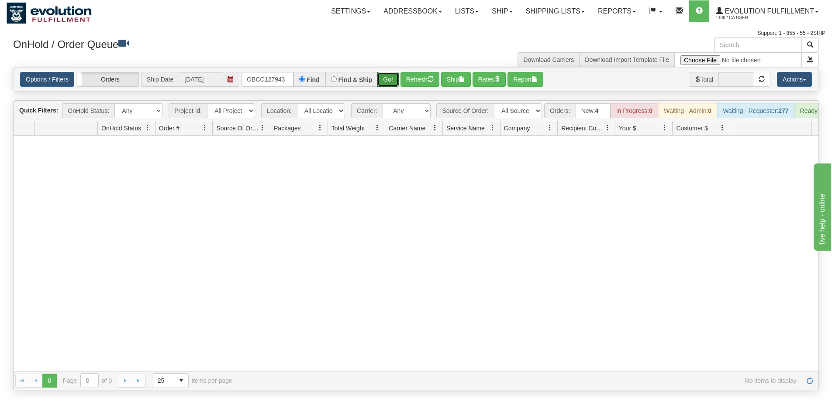
click at [384, 78] on button "Go!" at bounding box center [387, 79] width 21 height 15
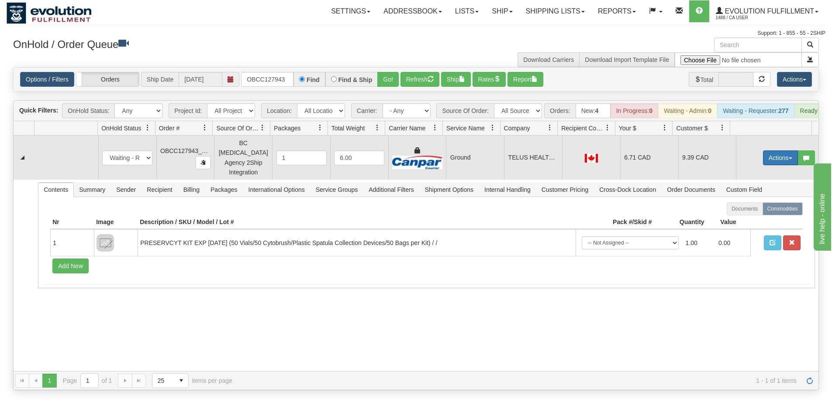
click at [763, 161] on button "Actions" at bounding box center [780, 158] width 35 height 15
click at [736, 212] on span "Ship" at bounding box center [745, 208] width 18 height 7
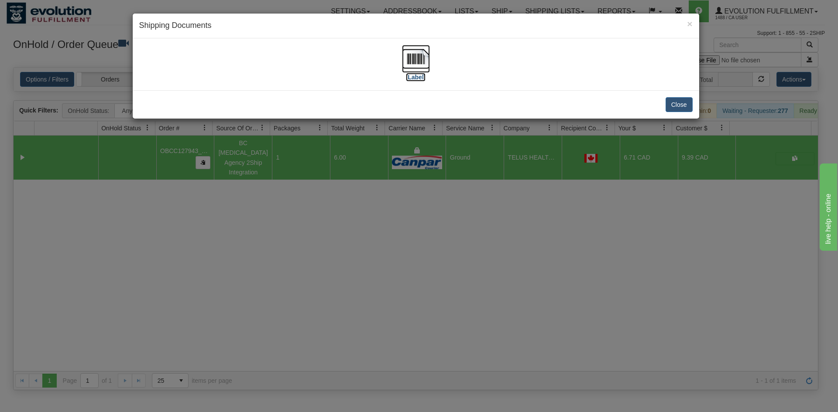
click at [425, 55] on img at bounding box center [416, 59] width 28 height 28
click at [337, 240] on div "× Shipping Documents [Label] Close" at bounding box center [419, 206] width 838 height 412
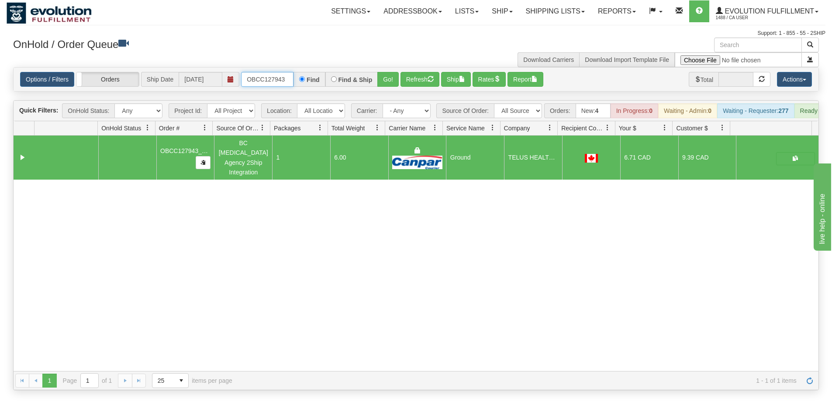
drag, startPoint x: 285, startPoint y: 79, endPoint x: 278, endPoint y: 79, distance: 6.1
click at [283, 79] on input "OBCC127943" at bounding box center [267, 79] width 52 height 15
drag, startPoint x: 283, startPoint y: 80, endPoint x: 356, endPoint y: 81, distance: 73.3
click at [356, 81] on div "OBCC127953 PART A Find Find & Ship Go!" at bounding box center [320, 79] width 158 height 15
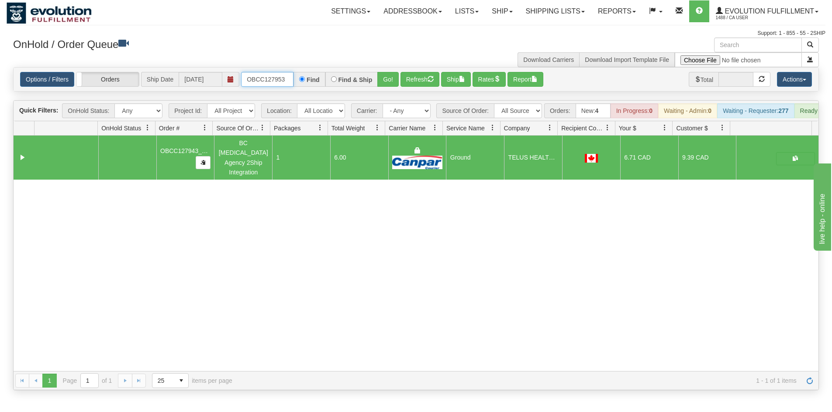
scroll to position [0, 0]
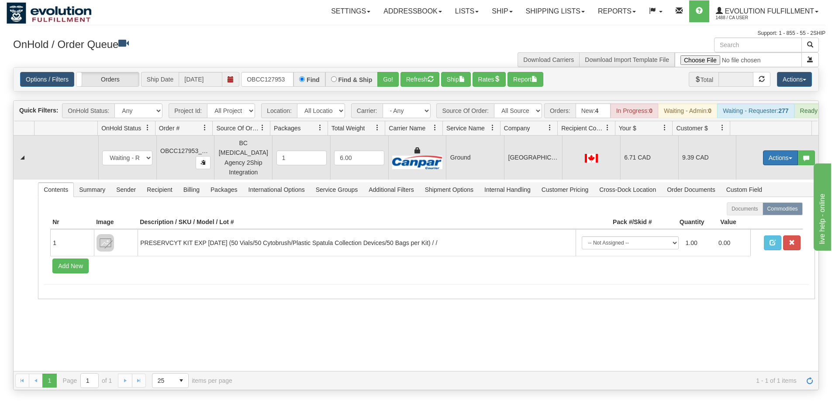
click at [773, 158] on button "Actions" at bounding box center [780, 158] width 35 height 15
click at [759, 206] on link "Ship" at bounding box center [762, 208] width 70 height 11
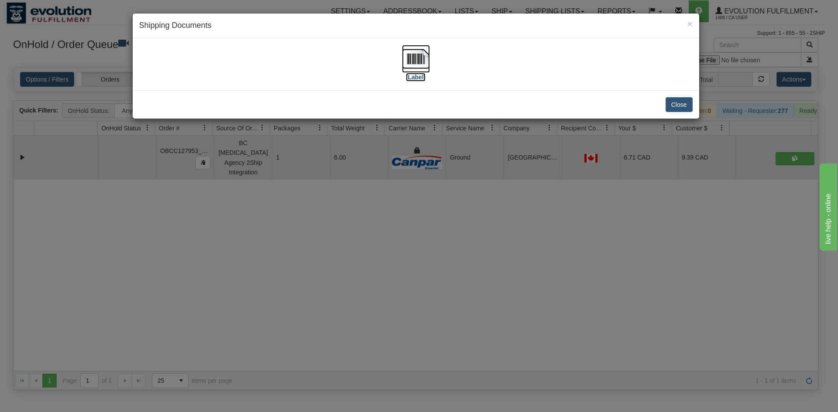
click at [410, 57] on img at bounding box center [416, 59] width 28 height 28
drag, startPoint x: 316, startPoint y: 291, endPoint x: 275, endPoint y: 107, distance: 188.4
click at [316, 287] on div "× Shipping Documents [Label] Close" at bounding box center [419, 206] width 838 height 412
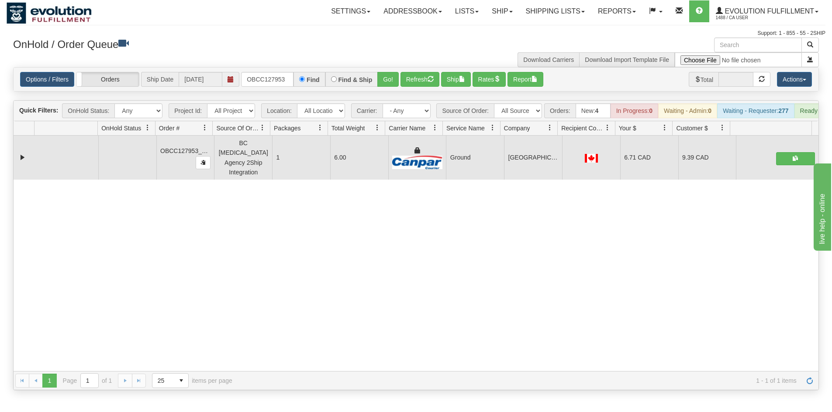
click at [295, 76] on div "Find" at bounding box center [308, 79] width 31 height 15
click at [276, 76] on input "OBCC127953" at bounding box center [267, 79] width 52 height 15
click at [383, 82] on button "Go!" at bounding box center [387, 79] width 21 height 15
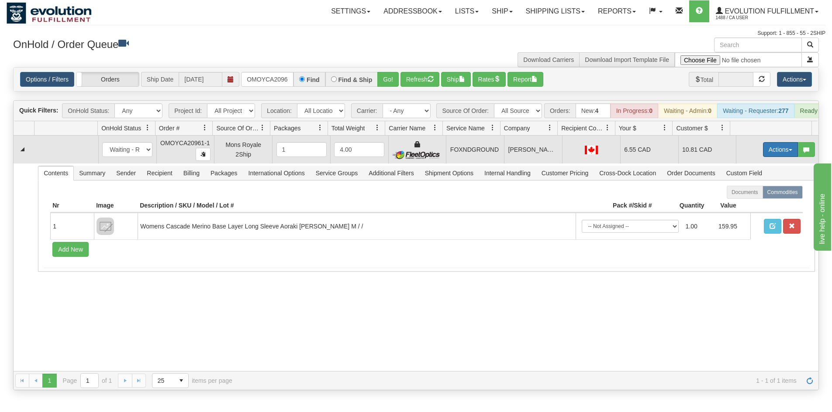
click at [776, 150] on button "Actions" at bounding box center [780, 149] width 35 height 15
click at [746, 204] on span "Ship" at bounding box center [745, 200] width 18 height 7
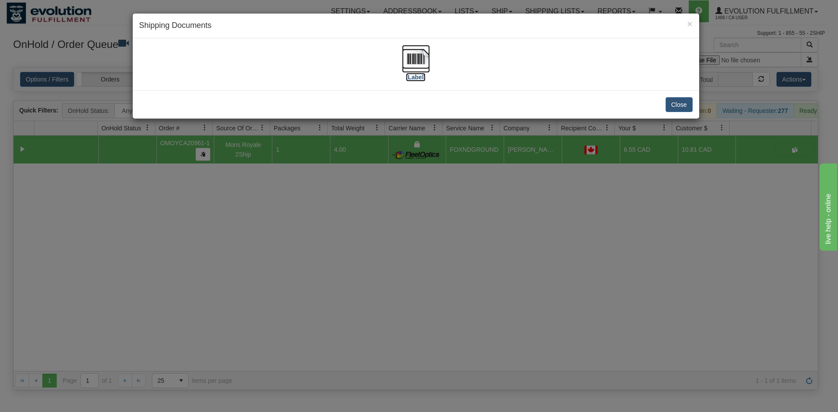
click at [427, 62] on img at bounding box center [416, 59] width 28 height 28
drag, startPoint x: 307, startPoint y: 308, endPoint x: 218, endPoint y: 190, distance: 148.1
click at [309, 302] on div "× Shipping Documents [Label] Close" at bounding box center [419, 206] width 838 height 412
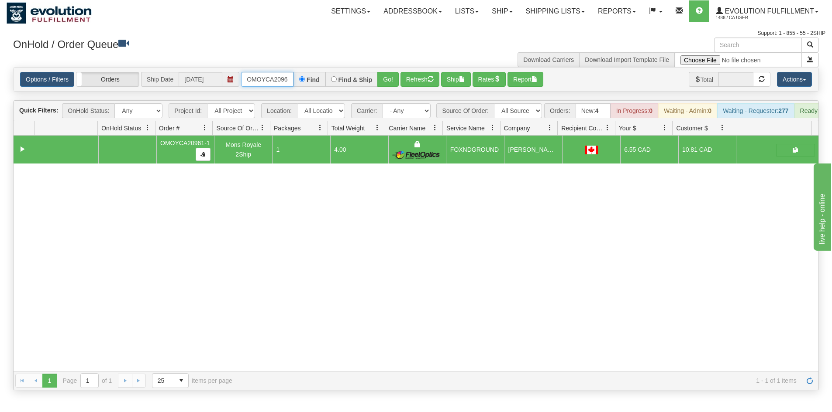
click at [251, 78] on input "OMOYCA20961-1" at bounding box center [267, 79] width 52 height 15
click at [394, 81] on button "Go!" at bounding box center [387, 79] width 21 height 15
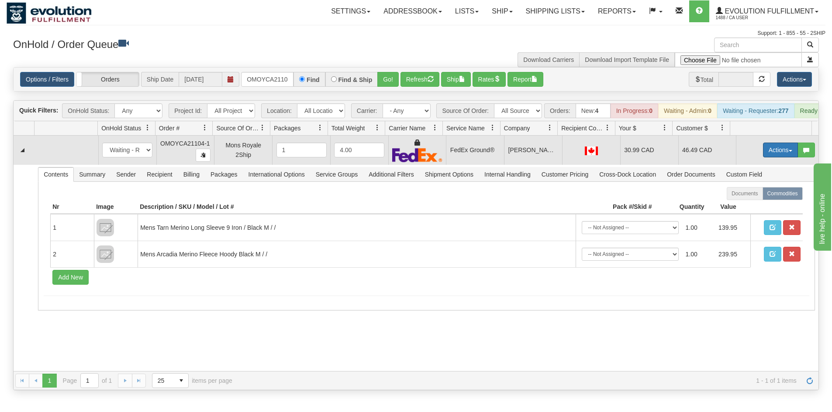
click at [789, 152] on button "Actions" at bounding box center [780, 150] width 35 height 15
click at [746, 204] on span "Ship" at bounding box center [745, 200] width 18 height 7
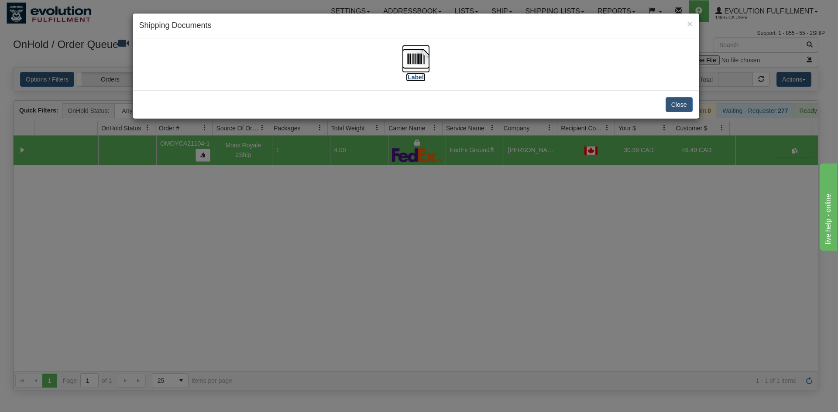
click at [407, 62] on img at bounding box center [416, 59] width 28 height 28
drag, startPoint x: 356, startPoint y: 296, endPoint x: 321, endPoint y: 217, distance: 85.6
click at [354, 289] on div "× Shipping Documents [Label] Close" at bounding box center [419, 206] width 838 height 412
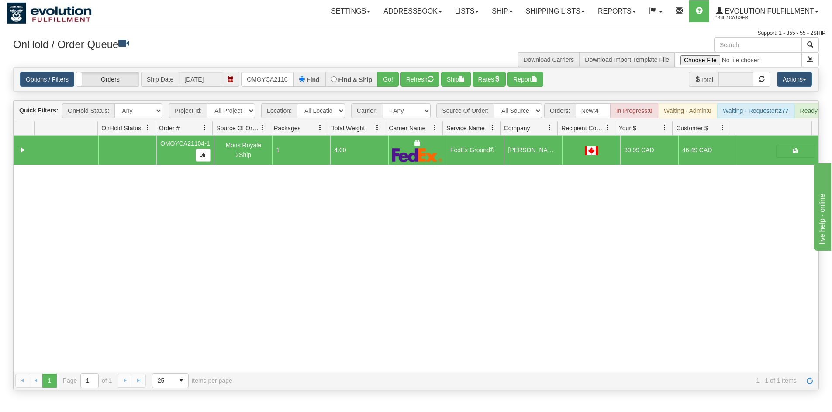
click at [278, 88] on div "Options / Filters Group Shipments Orders Ship Date [DATE] OMOYCA21104-1 Find Fi…" at bounding box center [416, 80] width 804 height 24
click at [279, 80] on input "OMOYCA21104-1" at bounding box center [267, 79] width 52 height 15
click at [388, 87] on button "Go!" at bounding box center [387, 79] width 21 height 15
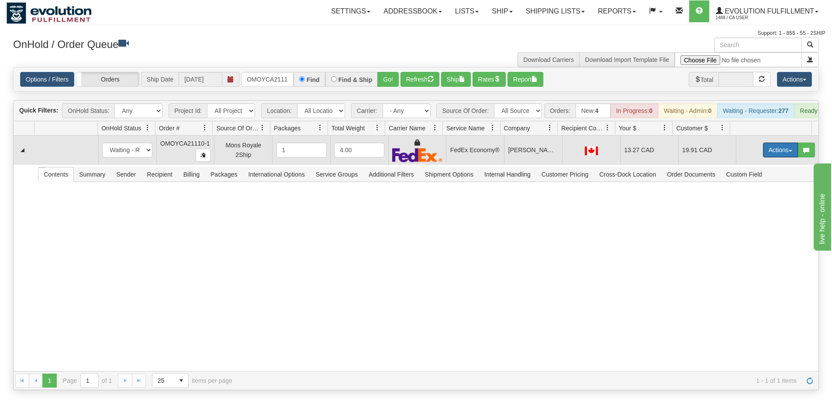
drag, startPoint x: 766, startPoint y: 158, endPoint x: 760, endPoint y: 166, distance: 9.3
click at [766, 157] on button "Actions" at bounding box center [780, 150] width 35 height 15
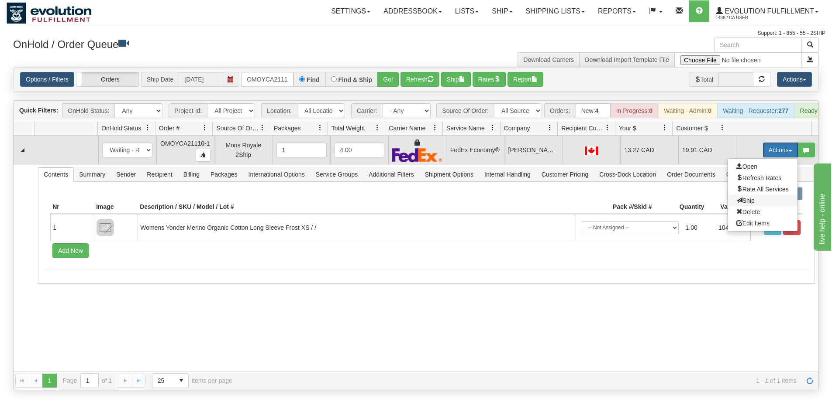
click at [745, 204] on span "Ship" at bounding box center [745, 200] width 18 height 7
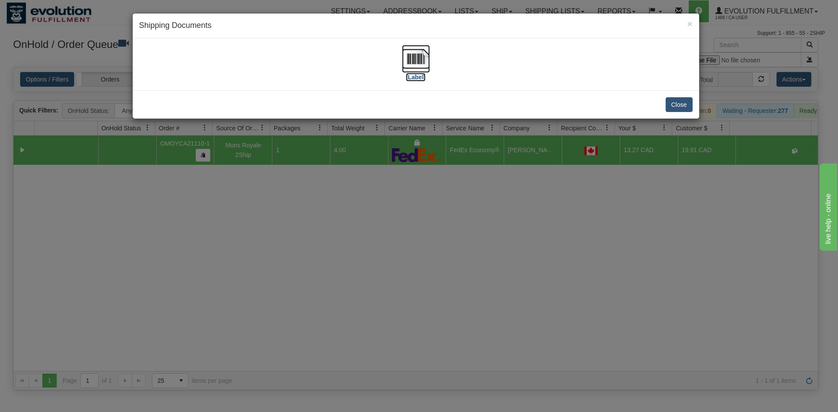
click at [418, 61] on img at bounding box center [416, 59] width 28 height 28
click at [381, 220] on div "× Shipping Documents [Label] Close" at bounding box center [419, 206] width 838 height 412
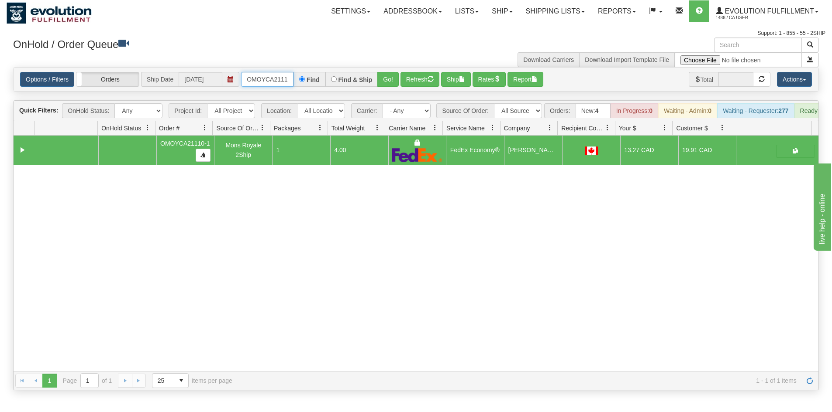
click at [281, 78] on input "OMOYCA21110-1" at bounding box center [267, 79] width 52 height 15
click at [381, 80] on button "Go!" at bounding box center [387, 79] width 21 height 15
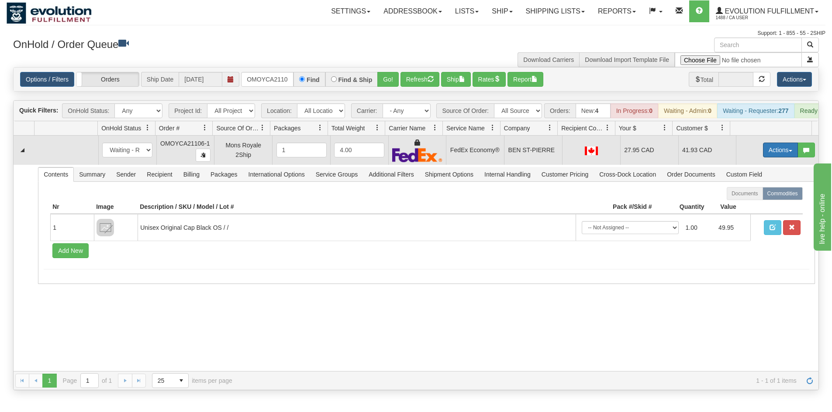
click at [771, 153] on button "Actions" at bounding box center [780, 150] width 35 height 15
click at [736, 204] on span "Ship" at bounding box center [745, 200] width 18 height 7
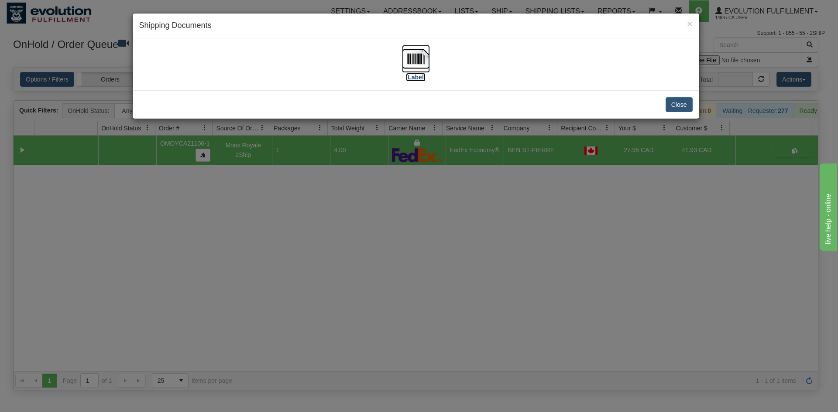
click at [427, 59] on img at bounding box center [416, 59] width 28 height 28
drag, startPoint x: 371, startPoint y: 311, endPoint x: 308, endPoint y: 73, distance: 246.1
click at [380, 291] on div "× Shipping Documents [Label] Close" at bounding box center [419, 206] width 838 height 412
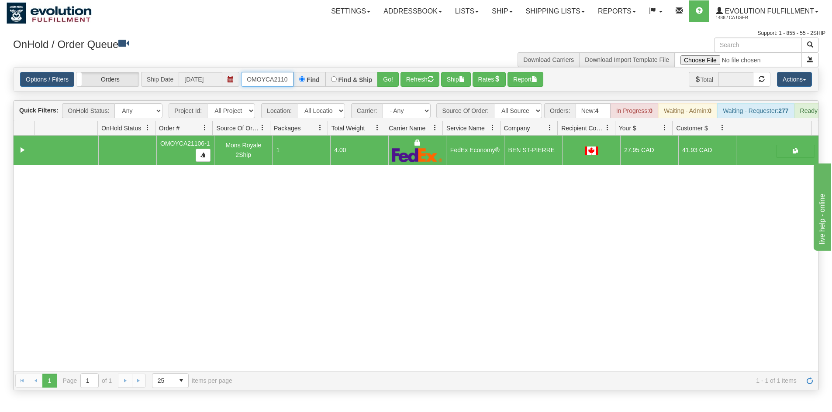
click at [285, 79] on input "OMOYCA21106-1" at bounding box center [267, 79] width 52 height 15
click at [382, 77] on button "Go!" at bounding box center [387, 79] width 21 height 15
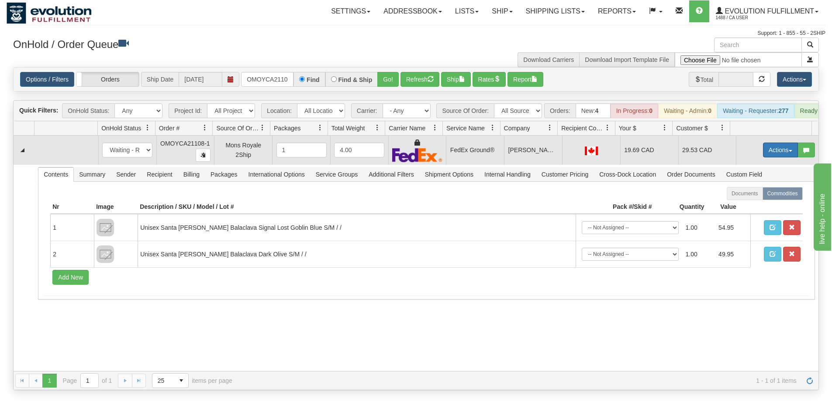
drag, startPoint x: 777, startPoint y: 164, endPoint x: 772, endPoint y: 166, distance: 5.3
click at [776, 158] on button "Actions" at bounding box center [780, 150] width 35 height 15
click at [739, 204] on span "Ship" at bounding box center [745, 200] width 18 height 7
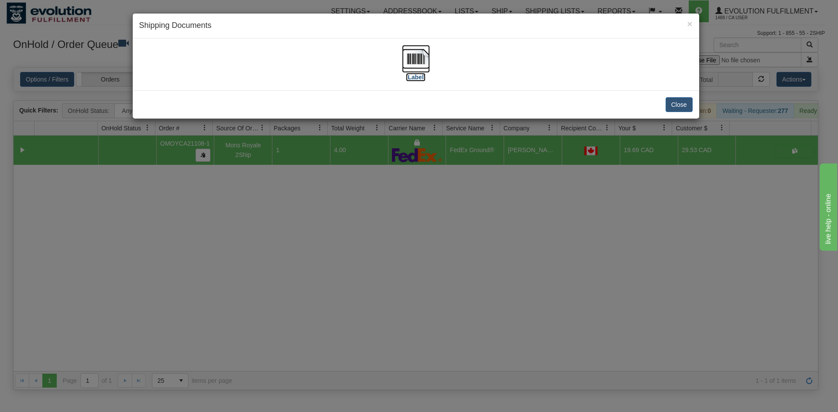
click at [425, 64] on img at bounding box center [416, 59] width 28 height 28
drag, startPoint x: 408, startPoint y: 258, endPoint x: 331, endPoint y: 179, distance: 110.8
click at [406, 254] on div "× Shipping Documents [Label] Close" at bounding box center [419, 206] width 838 height 412
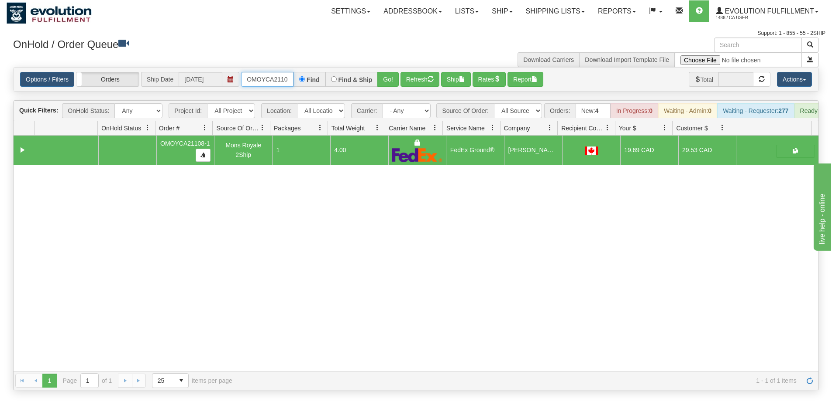
click at [276, 76] on input "OMOYCA21108-1" at bounding box center [267, 79] width 52 height 15
click at [383, 75] on button "Go!" at bounding box center [387, 79] width 21 height 15
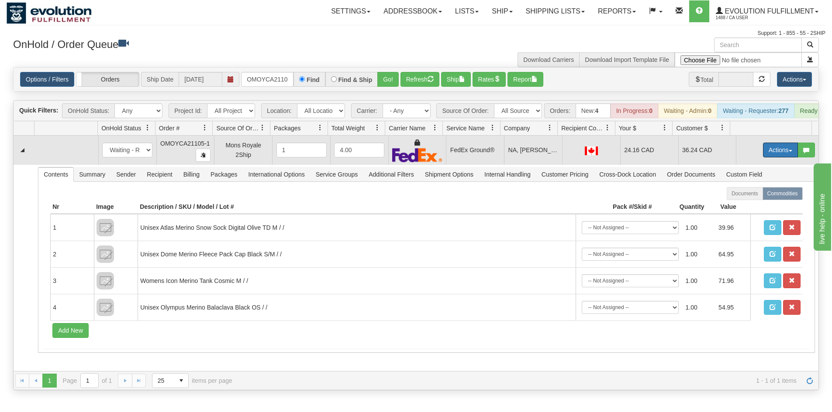
click at [763, 158] on button "Actions" at bounding box center [780, 150] width 35 height 15
drag, startPoint x: 751, startPoint y: 210, endPoint x: 736, endPoint y: 240, distance: 34.0
click at [751, 206] on link "Ship" at bounding box center [762, 200] width 70 height 11
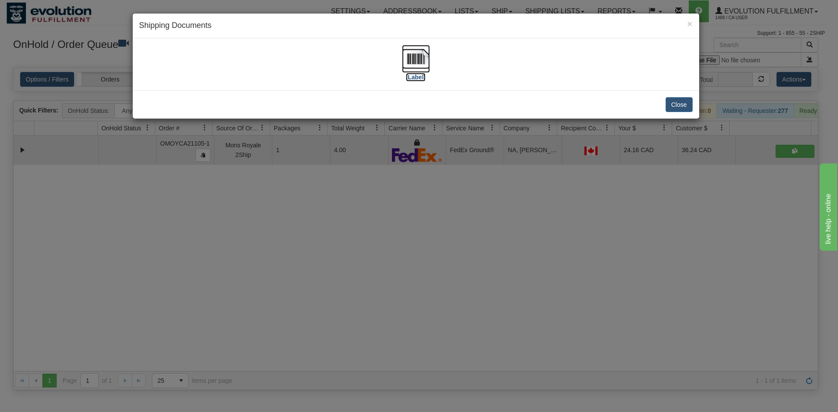
click at [413, 57] on img at bounding box center [416, 59] width 28 height 28
drag, startPoint x: 404, startPoint y: 341, endPoint x: 170, endPoint y: 83, distance: 348.3
click at [400, 330] on div "× Shipping Documents [Label] Close" at bounding box center [419, 206] width 838 height 412
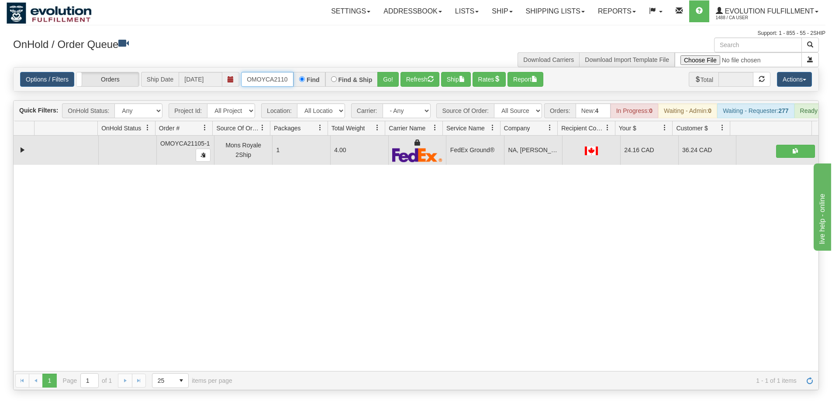
click at [245, 75] on input "OMOYCA21105-1" at bounding box center [267, 79] width 52 height 15
click at [385, 74] on button "Go!" at bounding box center [387, 79] width 21 height 15
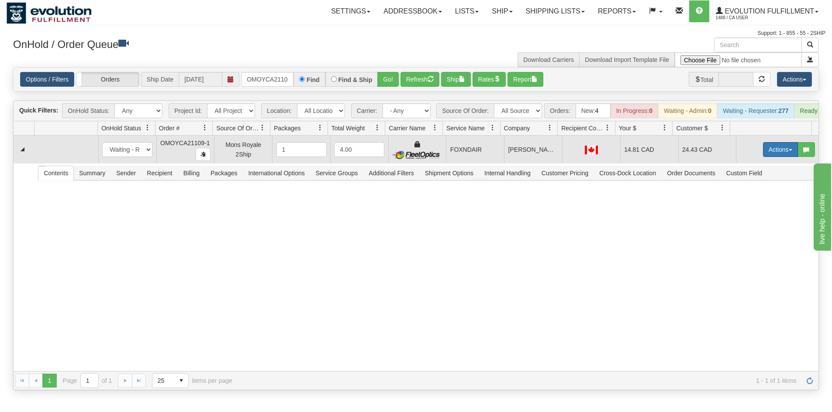
click at [772, 156] on button "Actions" at bounding box center [780, 149] width 35 height 15
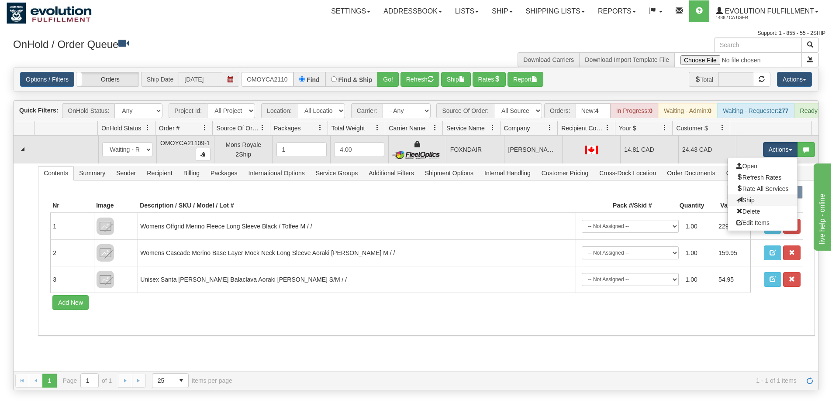
click at [746, 206] on link "Ship" at bounding box center [762, 200] width 70 height 11
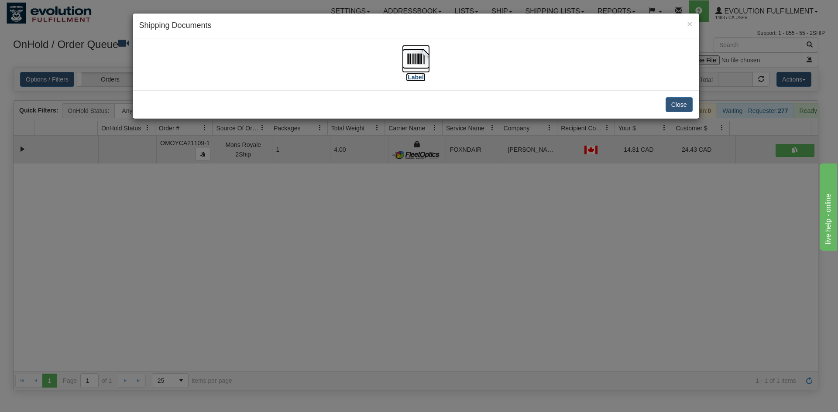
click at [409, 63] on img at bounding box center [416, 59] width 28 height 28
click at [472, 207] on div "× Shipping Documents [Label] Close" at bounding box center [419, 206] width 838 height 412
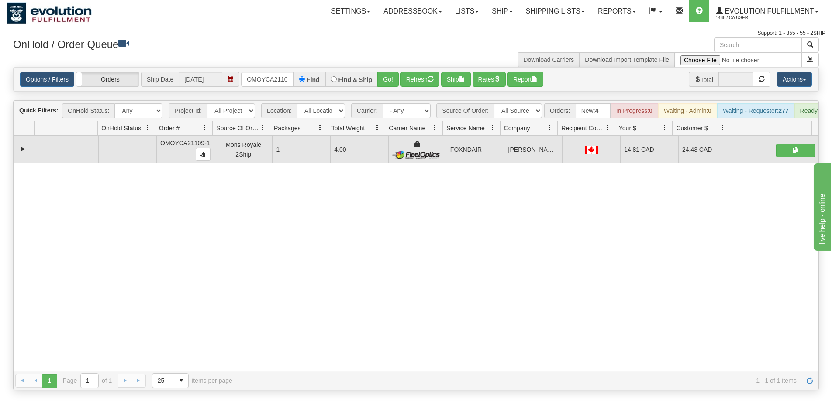
click at [286, 70] on div "Options / Filters Group Shipments Orders Ship Date [DATE] OMOYCA21109-1 Find Fi…" at bounding box center [416, 80] width 804 height 24
click at [278, 82] on input "OMOYCA21109-1" at bounding box center [267, 79] width 52 height 15
click at [393, 76] on button "Go!" at bounding box center [387, 79] width 21 height 15
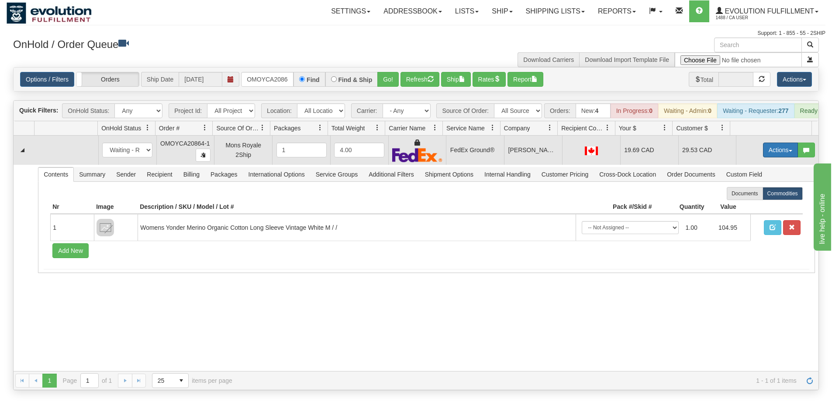
click at [776, 150] on button "Actions" at bounding box center [780, 150] width 35 height 15
click at [747, 205] on link "Ship" at bounding box center [762, 200] width 70 height 11
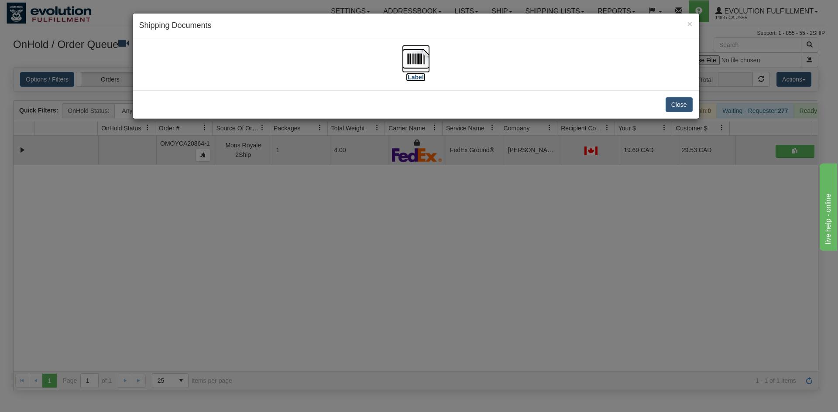
click at [419, 51] on img at bounding box center [416, 59] width 28 height 28
drag, startPoint x: 468, startPoint y: 294, endPoint x: 299, endPoint y: 168, distance: 211.3
click at [468, 293] on div "× Shipping Documents [Label] Close" at bounding box center [419, 206] width 838 height 412
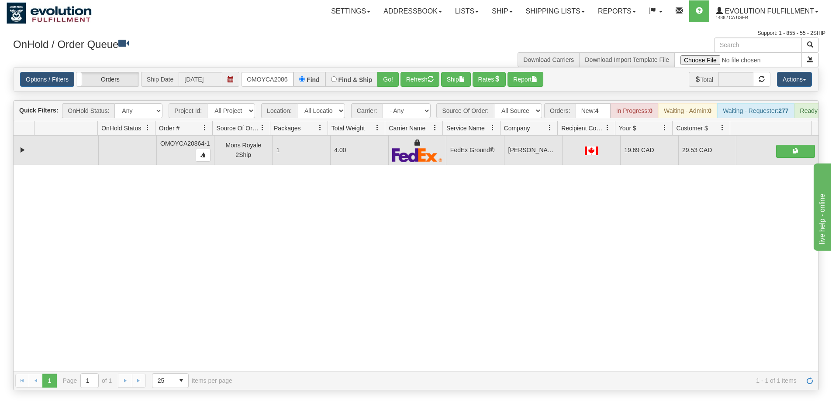
click at [262, 71] on div "Options / Filters Group Shipments Orders Ship Date [DATE] OMOYCA20864-1 Find Fi…" at bounding box center [416, 80] width 804 height 24
click at [264, 77] on input "OMOYCA20864-1" at bounding box center [267, 79] width 52 height 15
click at [382, 76] on button "Go!" at bounding box center [387, 79] width 21 height 15
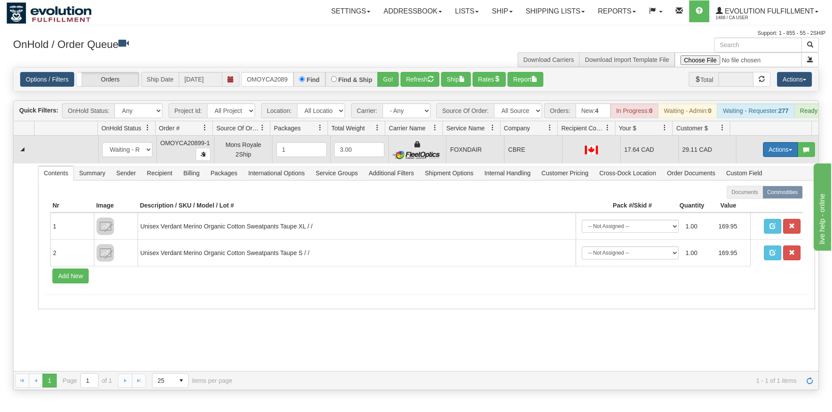
click at [763, 157] on button "Actions" at bounding box center [780, 149] width 35 height 15
click at [742, 204] on span "Ship" at bounding box center [745, 200] width 18 height 7
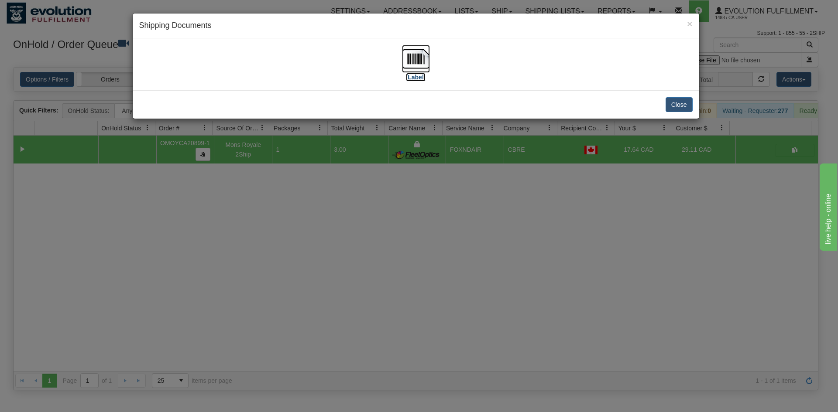
click at [413, 58] on img at bounding box center [416, 59] width 28 height 28
drag, startPoint x: 495, startPoint y: 199, endPoint x: 363, endPoint y: 122, distance: 153.0
click at [501, 202] on div "× Shipping Documents [Label] Close" at bounding box center [419, 206] width 838 height 412
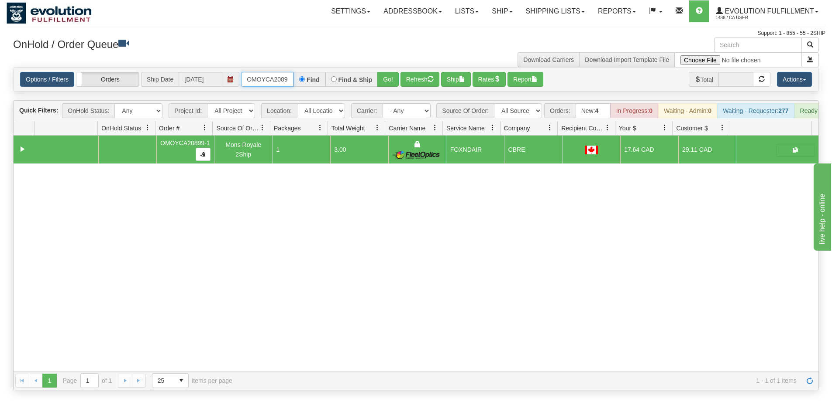
drag, startPoint x: 274, startPoint y: 83, endPoint x: 274, endPoint y: 75, distance: 7.9
click at [274, 82] on input "OMOYCA20899-1" at bounding box center [267, 79] width 52 height 15
click at [382, 78] on button "Go!" at bounding box center [387, 79] width 21 height 15
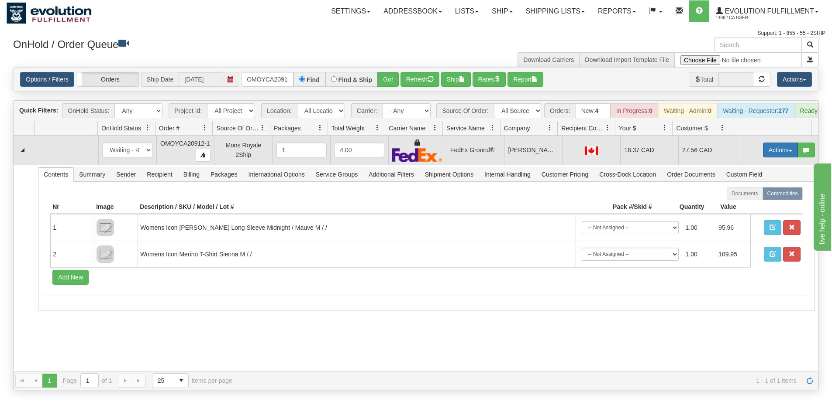
click at [765, 152] on button "Actions" at bounding box center [780, 150] width 35 height 15
click at [737, 204] on span "Ship" at bounding box center [745, 200] width 18 height 7
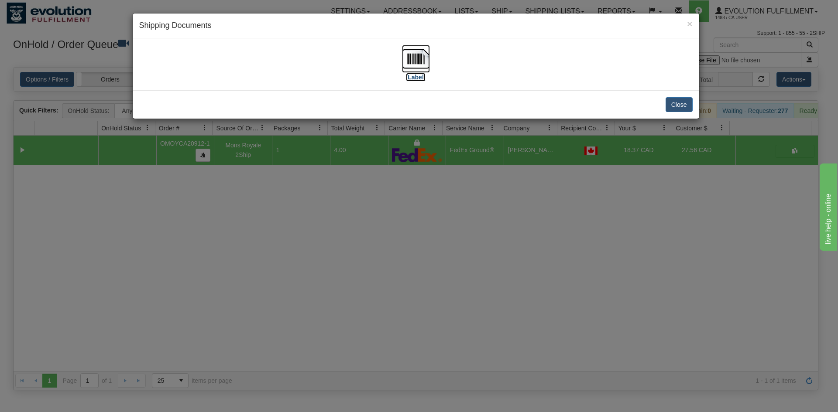
click at [419, 67] on img at bounding box center [416, 59] width 28 height 28
drag, startPoint x: 388, startPoint y: 286, endPoint x: 328, endPoint y: 221, distance: 88.6
click at [386, 285] on div "× Shipping Documents [Label] Close" at bounding box center [419, 206] width 838 height 412
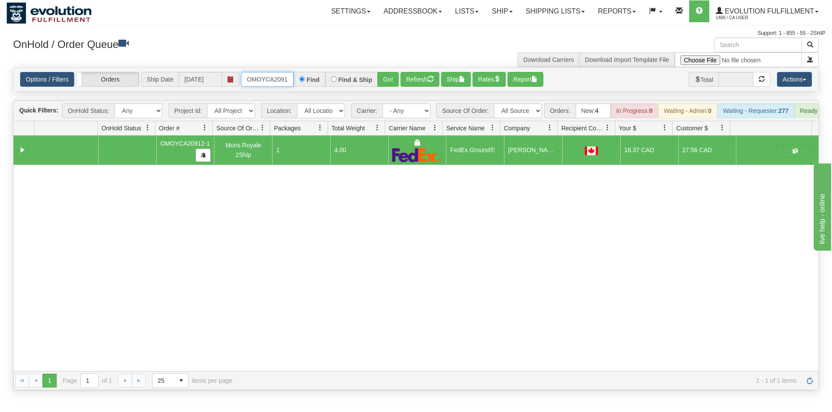
click at [266, 75] on input "OMOYCA20912-1" at bounding box center [267, 79] width 52 height 15
click at [395, 78] on button "Go!" at bounding box center [387, 79] width 21 height 15
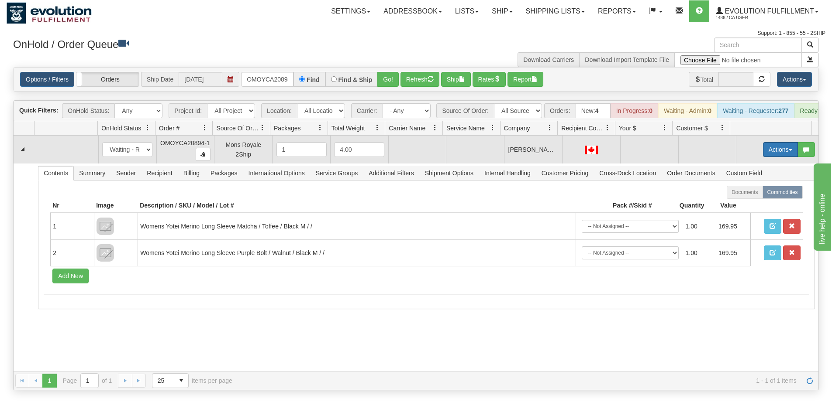
click at [776, 156] on button "Actions" at bounding box center [780, 149] width 35 height 15
click at [744, 192] on span "Rate All Services" at bounding box center [762, 189] width 52 height 7
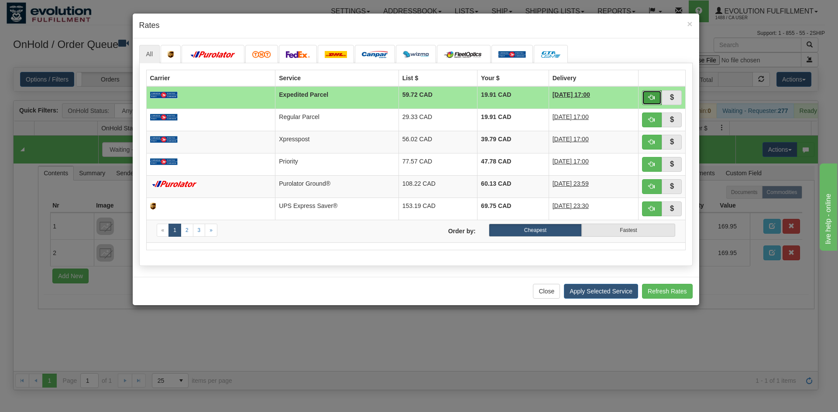
click at [648, 101] on button "button" at bounding box center [652, 97] width 20 height 15
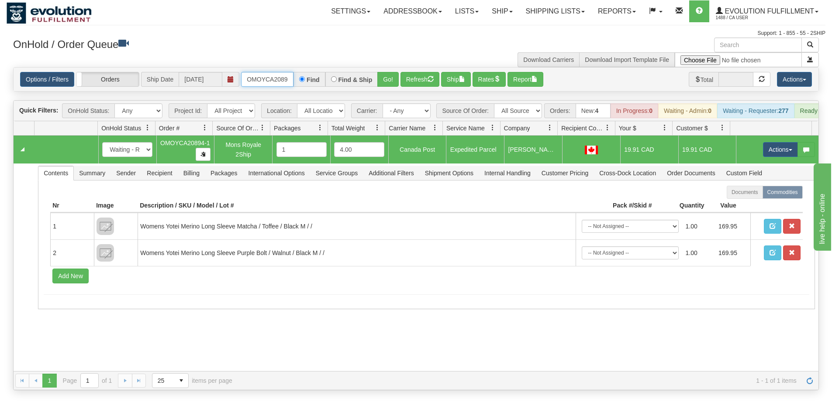
click at [281, 84] on input "OMOYCA20894-1" at bounding box center [267, 79] width 52 height 15
click at [390, 81] on button "Go!" at bounding box center [387, 79] width 21 height 15
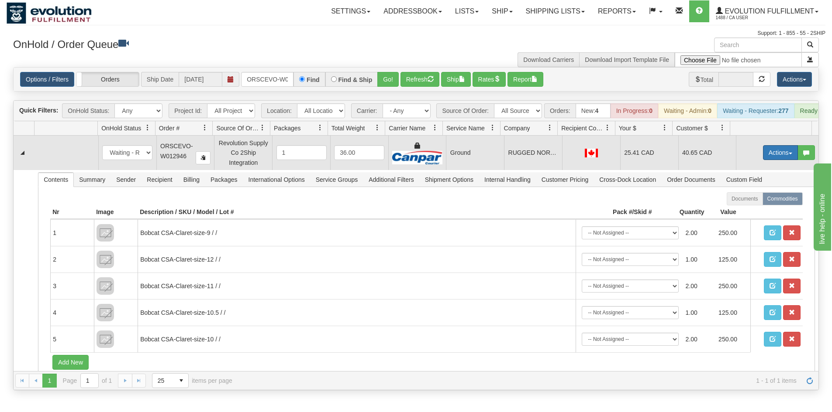
click at [783, 160] on button "Actions" at bounding box center [780, 152] width 35 height 15
click at [754, 206] on link "Ship" at bounding box center [762, 203] width 70 height 11
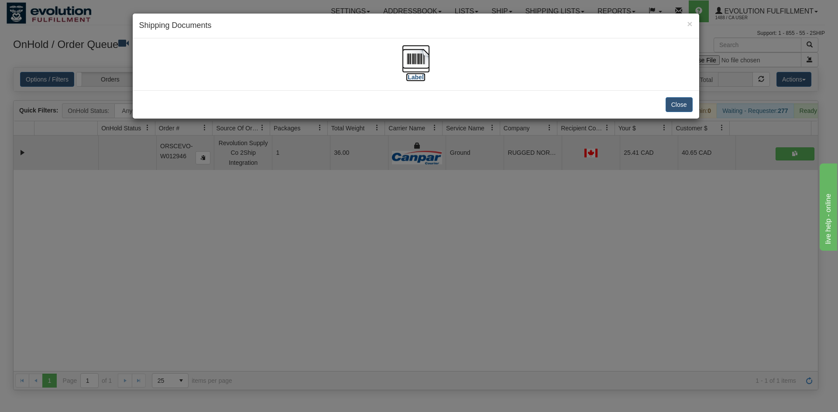
click at [421, 62] on img at bounding box center [416, 59] width 28 height 28
drag, startPoint x: 269, startPoint y: 332, endPoint x: 264, endPoint y: 265, distance: 66.6
click at [272, 329] on div "× Shipping Documents [Label] Close" at bounding box center [419, 206] width 838 height 412
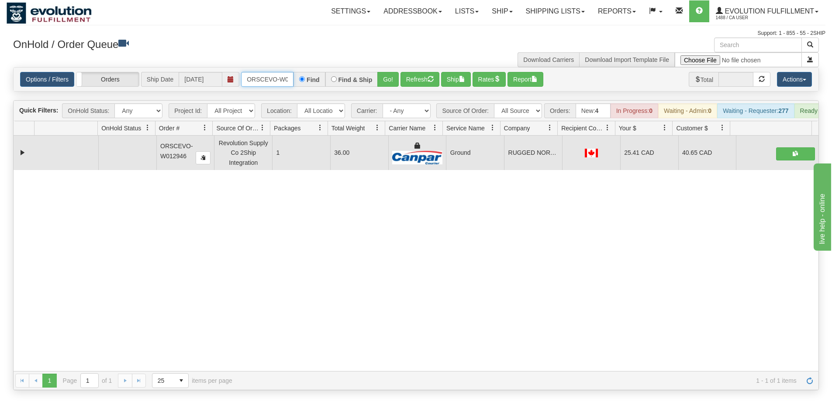
click at [276, 79] on input "ORSCEVO-W012946" at bounding box center [267, 79] width 52 height 15
click at [388, 75] on button "Go!" at bounding box center [387, 79] width 21 height 15
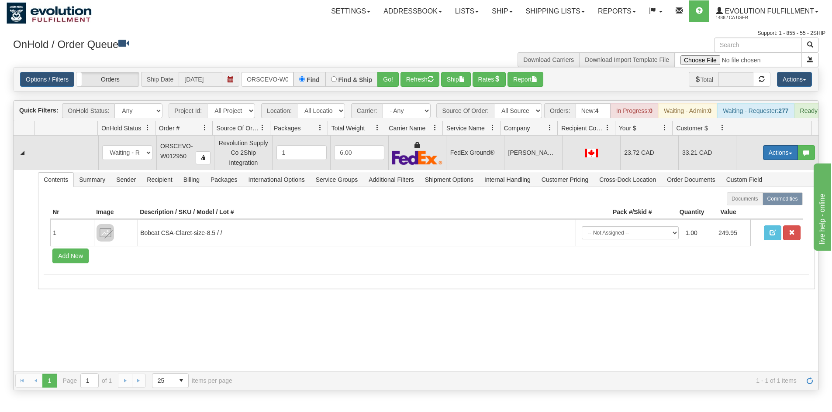
click at [773, 156] on button "Actions" at bounding box center [780, 152] width 35 height 15
click at [747, 209] on link "Ship" at bounding box center [762, 203] width 70 height 11
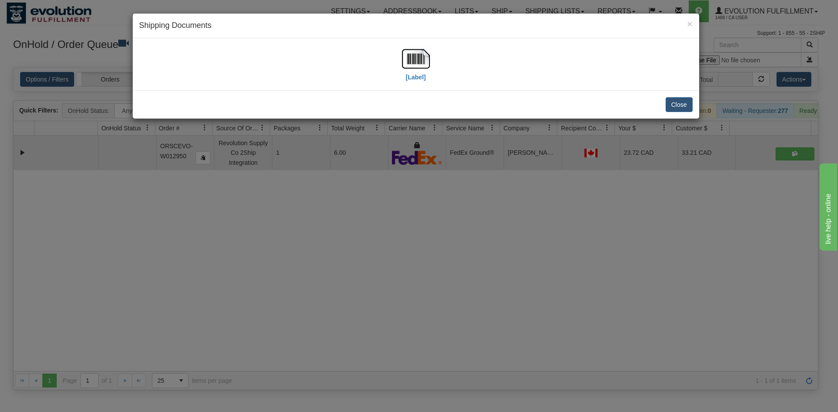
click at [430, 52] on div "[Label]" at bounding box center [415, 64] width 553 height 39
click at [431, 69] on div "[Label]" at bounding box center [415, 64] width 553 height 39
click at [415, 61] on img at bounding box center [416, 59] width 28 height 28
click at [388, 287] on div "× Shipping Documents [Label] Close" at bounding box center [419, 206] width 838 height 412
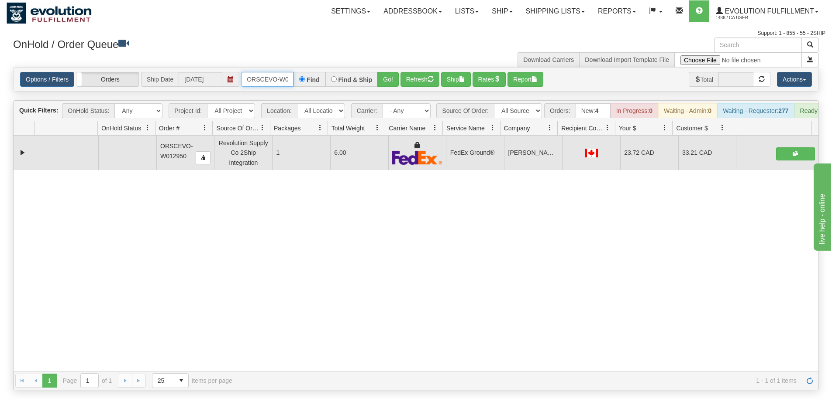
click at [267, 85] on input "ORSCEVO-W012950" at bounding box center [267, 79] width 52 height 15
click at [387, 77] on button "Go!" at bounding box center [387, 79] width 21 height 15
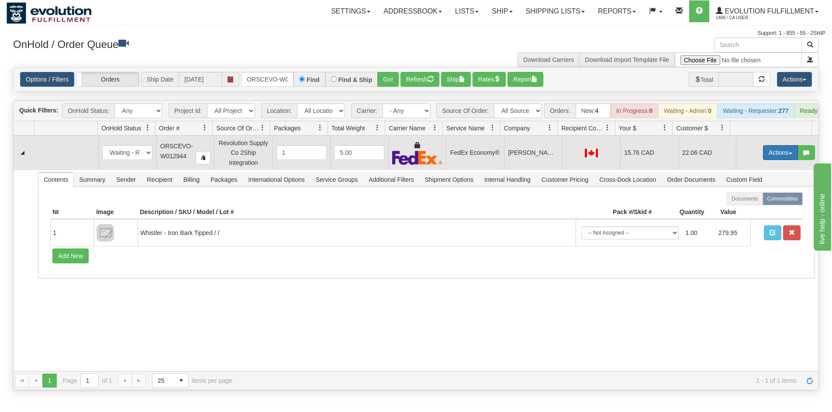
click at [774, 160] on button "Actions" at bounding box center [780, 152] width 35 height 15
click at [742, 207] on span "Ship" at bounding box center [745, 203] width 18 height 7
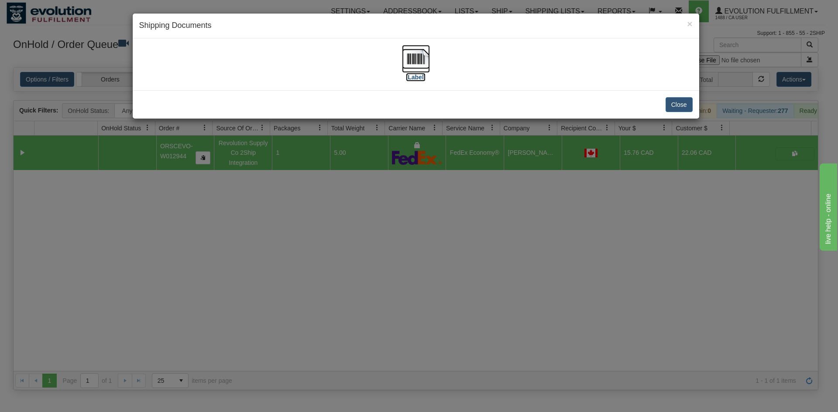
click at [409, 67] on img at bounding box center [416, 59] width 28 height 28
drag, startPoint x: 334, startPoint y: 316, endPoint x: 203, endPoint y: 63, distance: 285.0
click at [332, 304] on div "× Shipping Documents [Label] Close" at bounding box center [419, 206] width 838 height 412
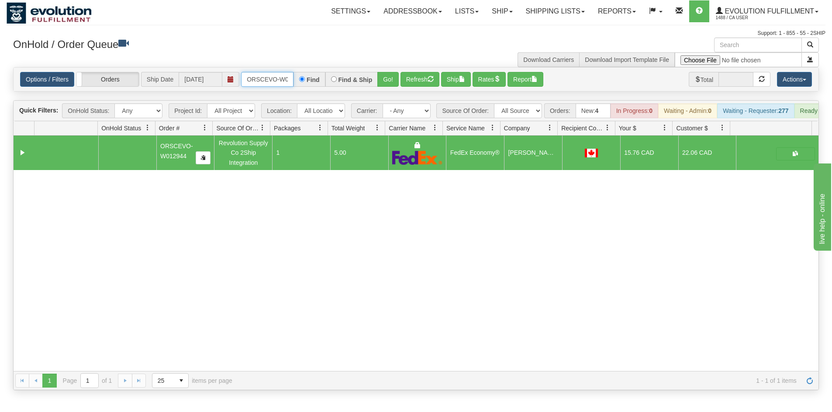
click at [257, 75] on input "ORSCEVO-W012944" at bounding box center [267, 79] width 52 height 15
click at [391, 82] on button "Go!" at bounding box center [387, 79] width 21 height 15
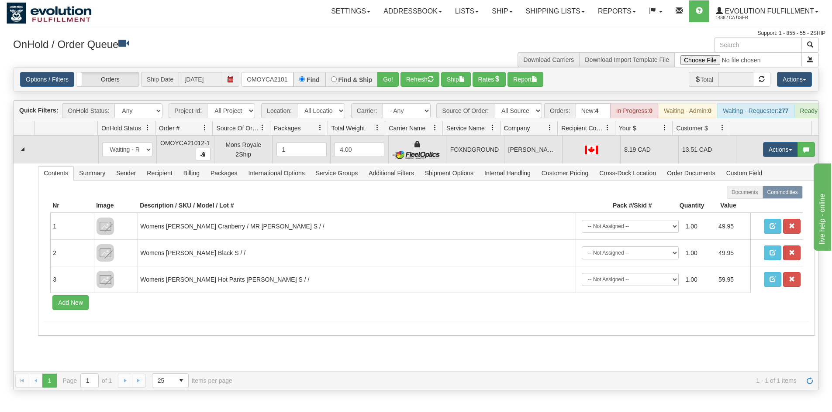
click at [753, 153] on td "Actions Open Refresh Rates Rate All Services Ship Delete Edit Items" at bounding box center [777, 150] width 82 height 28
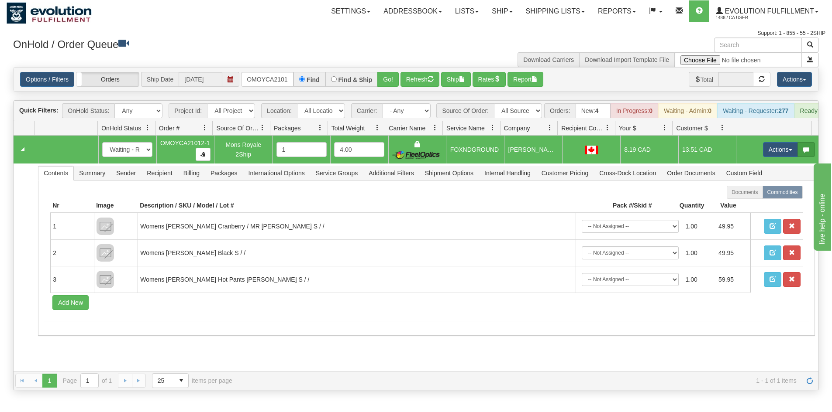
click at [803, 153] on span "button" at bounding box center [806, 150] width 6 height 6
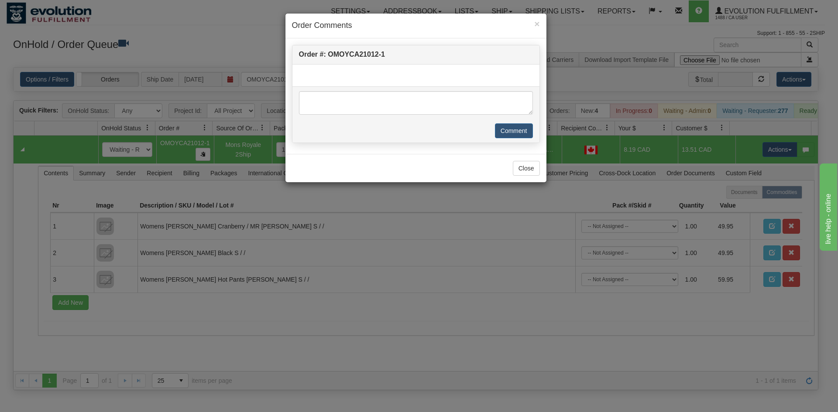
click at [763, 157] on div "× Order Comments Order #: OMOYCA21012-1 Comment Close" at bounding box center [419, 206] width 838 height 412
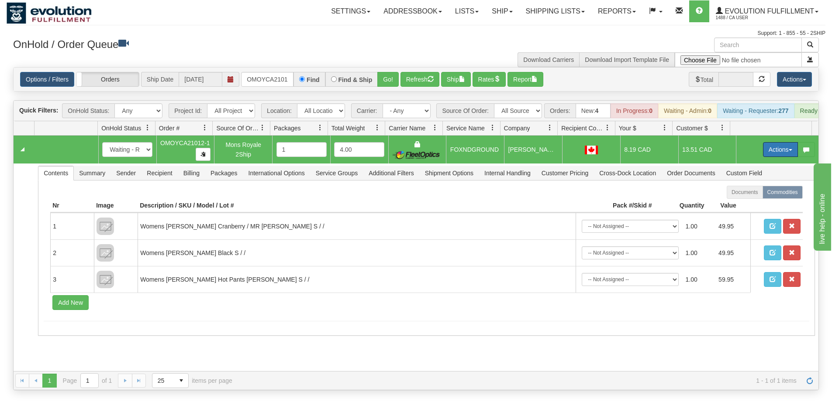
click at [763, 157] on button "Actions" at bounding box center [780, 149] width 35 height 15
click at [736, 204] on span "Ship" at bounding box center [745, 200] width 18 height 7
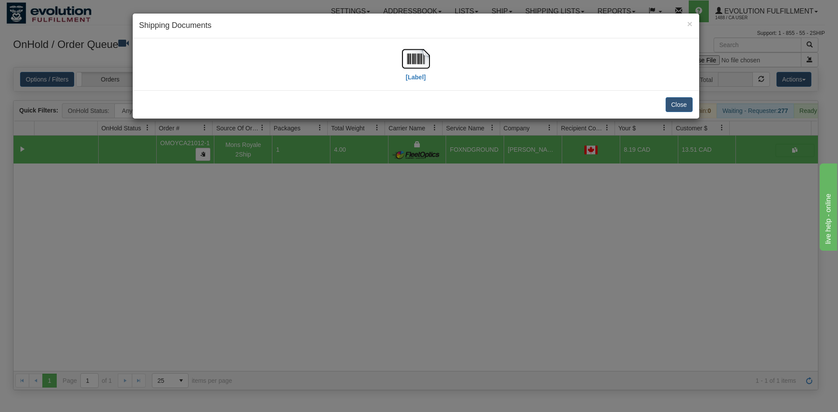
click at [439, 64] on div "[Label]" at bounding box center [415, 64] width 553 height 39
click at [429, 63] on img at bounding box center [416, 59] width 28 height 28
click at [454, 284] on div "× Shipping Documents [Label] Close" at bounding box center [419, 206] width 838 height 412
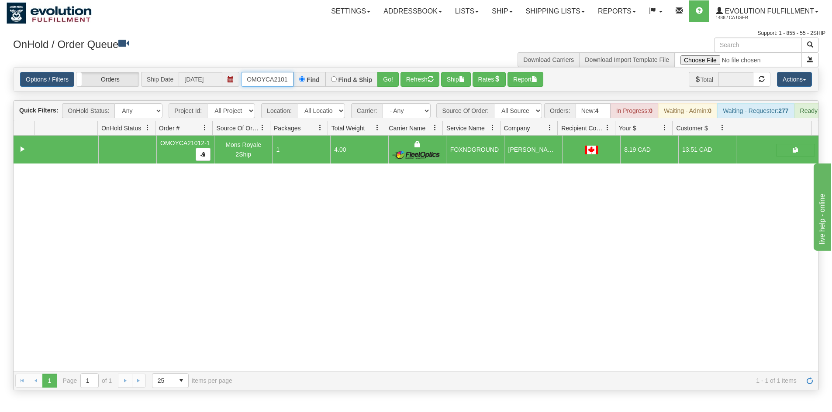
click at [263, 82] on input "OMOYCA21012-1" at bounding box center [267, 79] width 52 height 15
click at [397, 85] on button "Go!" at bounding box center [387, 79] width 21 height 15
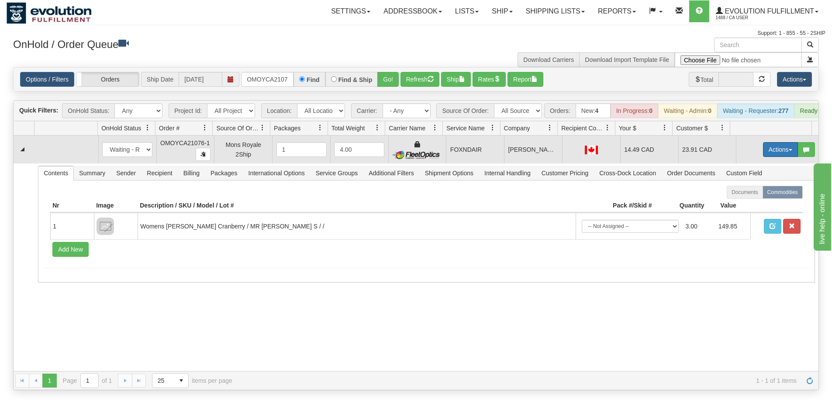
click at [773, 157] on button "Actions" at bounding box center [780, 149] width 35 height 15
click at [751, 205] on link "Ship" at bounding box center [762, 200] width 70 height 11
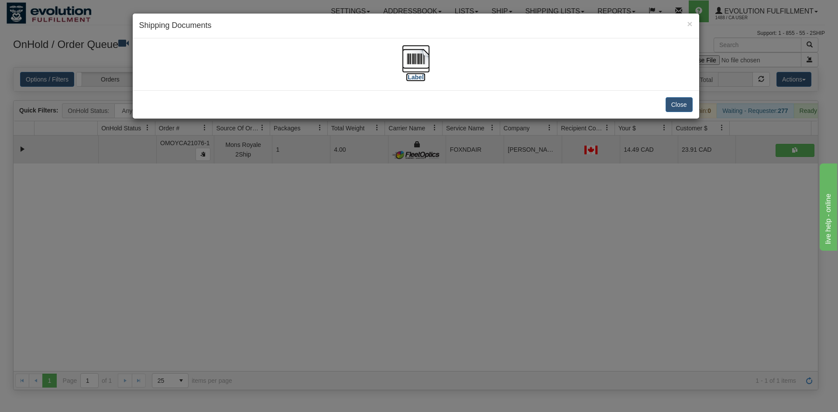
click at [407, 50] on img at bounding box center [416, 59] width 28 height 28
drag, startPoint x: 483, startPoint y: 294, endPoint x: 467, endPoint y: 268, distance: 30.9
click at [481, 286] on div "× Shipping Documents [Label] Close" at bounding box center [419, 206] width 838 height 412
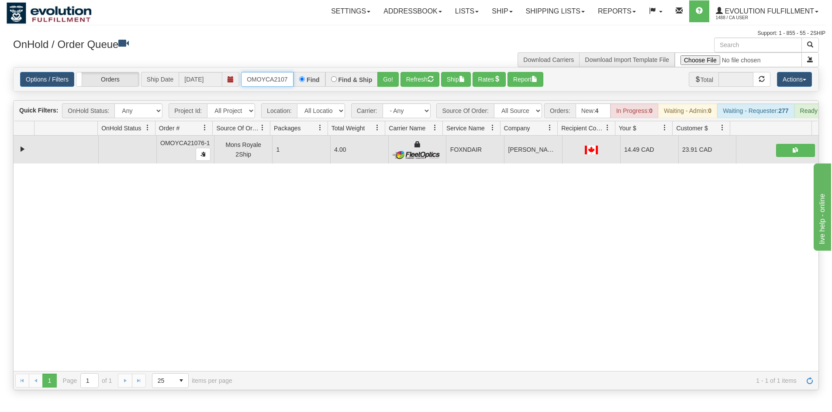
click at [275, 76] on input "OMOYCA21076-1" at bounding box center [267, 79] width 52 height 15
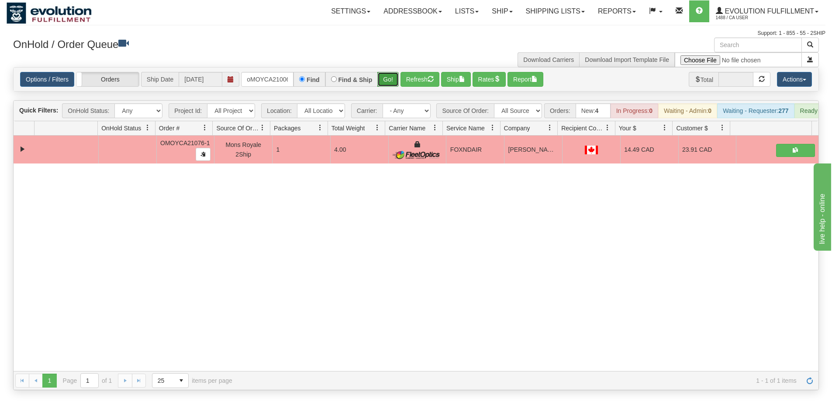
click at [380, 75] on button "Go!" at bounding box center [387, 79] width 21 height 15
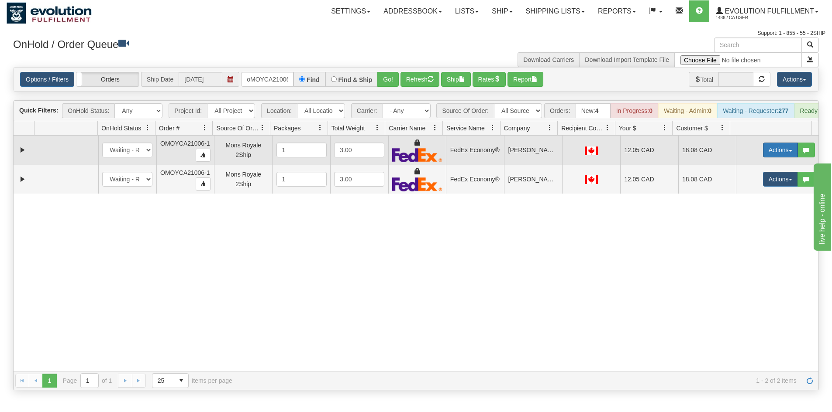
click at [766, 157] on button "Actions" at bounding box center [780, 150] width 35 height 15
click at [748, 206] on link "Ship" at bounding box center [762, 200] width 70 height 11
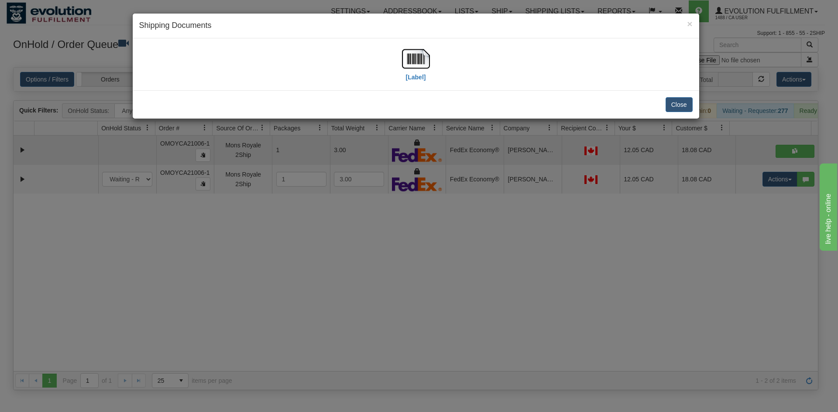
click at [426, 42] on div "[Label]" at bounding box center [416, 64] width 567 height 52
click at [412, 66] on img at bounding box center [416, 59] width 28 height 28
click at [698, 157] on div "× Shipping Documents [Label] Close" at bounding box center [419, 206] width 838 height 412
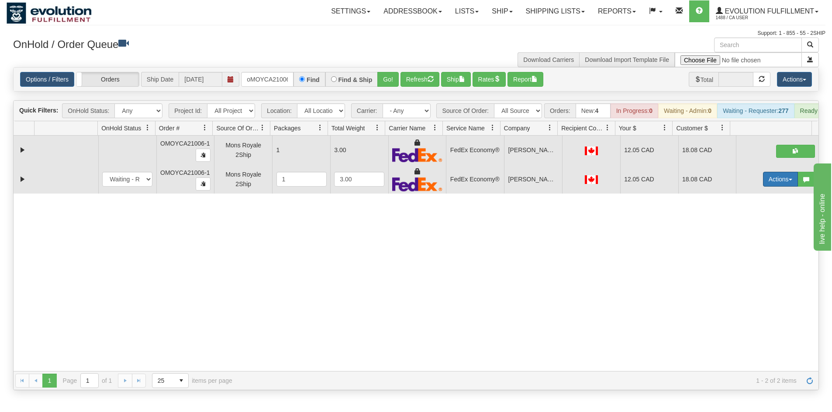
click at [763, 186] on button "Actions" at bounding box center [780, 179] width 35 height 15
click at [742, 245] on span "Delete" at bounding box center [748, 241] width 24 height 7
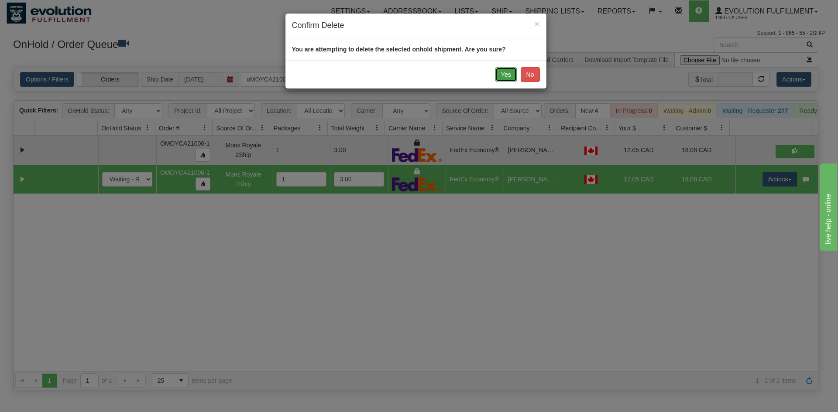
click at [505, 72] on button "Yes" at bounding box center [505, 74] width 21 height 15
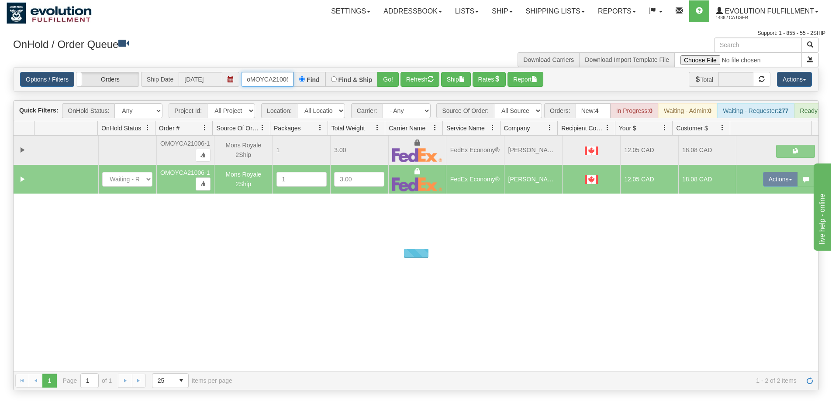
click at [269, 81] on input "oMOYCA21006-1" at bounding box center [267, 79] width 52 height 15
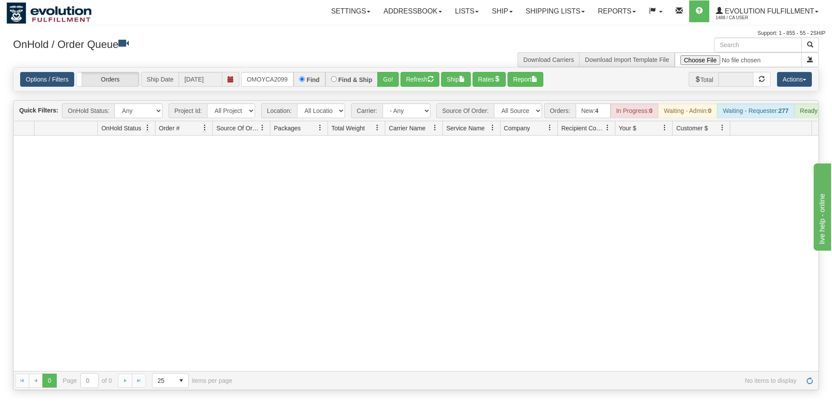
click at [380, 68] on div "Options / Filters Group Shipments Orders Ship Date [DATE] OMOYCA20993-1 Find Fi…" at bounding box center [416, 80] width 804 height 24
click at [386, 71] on div "Options / Filters Group Shipments Orders Ship Date [DATE] OMOYCA20993-1 Find Fi…" at bounding box center [416, 80] width 804 height 24
click at [385, 78] on button "Go!" at bounding box center [387, 79] width 21 height 15
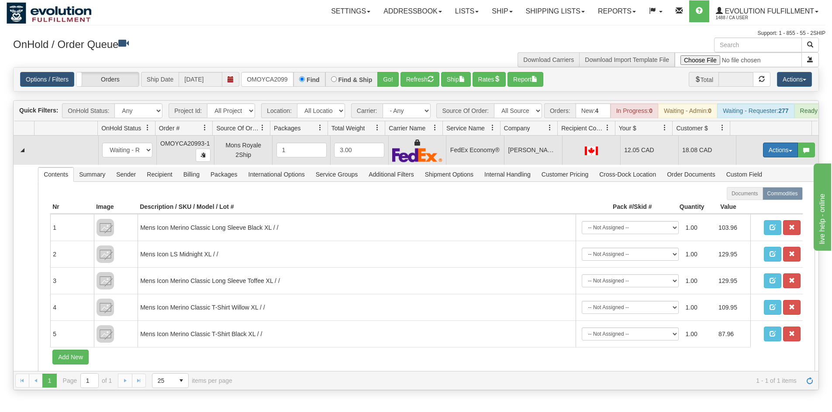
click at [777, 154] on button "Actions" at bounding box center [780, 150] width 35 height 15
click at [758, 206] on link "Ship" at bounding box center [762, 200] width 70 height 11
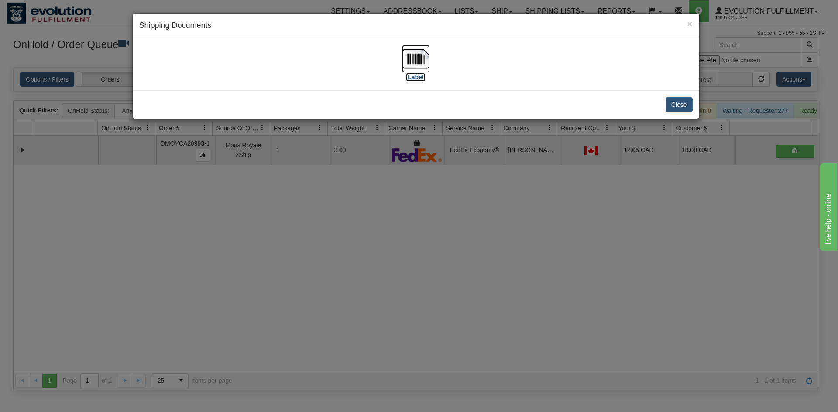
click at [408, 58] on img at bounding box center [416, 59] width 28 height 28
drag, startPoint x: 383, startPoint y: 313, endPoint x: 223, endPoint y: 102, distance: 265.1
click at [383, 305] on div "× Shipping Documents [Label] Close" at bounding box center [419, 206] width 838 height 412
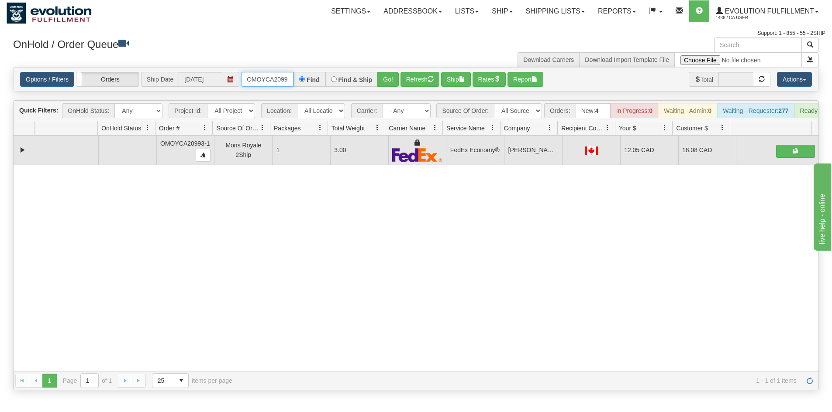
click at [262, 85] on input "OMOYCA20993-1" at bounding box center [267, 79] width 52 height 15
click at [386, 78] on button "Go!" at bounding box center [387, 79] width 21 height 15
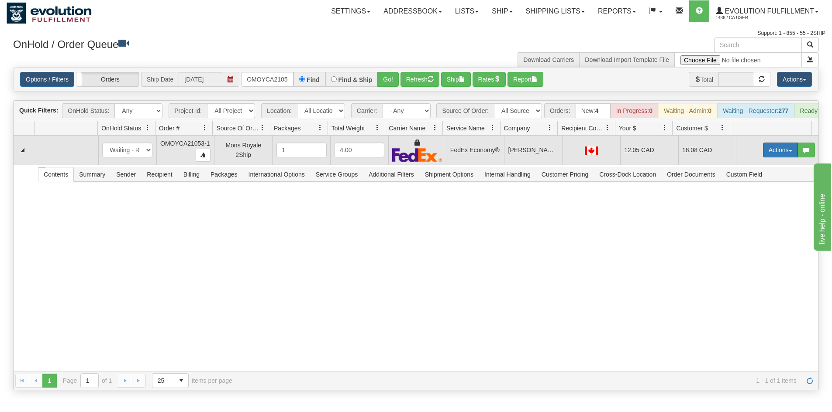
click at [766, 158] on button "Actions" at bounding box center [780, 150] width 35 height 15
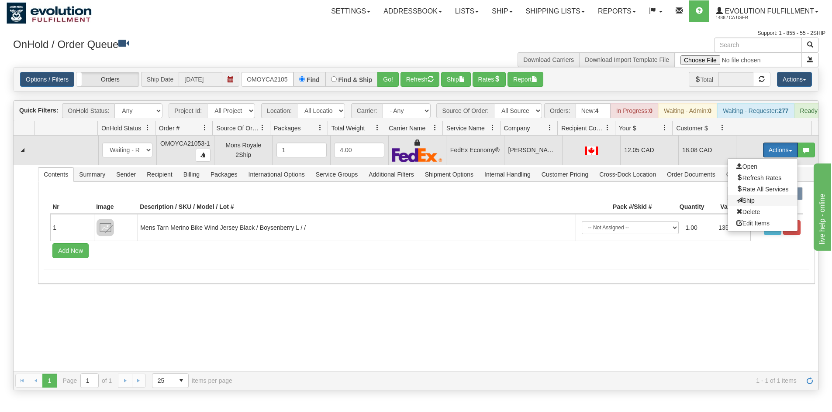
click at [740, 204] on span "Ship" at bounding box center [745, 200] width 18 height 7
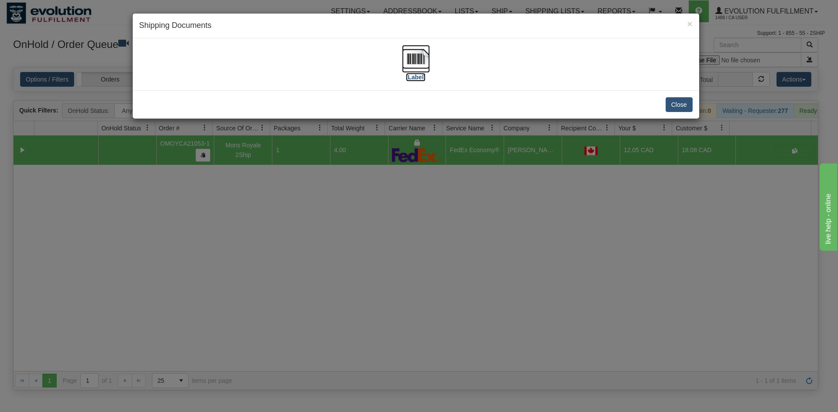
click at [411, 58] on img at bounding box center [416, 59] width 28 height 28
drag, startPoint x: 348, startPoint y: 290, endPoint x: 247, endPoint y: 142, distance: 179.2
click at [347, 285] on div "× Shipping Documents [Label] Close" at bounding box center [419, 206] width 838 height 412
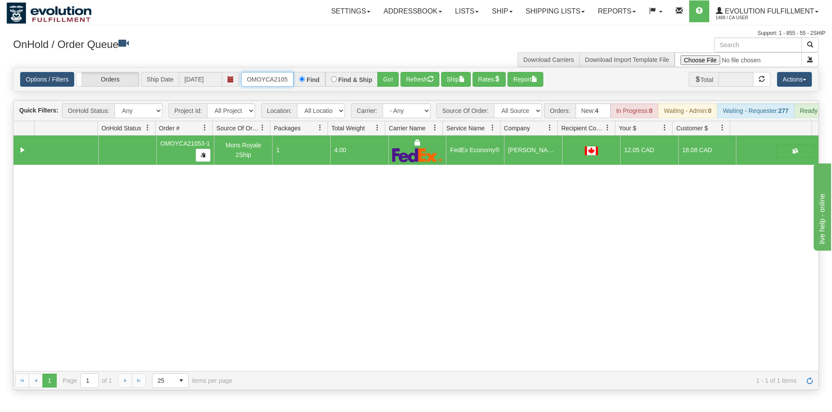
click at [267, 72] on input "OMOYCA21053-1" at bounding box center [267, 79] width 52 height 15
click at [382, 76] on button "Go!" at bounding box center [387, 79] width 21 height 15
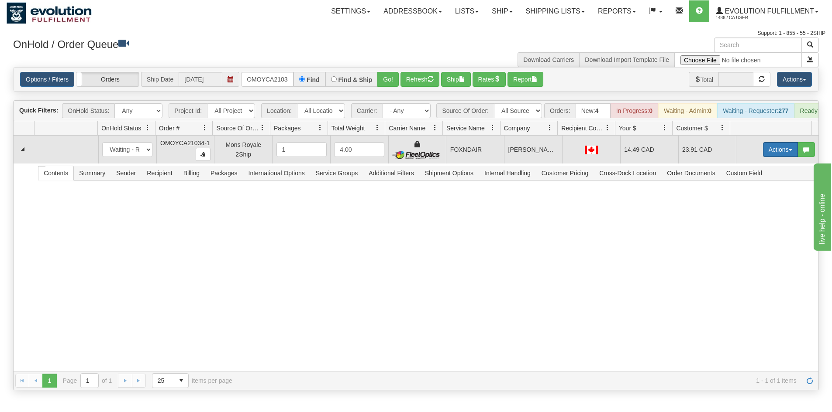
click at [777, 155] on button "Actions" at bounding box center [780, 149] width 35 height 15
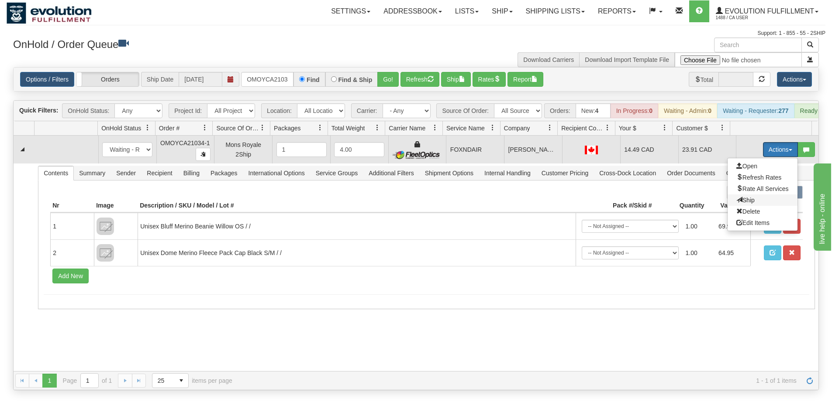
click at [738, 204] on span "Ship" at bounding box center [745, 200] width 18 height 7
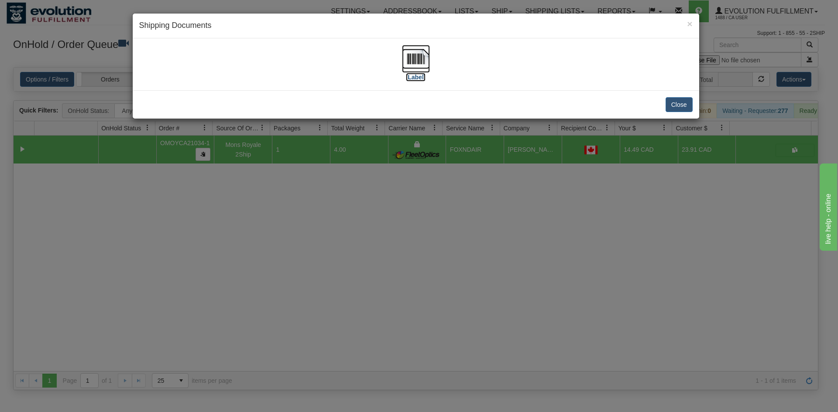
click at [423, 63] on img at bounding box center [416, 59] width 28 height 28
drag, startPoint x: 475, startPoint y: 309, endPoint x: 471, endPoint y: 298, distance: 12.3
click at [471, 298] on div "× Shipping Documents [Label] Close" at bounding box center [419, 206] width 838 height 412
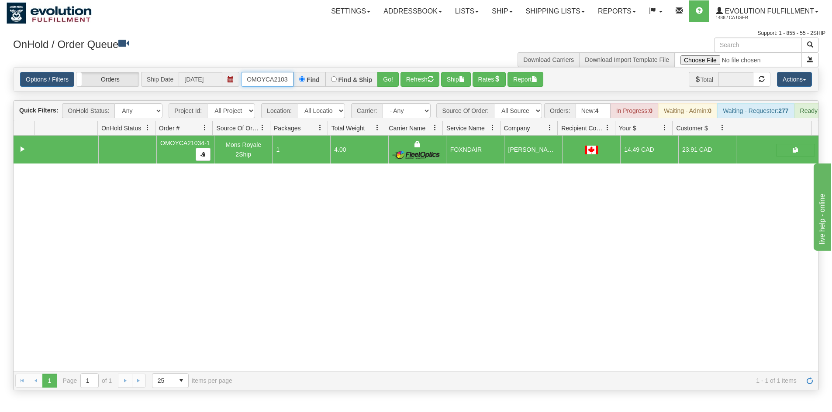
click at [269, 85] on input "OMOYCA21034-1" at bounding box center [267, 79] width 52 height 15
click at [271, 81] on input "OMOYCA21034-1" at bounding box center [267, 79] width 52 height 15
click at [385, 79] on button "Go!" at bounding box center [387, 79] width 21 height 15
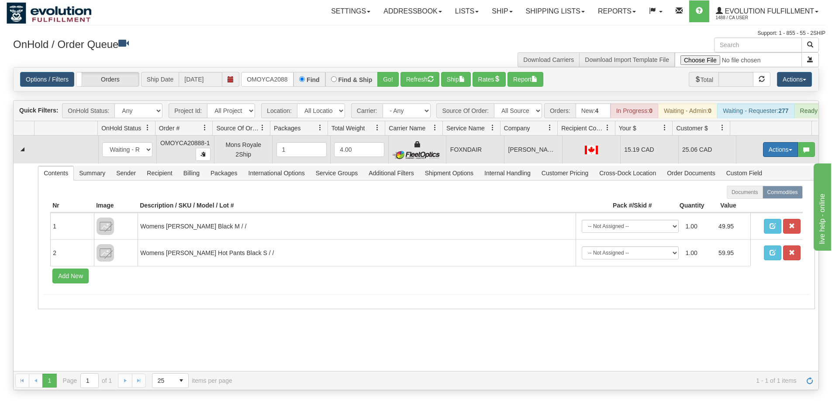
click at [765, 155] on button "Actions" at bounding box center [780, 149] width 35 height 15
click at [742, 203] on span "Ship" at bounding box center [745, 200] width 18 height 7
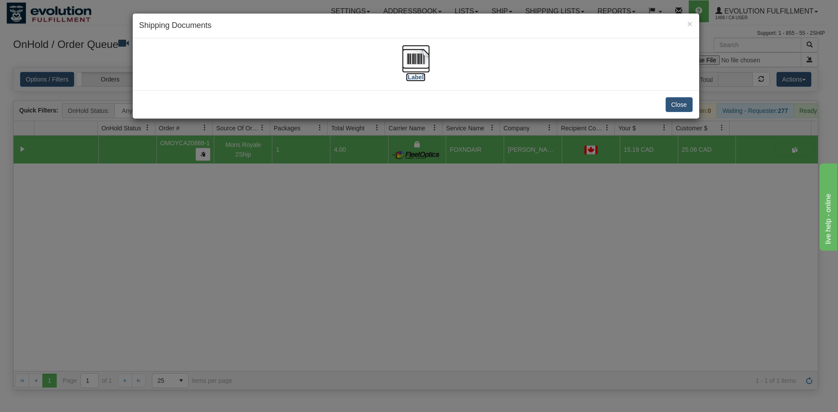
click at [408, 60] on img at bounding box center [416, 59] width 28 height 28
drag, startPoint x: 460, startPoint y: 223, endPoint x: 387, endPoint y: 168, distance: 91.3
click at [458, 222] on div "× Shipping Documents [Label] Close" at bounding box center [419, 206] width 838 height 412
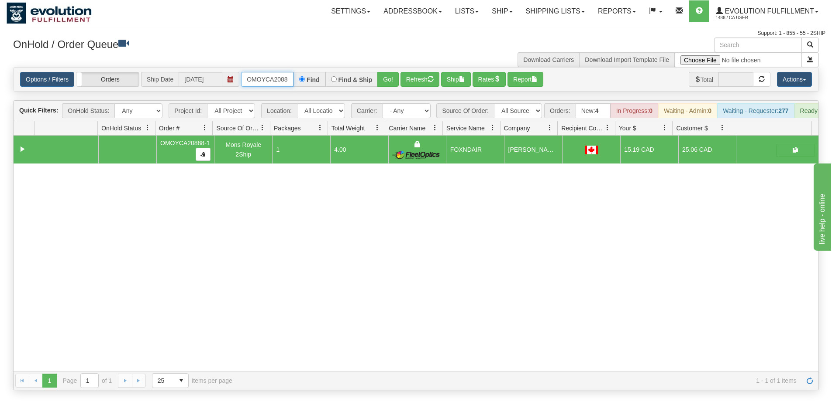
click at [258, 79] on input "OMOYCA20888-1" at bounding box center [267, 79] width 52 height 15
click at [386, 73] on button "Go!" at bounding box center [387, 79] width 21 height 15
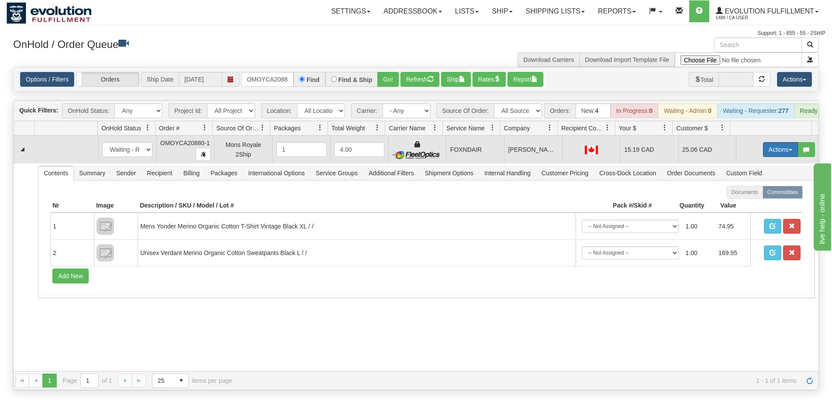
click at [780, 151] on button "Actions" at bounding box center [780, 149] width 35 height 15
click at [736, 204] on span "Ship" at bounding box center [745, 200] width 18 height 7
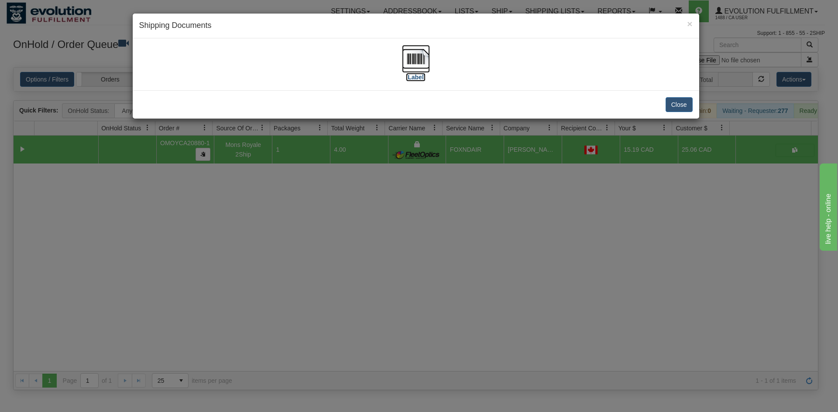
click at [418, 45] on img at bounding box center [416, 59] width 28 height 28
drag, startPoint x: 416, startPoint y: 246, endPoint x: 379, endPoint y: 206, distance: 54.1
click at [416, 244] on div "× Shipping Documents [Label] Close" at bounding box center [419, 206] width 838 height 412
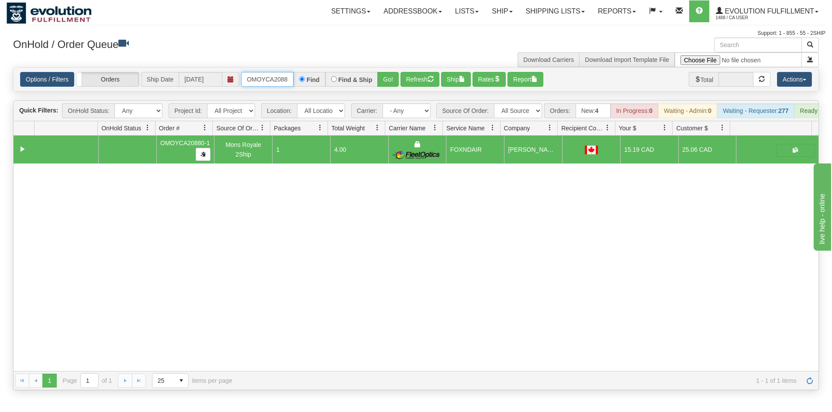
click at [275, 85] on input "OMOYCA20880-1" at bounding box center [267, 79] width 52 height 15
click at [395, 85] on button "Go!" at bounding box center [387, 79] width 21 height 15
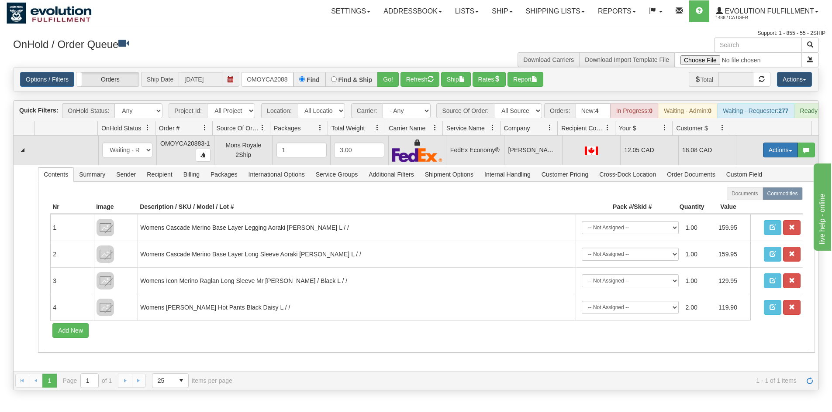
click at [772, 158] on button "Actions" at bounding box center [780, 150] width 35 height 15
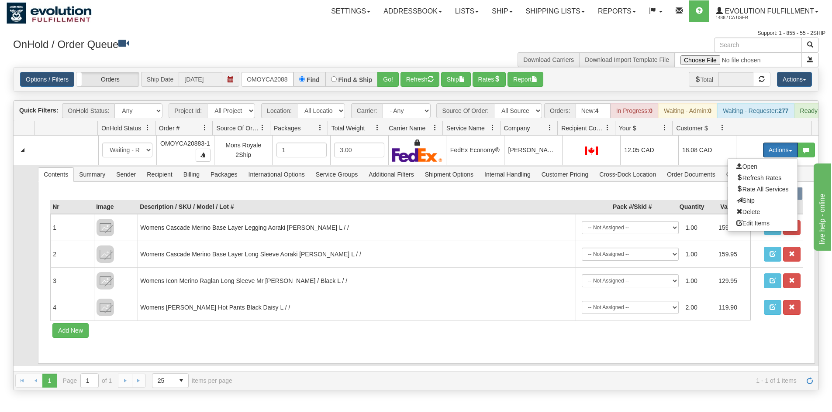
click at [736, 204] on span "Ship" at bounding box center [745, 200] width 18 height 7
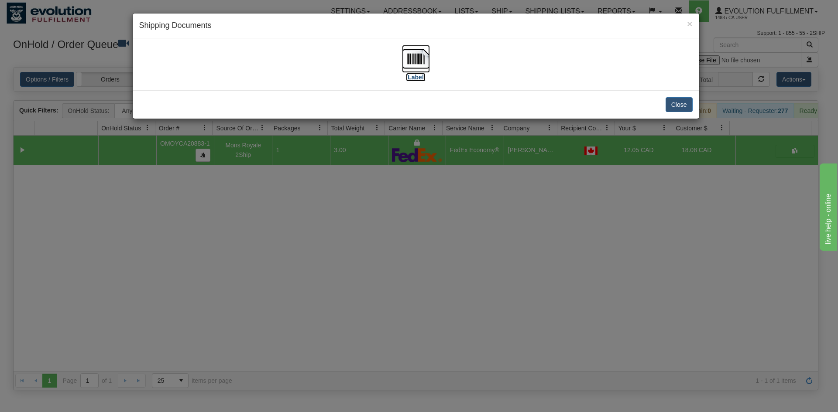
click at [418, 81] on label "[Label]" at bounding box center [416, 77] width 20 height 9
drag, startPoint x: 360, startPoint y: 287, endPoint x: 319, endPoint y: 242, distance: 60.6
click at [359, 286] on div "× Shipping Documents [Label] Close" at bounding box center [419, 206] width 838 height 412
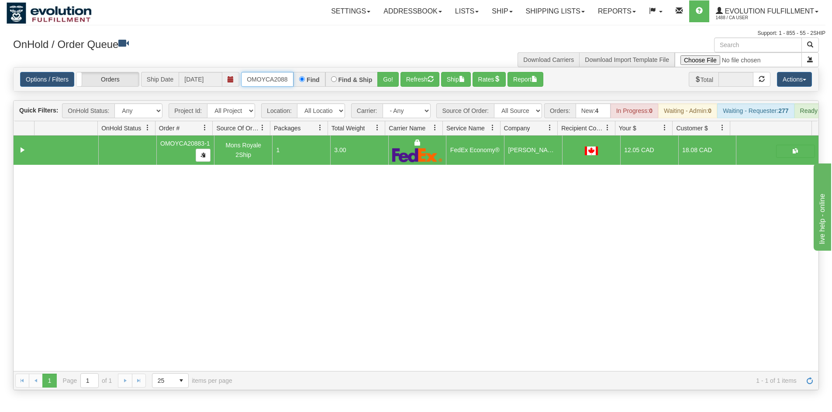
click at [261, 76] on input "OMOYCA20883-1" at bounding box center [267, 79] width 52 height 15
click at [381, 79] on button "Go!" at bounding box center [387, 79] width 21 height 15
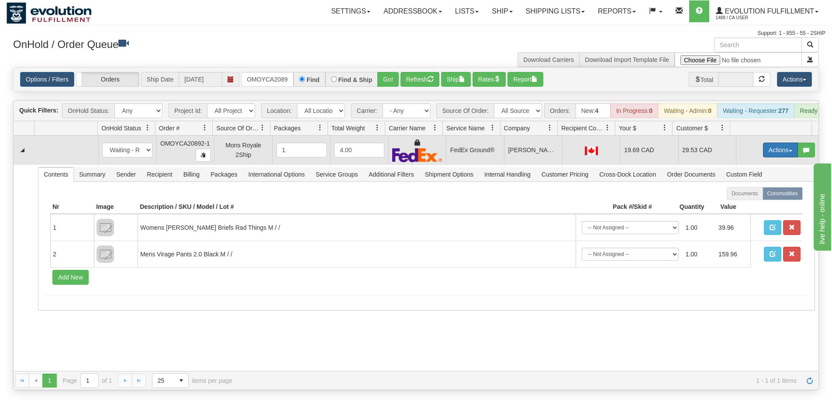
click at [768, 158] on button "Actions" at bounding box center [780, 150] width 35 height 15
click at [745, 204] on span "Ship" at bounding box center [745, 200] width 18 height 7
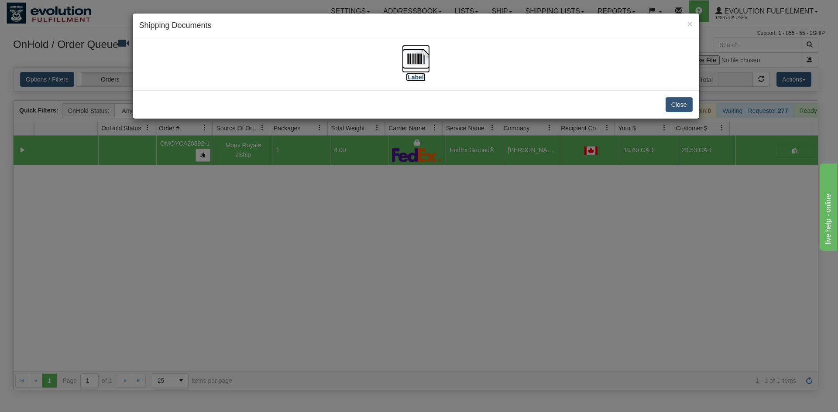
click at [417, 60] on img at bounding box center [416, 59] width 28 height 28
click at [260, 191] on div "× Shipping Documents [Label] Close" at bounding box center [419, 206] width 838 height 412
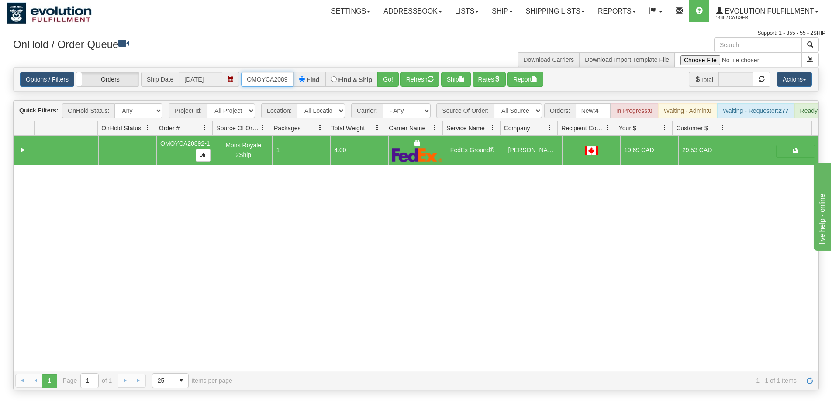
click at [271, 79] on input "OMOYCA20892-1" at bounding box center [267, 79] width 52 height 15
click at [395, 78] on button "Go!" at bounding box center [387, 79] width 21 height 15
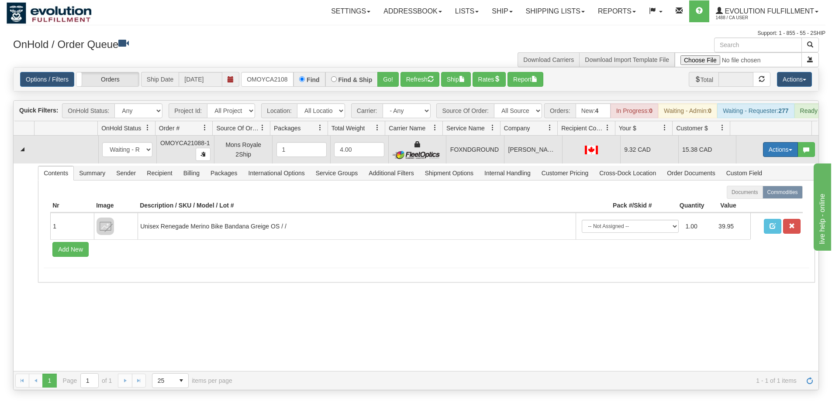
click at [769, 157] on button "Actions" at bounding box center [780, 149] width 35 height 15
click at [743, 204] on span "Ship" at bounding box center [745, 200] width 18 height 7
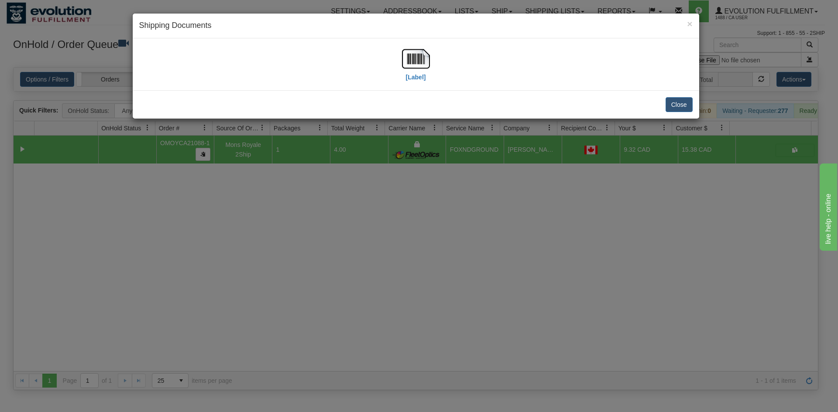
click at [392, 63] on div "[Label]" at bounding box center [415, 64] width 553 height 39
click at [415, 63] on img at bounding box center [416, 59] width 28 height 28
drag, startPoint x: 284, startPoint y: 285, endPoint x: 231, endPoint y: 99, distance: 193.2
click at [287, 286] on div "× Shipping Documents [Label] Close" at bounding box center [419, 206] width 838 height 412
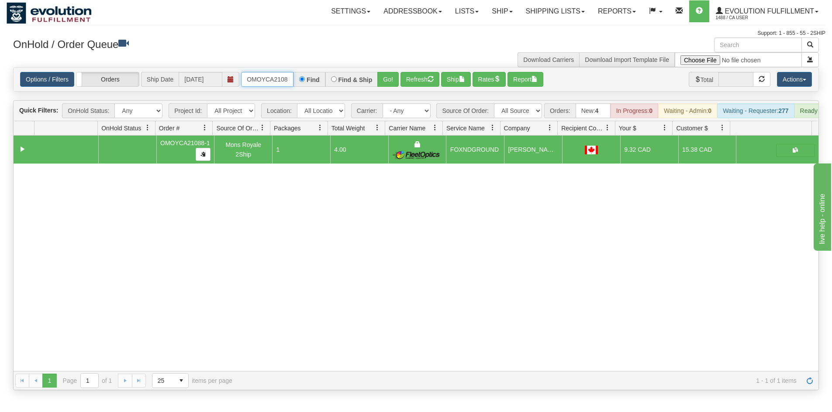
click at [262, 76] on input "OMOYCA21088-1" at bounding box center [267, 79] width 52 height 15
click at [395, 84] on button "Go!" at bounding box center [387, 79] width 21 height 15
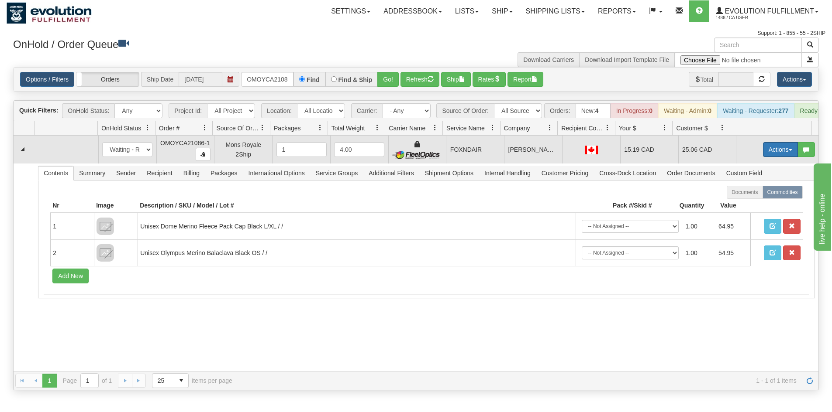
click at [766, 157] on button "Actions" at bounding box center [780, 149] width 35 height 15
click at [754, 206] on link "Ship" at bounding box center [762, 200] width 70 height 11
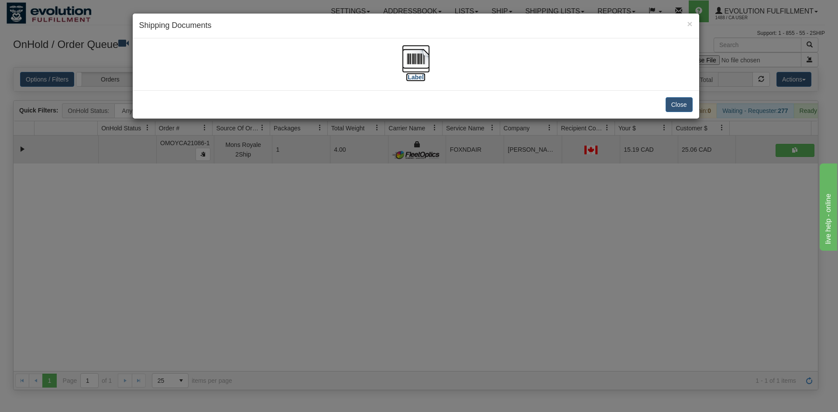
click at [423, 56] on img at bounding box center [416, 59] width 28 height 28
click at [406, 236] on div "× Shipping Documents [Label] Close" at bounding box center [419, 206] width 838 height 412
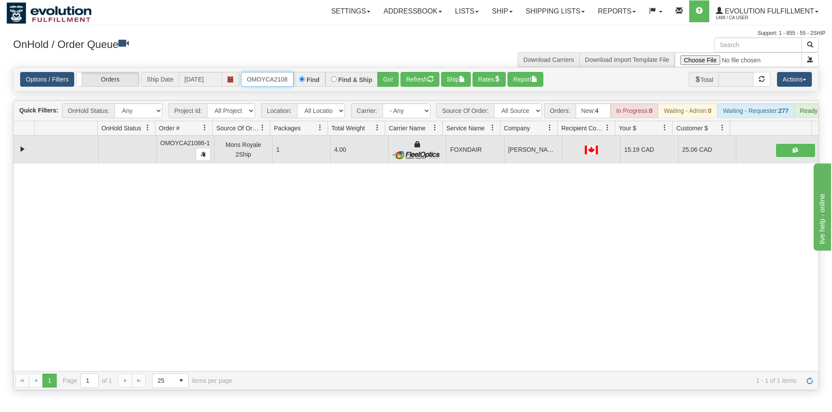
click at [267, 78] on input "OMOYCA21086-1" at bounding box center [267, 79] width 52 height 15
click at [389, 86] on button "Go!" at bounding box center [387, 79] width 21 height 15
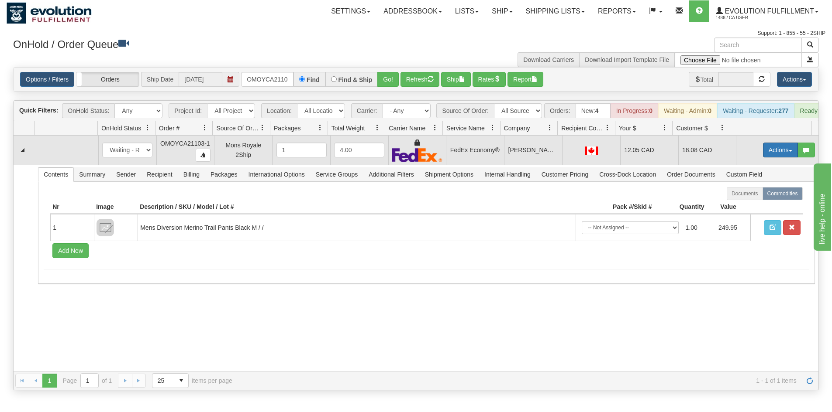
click at [775, 158] on button "Actions" at bounding box center [780, 150] width 35 height 15
click at [750, 206] on link "Ship" at bounding box center [762, 200] width 70 height 11
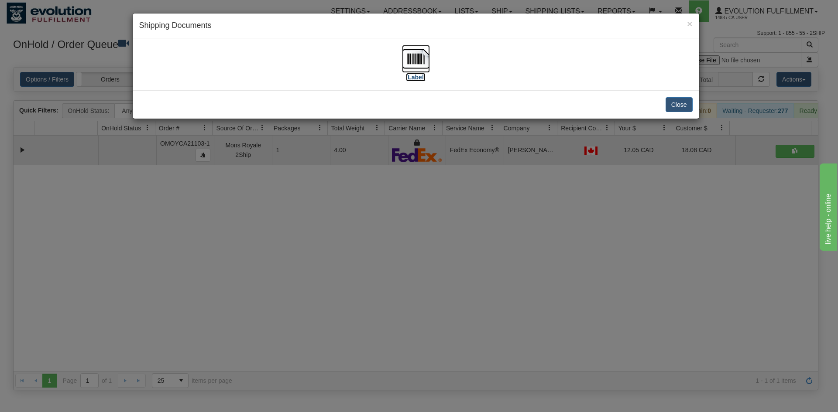
click at [427, 55] on img at bounding box center [416, 59] width 28 height 28
drag, startPoint x: 496, startPoint y: 261, endPoint x: 356, endPoint y: 211, distance: 148.3
click at [496, 265] on div "× Shipping Documents [Label] Close" at bounding box center [419, 206] width 838 height 412
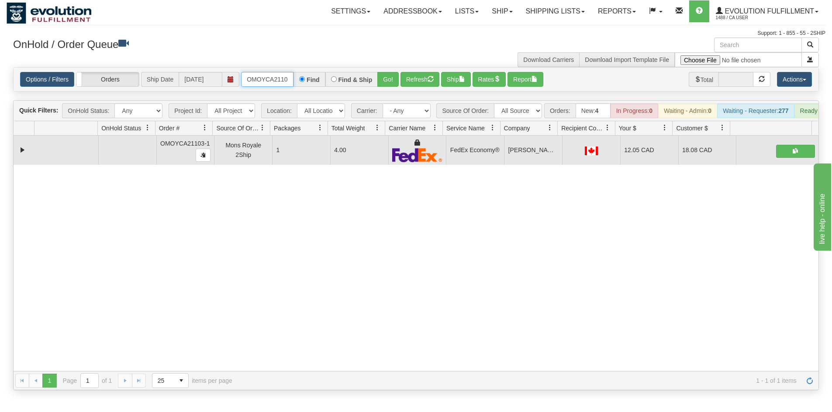
click at [282, 82] on input "OMOYCA21103-1" at bounding box center [267, 79] width 52 height 15
click at [385, 83] on button "Go!" at bounding box center [387, 79] width 21 height 15
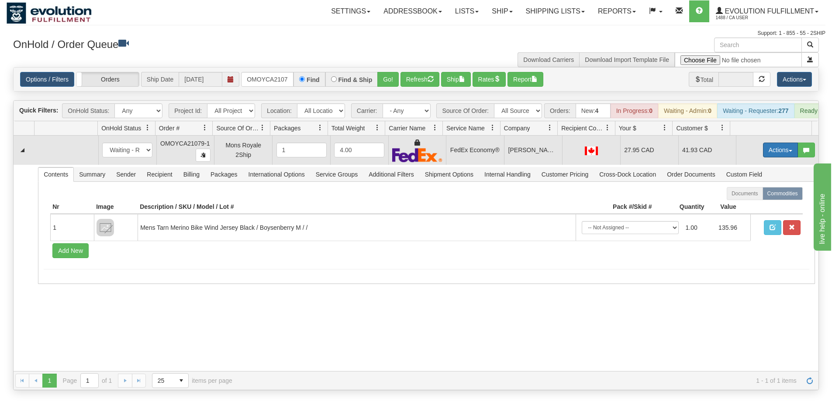
click at [781, 158] on button "Actions" at bounding box center [780, 150] width 35 height 15
click at [740, 204] on span "Ship" at bounding box center [745, 200] width 18 height 7
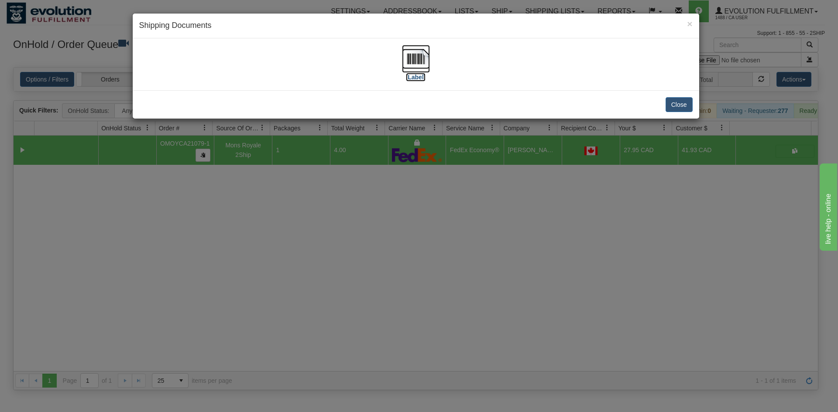
click at [426, 53] on img at bounding box center [416, 59] width 28 height 28
drag, startPoint x: 306, startPoint y: 338, endPoint x: 229, endPoint y: 147, distance: 206.2
click at [306, 333] on div "× Shipping Documents [Label] Close" at bounding box center [419, 206] width 838 height 412
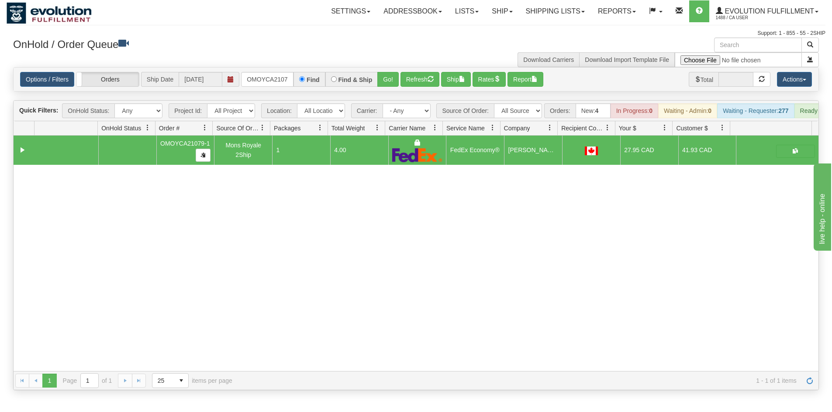
click at [281, 70] on div "Options / Filters Group Shipments Orders Ship Date [DATE] OMOYCA21079-1 Find Fi…" at bounding box center [416, 80] width 804 height 24
click at [269, 80] on input "OMOYCA21079-1" at bounding box center [267, 79] width 52 height 15
click at [387, 81] on button "Go!" at bounding box center [387, 79] width 21 height 15
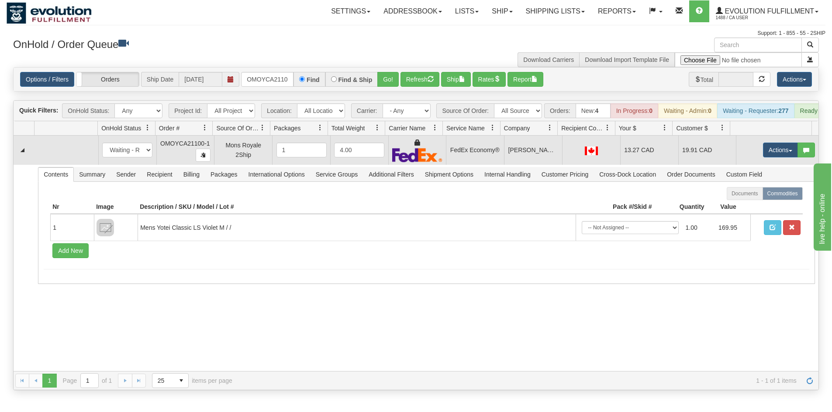
drag, startPoint x: 736, startPoint y: 151, endPoint x: 742, endPoint y: 152, distance: 7.0
click at [736, 151] on td "Actions Open Refresh Rates Rate All Services Ship Delete Edit Items" at bounding box center [777, 150] width 82 height 29
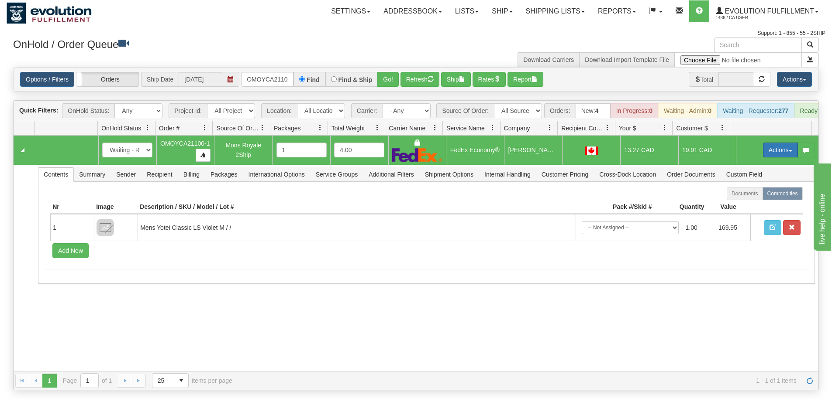
click at [763, 156] on button "Actions" at bounding box center [780, 150] width 35 height 15
click at [742, 204] on span "Ship" at bounding box center [745, 200] width 18 height 7
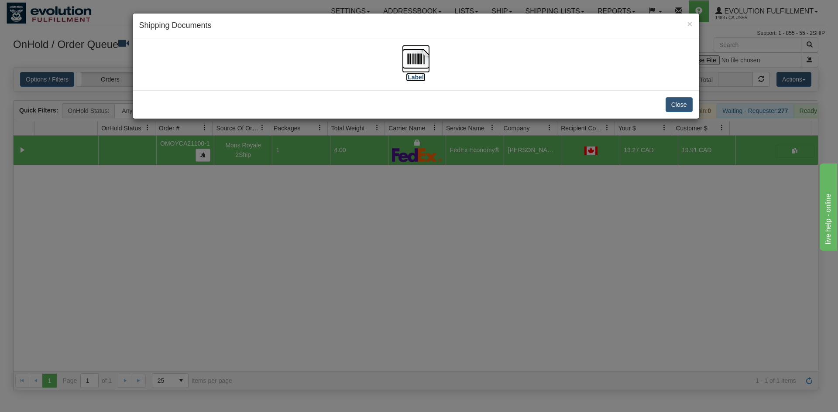
click at [417, 65] on img at bounding box center [416, 59] width 28 height 28
drag, startPoint x: 390, startPoint y: 268, endPoint x: 278, endPoint y: 123, distance: 183.6
click at [388, 265] on div "× Shipping Documents [Label] Close" at bounding box center [419, 206] width 838 height 412
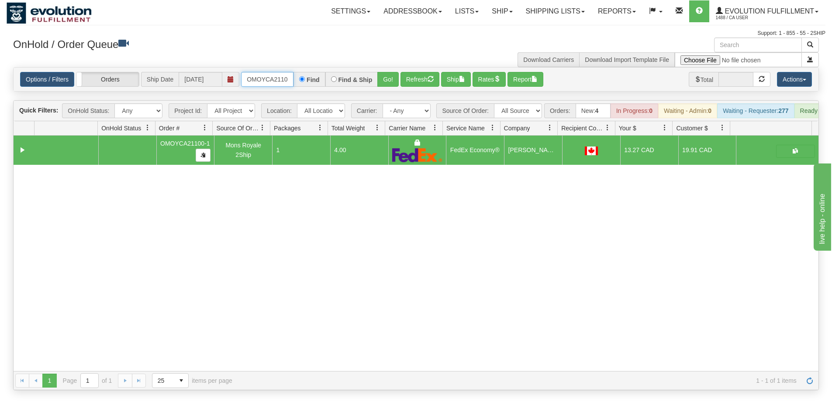
click at [291, 81] on input "OMOYCA21100-1" at bounding box center [267, 79] width 52 height 15
click at [387, 83] on button "Go!" at bounding box center [387, 79] width 21 height 15
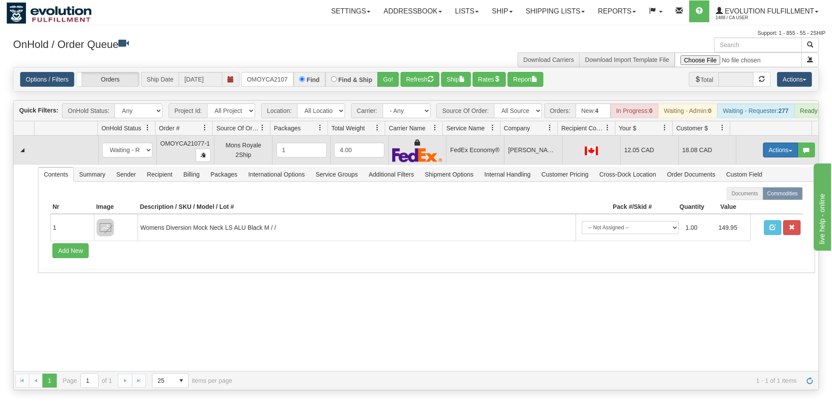
click at [769, 151] on button "Actions" at bounding box center [780, 150] width 35 height 15
click at [747, 205] on link "Ship" at bounding box center [762, 200] width 70 height 11
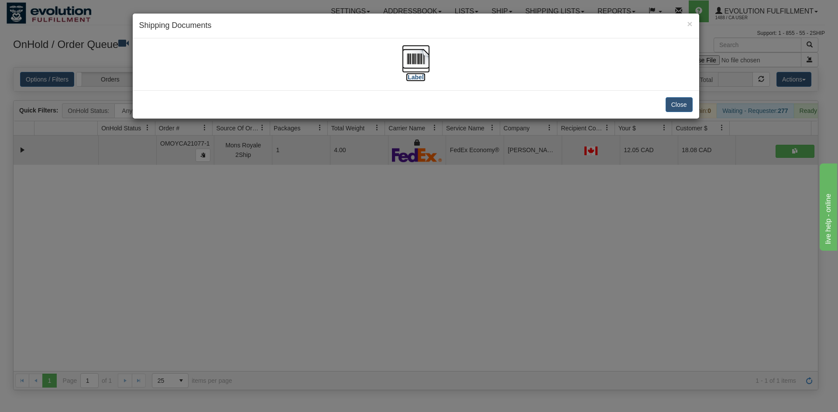
click at [418, 67] on img at bounding box center [416, 59] width 28 height 28
drag, startPoint x: 391, startPoint y: 364, endPoint x: 315, endPoint y: 67, distance: 306.4
click at [396, 347] on div "× Shipping Documents [Label] Close" at bounding box center [419, 206] width 838 height 412
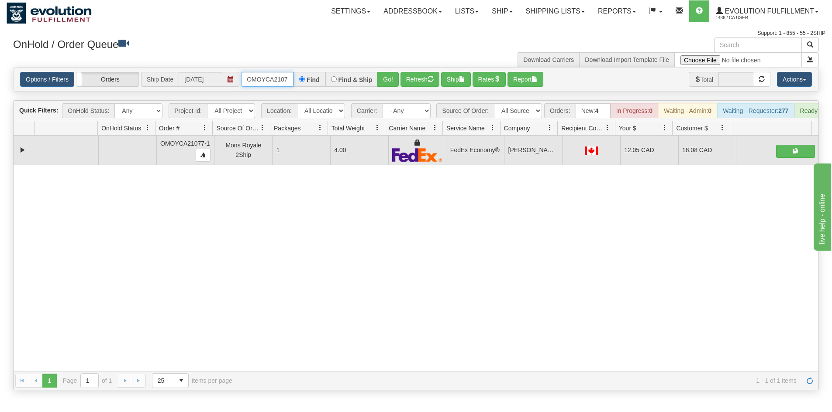
click at [258, 80] on input "OMOYCA21077-1" at bounding box center [267, 79] width 52 height 15
click at [386, 82] on button "Go!" at bounding box center [387, 79] width 21 height 15
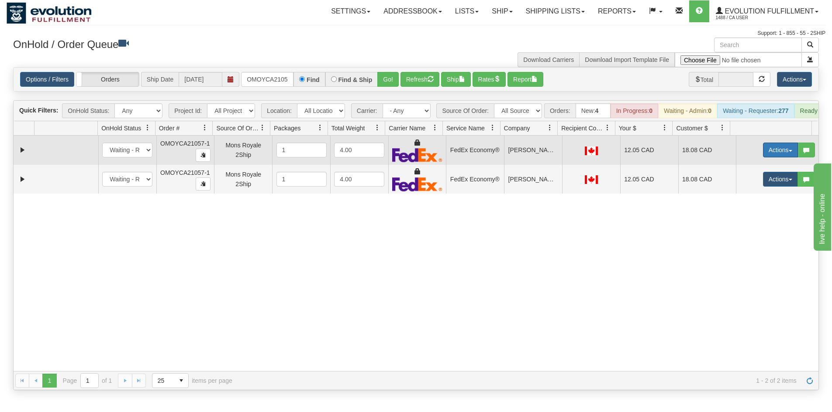
click at [788, 158] on button "Actions" at bounding box center [780, 150] width 35 height 15
click at [745, 204] on span "Ship" at bounding box center [745, 200] width 18 height 7
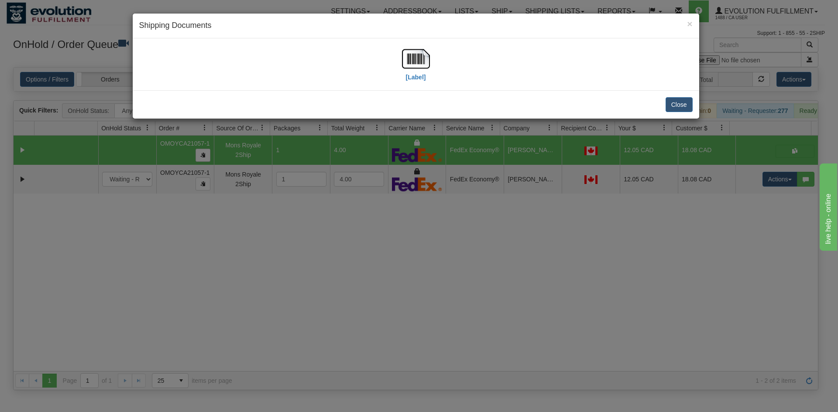
click at [443, 64] on div "[Label]" at bounding box center [415, 64] width 553 height 39
click at [406, 62] on img at bounding box center [416, 59] width 28 height 28
click at [633, 236] on div "× Shipping Documents [Label] Close" at bounding box center [419, 206] width 838 height 412
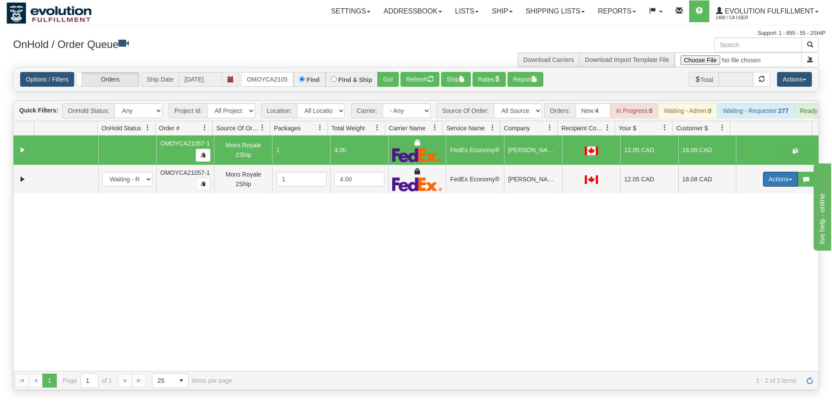
click at [763, 187] on button "Actions" at bounding box center [780, 179] width 35 height 15
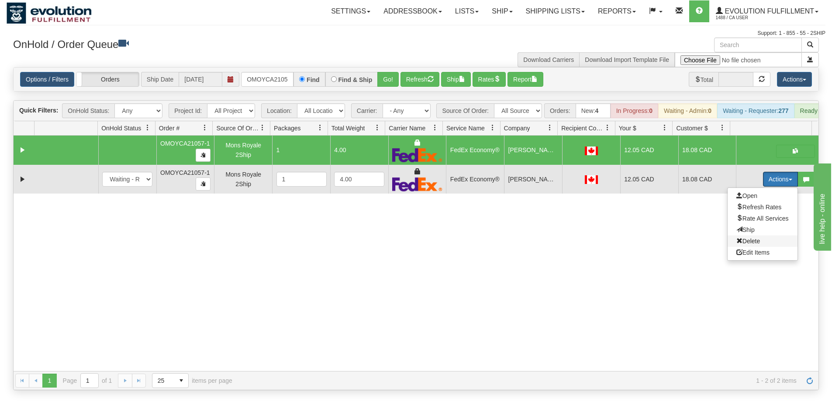
click at [743, 245] on span "Delete" at bounding box center [748, 241] width 24 height 7
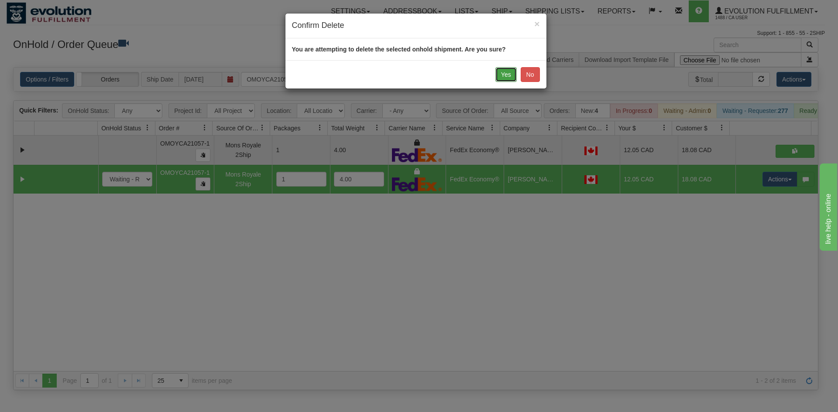
click at [512, 73] on button "Yes" at bounding box center [505, 74] width 21 height 15
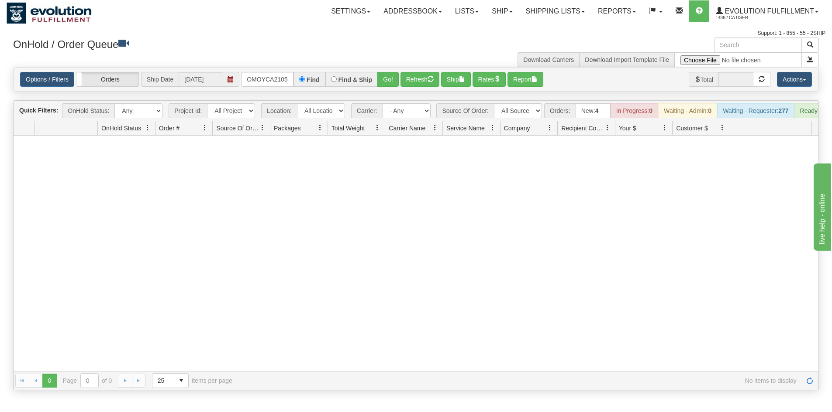
click at [272, 70] on div "Options / Filters Group Shipments Orders Ship Date [DATE] OMOYCA21057-1 Find Fi…" at bounding box center [416, 80] width 804 height 24
click at [274, 79] on input "OMOYCA21057-1" at bounding box center [267, 79] width 52 height 15
click at [386, 83] on button "Go!" at bounding box center [387, 79] width 21 height 15
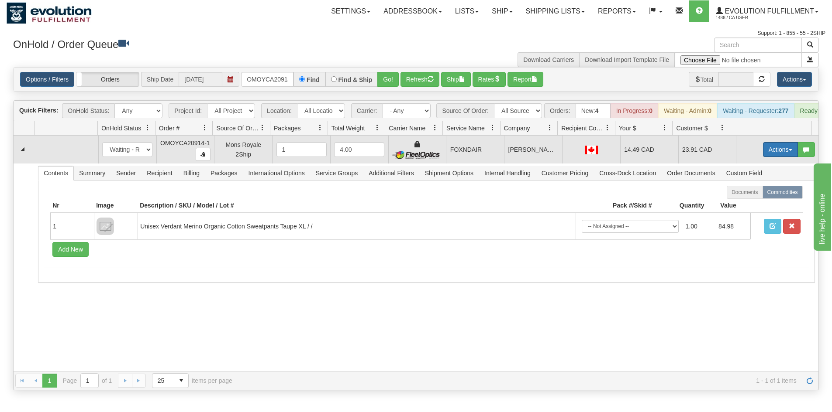
click at [767, 154] on button "Actions" at bounding box center [780, 149] width 35 height 15
click at [752, 204] on link "Ship" at bounding box center [762, 200] width 70 height 11
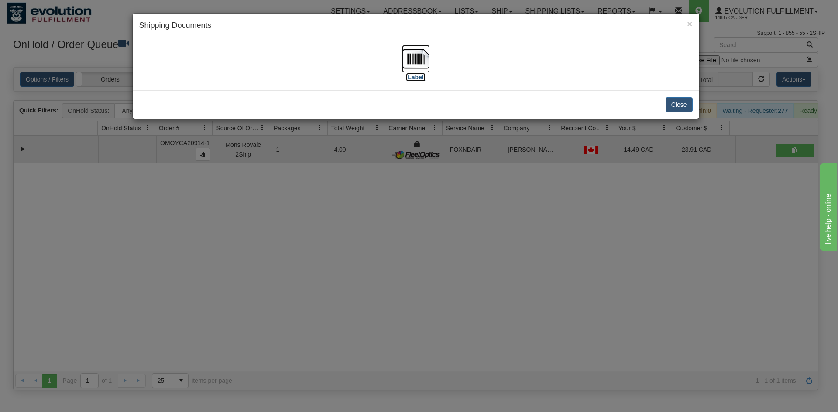
click at [425, 57] on img at bounding box center [416, 59] width 28 height 28
drag, startPoint x: 505, startPoint y: 328, endPoint x: 467, endPoint y: 275, distance: 65.2
click at [505, 328] on div "× Shipping Documents [Label] Close" at bounding box center [419, 206] width 838 height 412
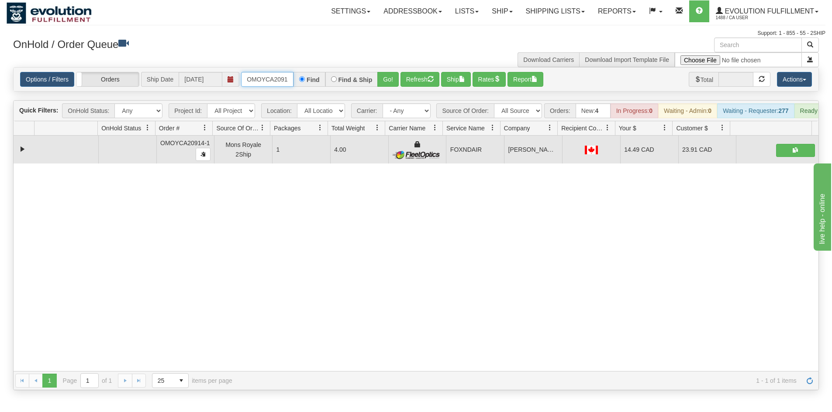
click at [281, 76] on input "OMOYCA20914-1" at bounding box center [267, 79] width 52 height 15
click at [392, 81] on button "Go!" at bounding box center [387, 79] width 21 height 15
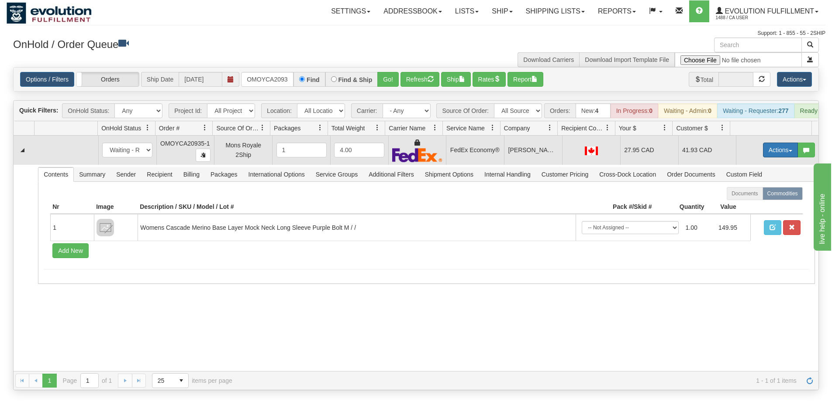
click at [768, 153] on button "Actions" at bounding box center [780, 150] width 35 height 15
click at [762, 206] on link "Ship" at bounding box center [762, 200] width 70 height 11
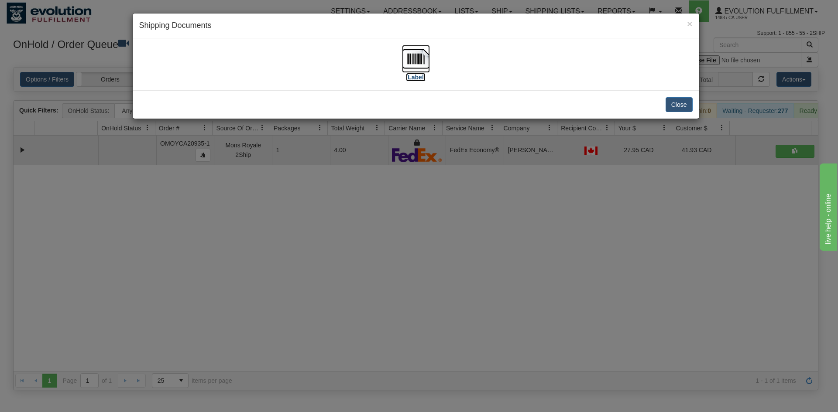
click at [414, 61] on img at bounding box center [416, 59] width 28 height 28
drag, startPoint x: 511, startPoint y: 285, endPoint x: 387, endPoint y: 123, distance: 204.6
click at [511, 280] on div "× Shipping Documents [Label] Close" at bounding box center [419, 206] width 838 height 412
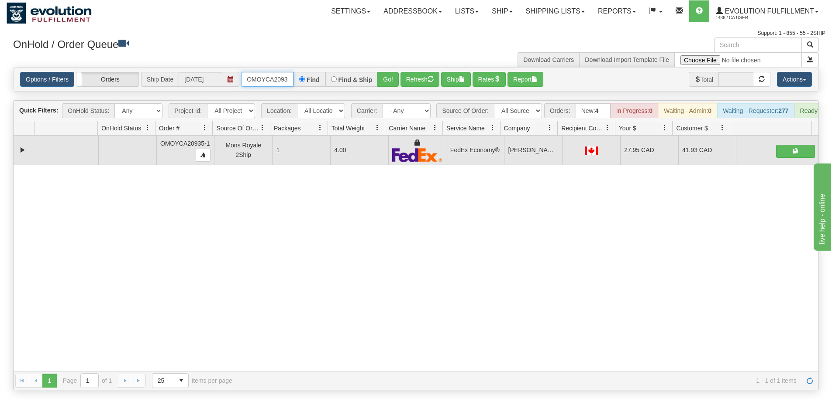
click at [273, 80] on input "OMOYCA20935-1" at bounding box center [267, 79] width 52 height 15
click at [390, 86] on button "Go!" at bounding box center [387, 79] width 21 height 15
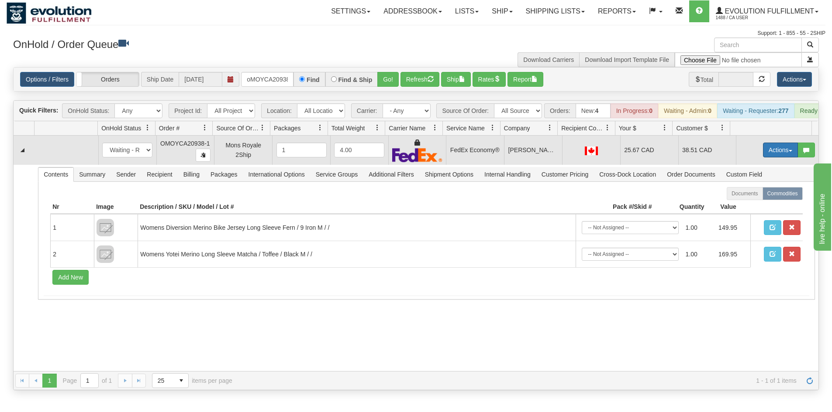
click at [769, 157] on button "Actions" at bounding box center [780, 150] width 35 height 15
click at [736, 204] on span "Ship" at bounding box center [745, 200] width 18 height 7
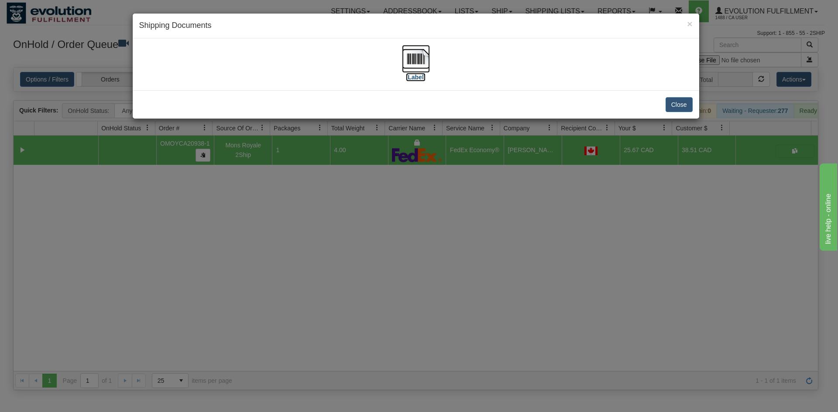
click at [404, 61] on img at bounding box center [416, 59] width 28 height 28
click at [363, 306] on div "× Shipping Documents [Label] Close" at bounding box center [419, 206] width 838 height 412
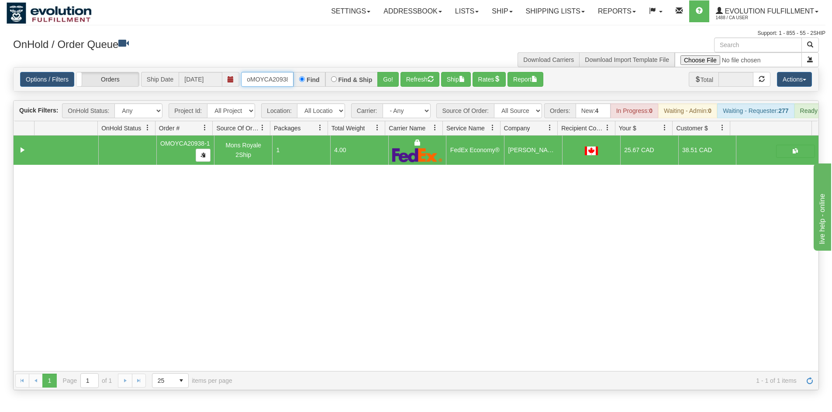
click at [266, 79] on input "oMOYCA20938-1" at bounding box center [267, 79] width 52 height 15
click at [387, 73] on button "Go!" at bounding box center [387, 79] width 21 height 15
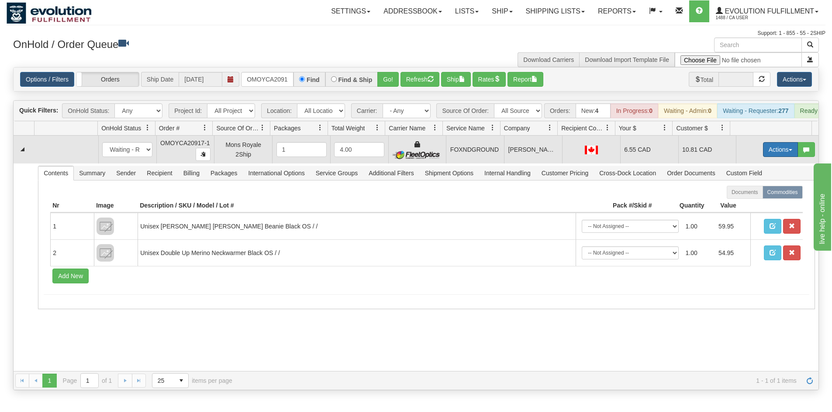
click at [773, 157] on button "Actions" at bounding box center [780, 149] width 35 height 15
click at [751, 206] on link "Ship" at bounding box center [762, 200] width 70 height 11
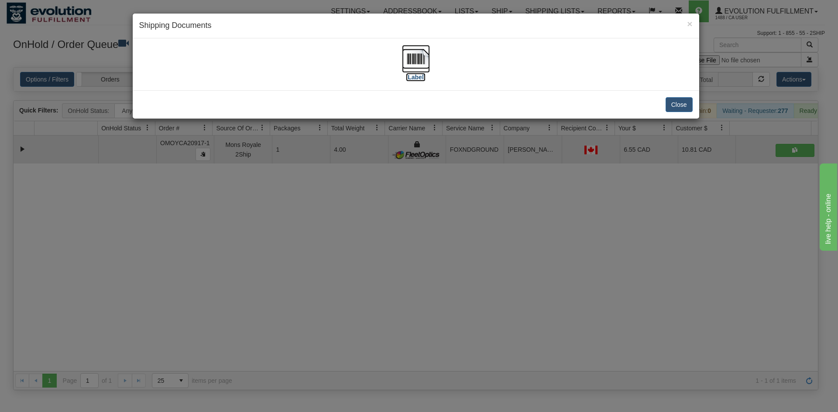
click at [421, 53] on img at bounding box center [416, 59] width 28 height 28
drag, startPoint x: 487, startPoint y: 258, endPoint x: 203, endPoint y: 1, distance: 383.5
click at [486, 257] on div "× Shipping Documents [Label] Close" at bounding box center [419, 206] width 838 height 412
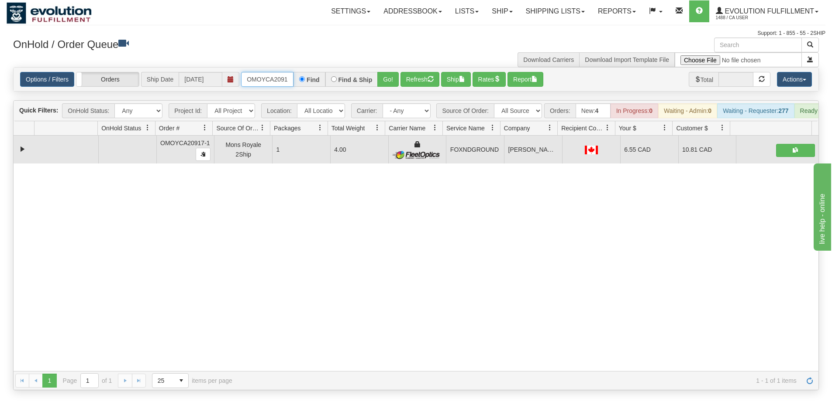
click at [267, 83] on input "OMOYCA20917-1" at bounding box center [267, 79] width 52 height 15
click at [251, 82] on input "OMOYCA20917-1" at bounding box center [267, 79] width 52 height 15
click at [379, 84] on button "Go!" at bounding box center [387, 79] width 21 height 15
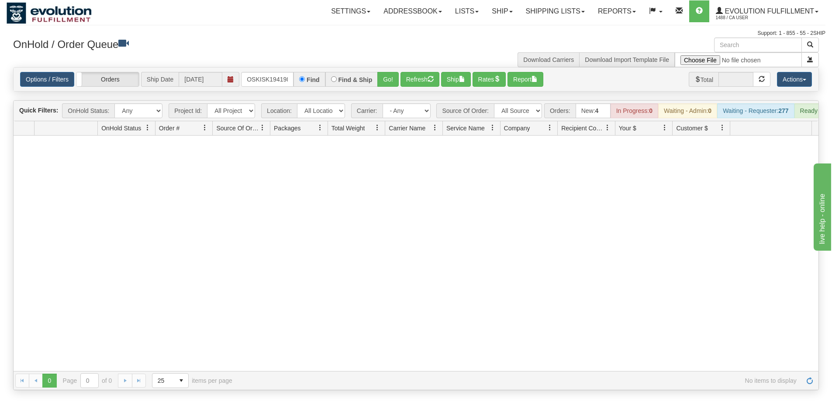
click at [274, 87] on div "Options / Filters Group Shipments Orders Ship Date [DATE] OSKISK194198 Find Fin…" at bounding box center [416, 80] width 804 height 24
click at [275, 84] on input "OSKISK194198" at bounding box center [267, 79] width 52 height 15
drag, startPoint x: 285, startPoint y: 78, endPoint x: 341, endPoint y: 81, distance: 56.0
click at [341, 81] on div "OBCC127951 PART A Find Find & Ship Go!" at bounding box center [320, 79] width 158 height 15
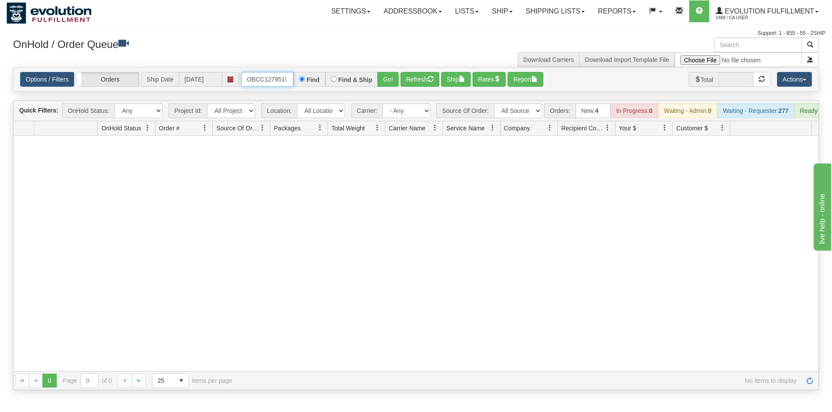
scroll to position [0, 0]
type input "OBCC127951"
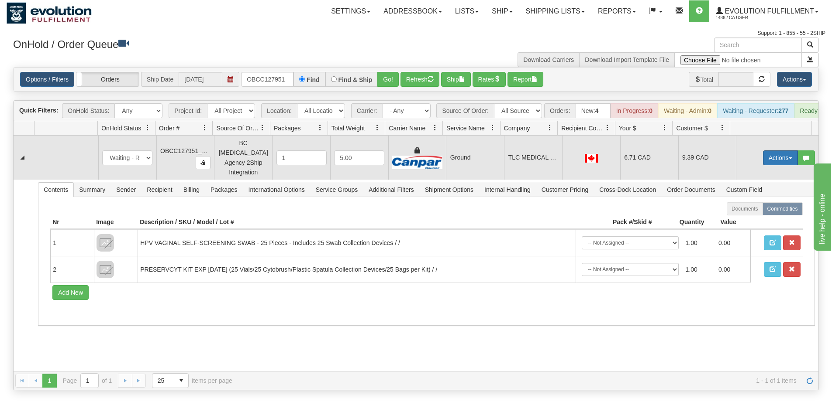
click at [773, 159] on button "Actions" at bounding box center [780, 158] width 35 height 15
click at [743, 208] on span "Ship" at bounding box center [745, 208] width 18 height 7
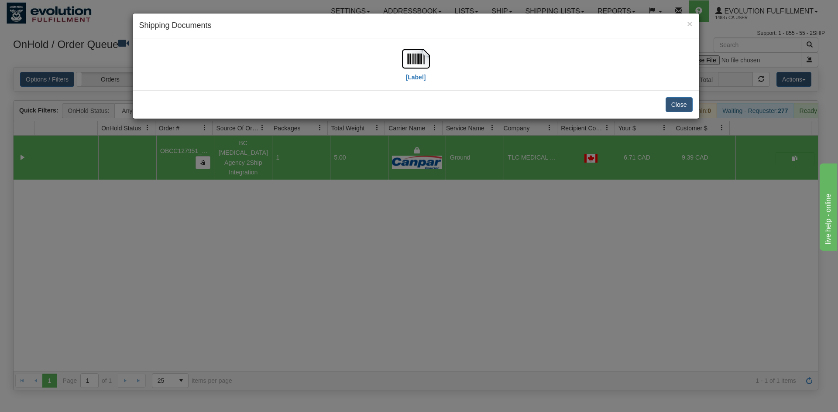
click at [431, 74] on div "[Label]" at bounding box center [415, 64] width 553 height 39
click at [418, 65] on img at bounding box center [416, 59] width 28 height 28
click at [588, 251] on div "× Shipping Documents [Label] Close" at bounding box center [419, 206] width 838 height 412
